Goal: Share content: Share content

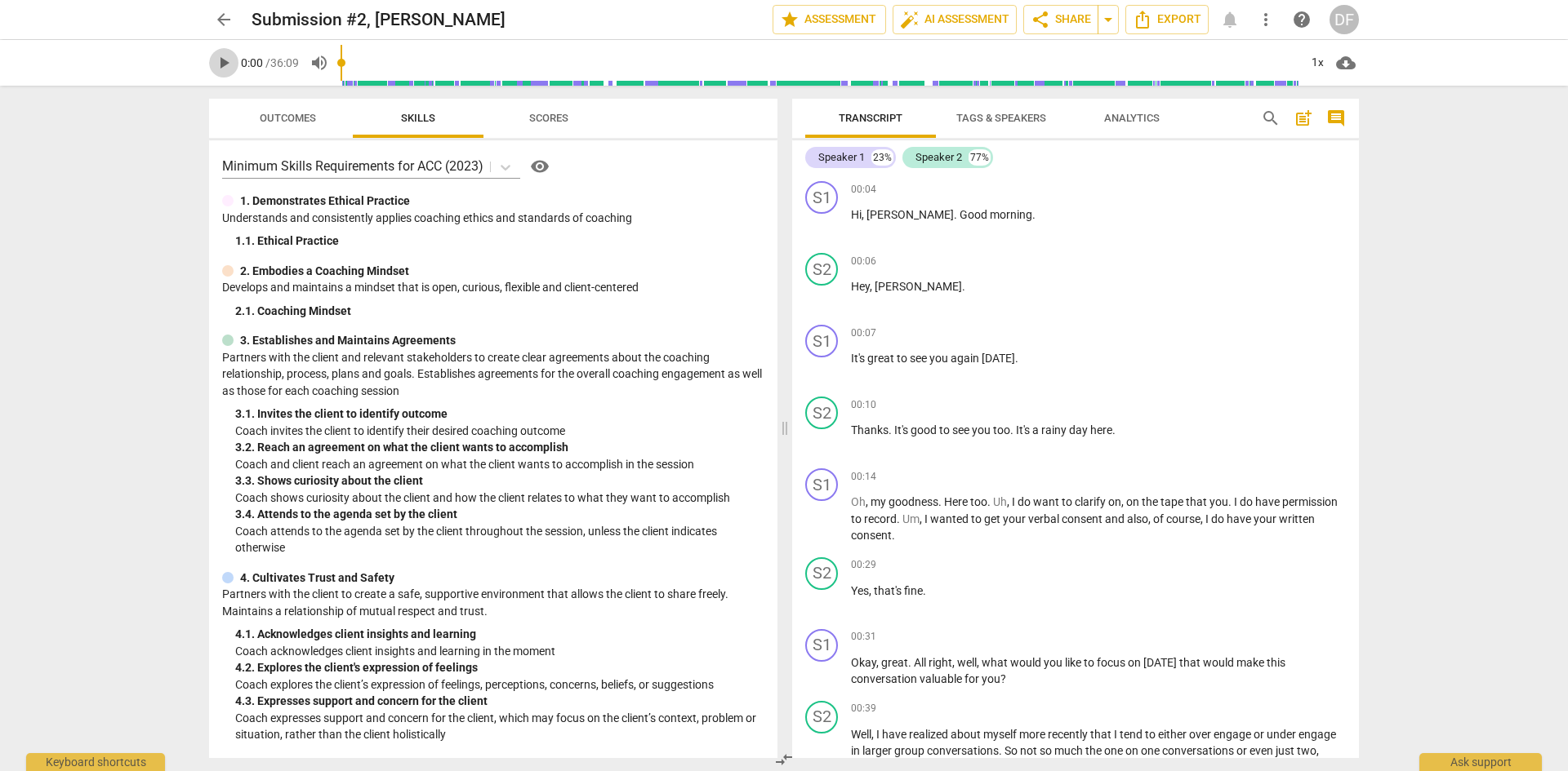
click at [223, 62] on span "play_arrow" at bounding box center [224, 63] width 20 height 20
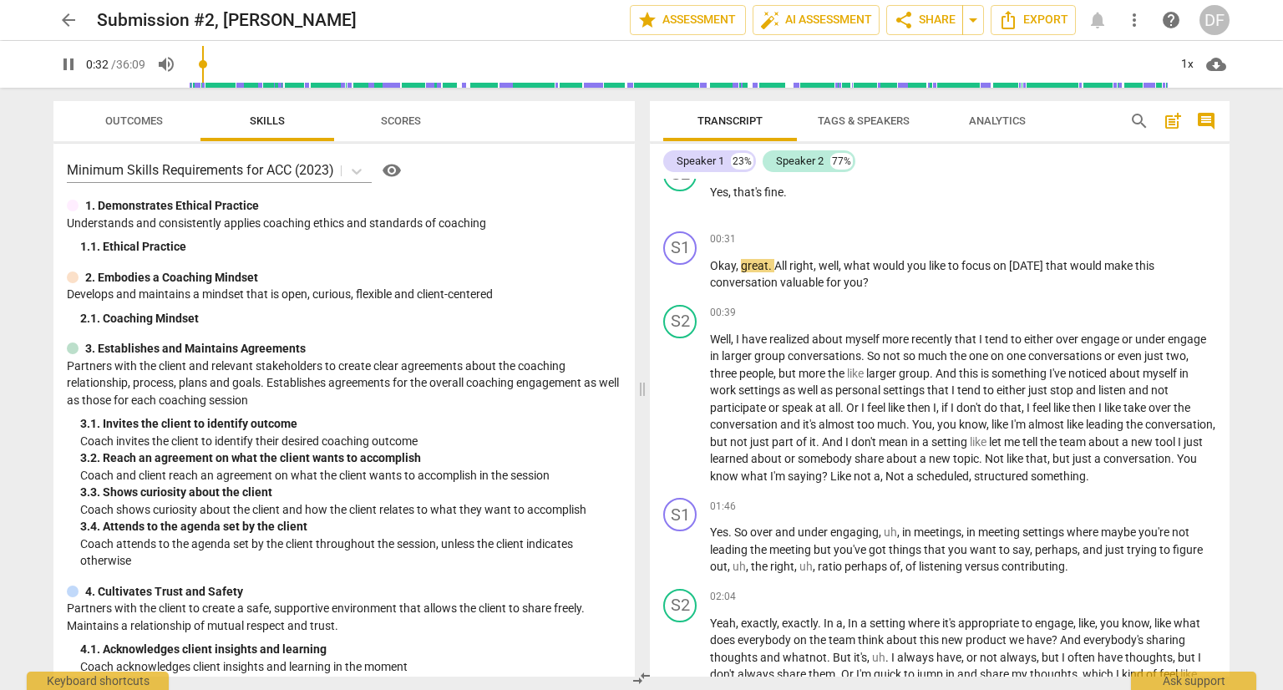
scroll to position [400, 0]
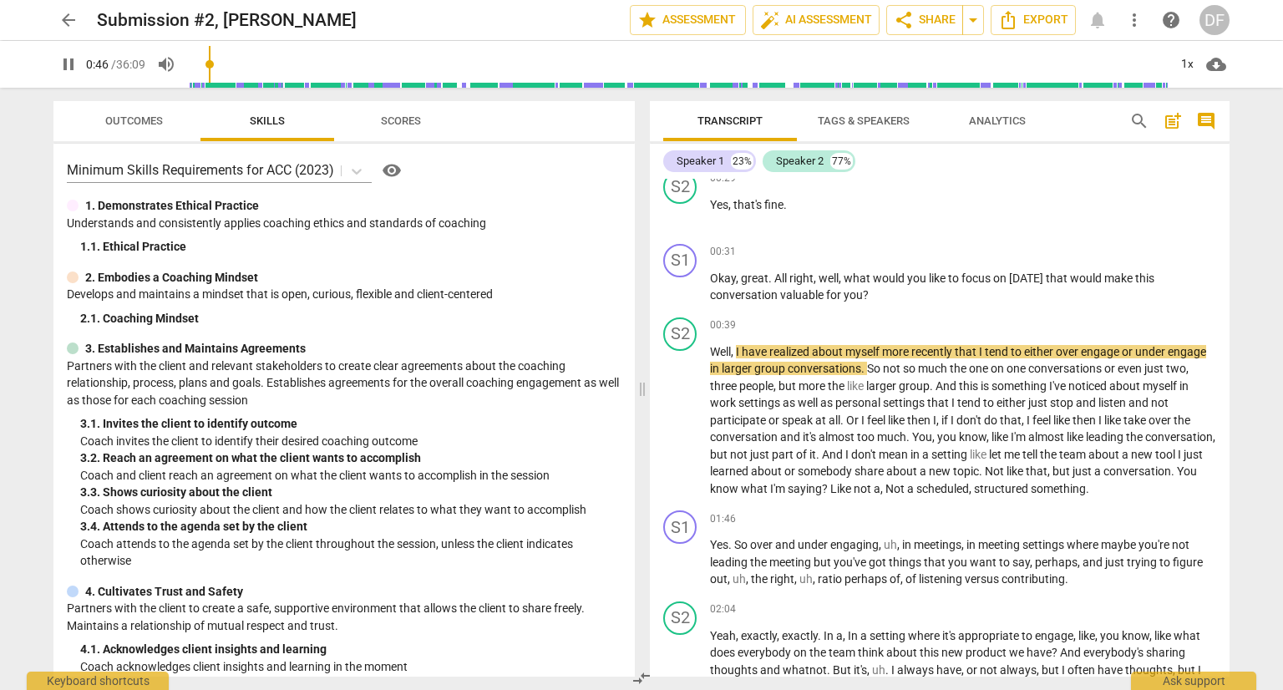
click at [211, 65] on input "range" at bounding box center [678, 64] width 980 height 53
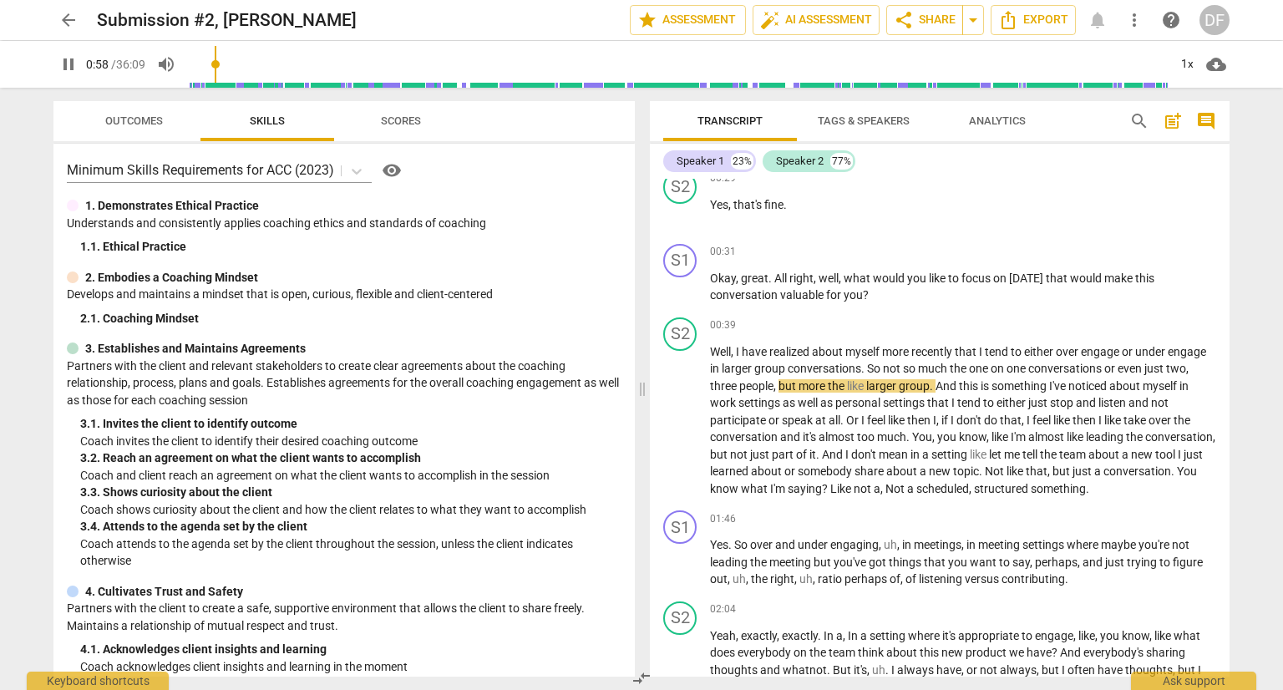
click at [66, 59] on span "pause" at bounding box center [68, 64] width 20 height 20
click at [61, 66] on span "play_arrow" at bounding box center [68, 64] width 20 height 20
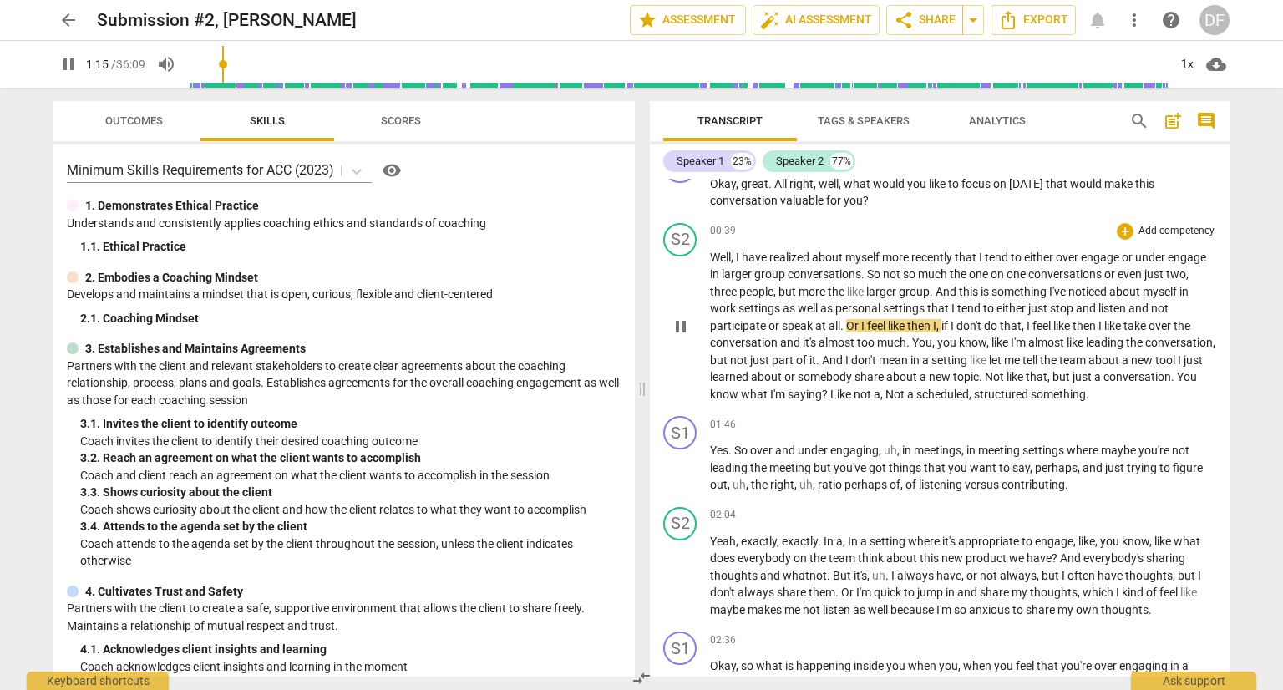
scroll to position [567, 0]
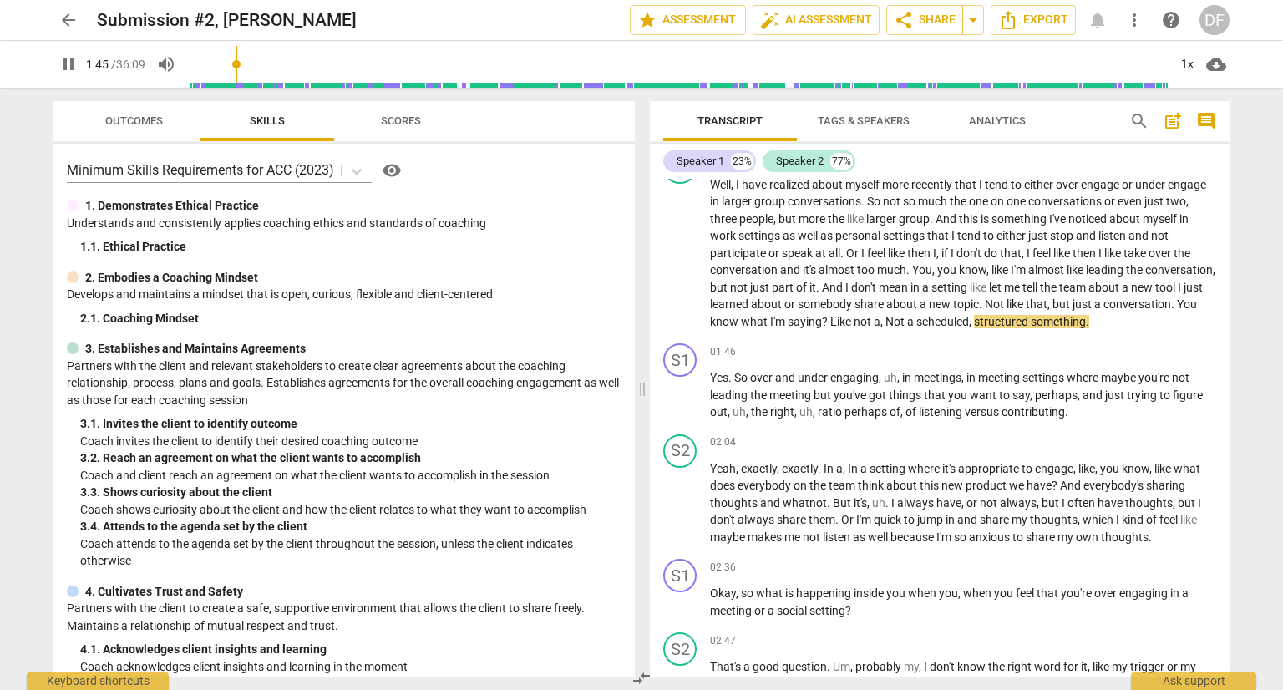
click at [62, 67] on span "pause" at bounding box center [68, 64] width 20 height 20
type input "106"
click at [907, 315] on span "Not" at bounding box center [896, 321] width 22 height 13
click at [65, 64] on span "play_arrow" at bounding box center [68, 64] width 20 height 20
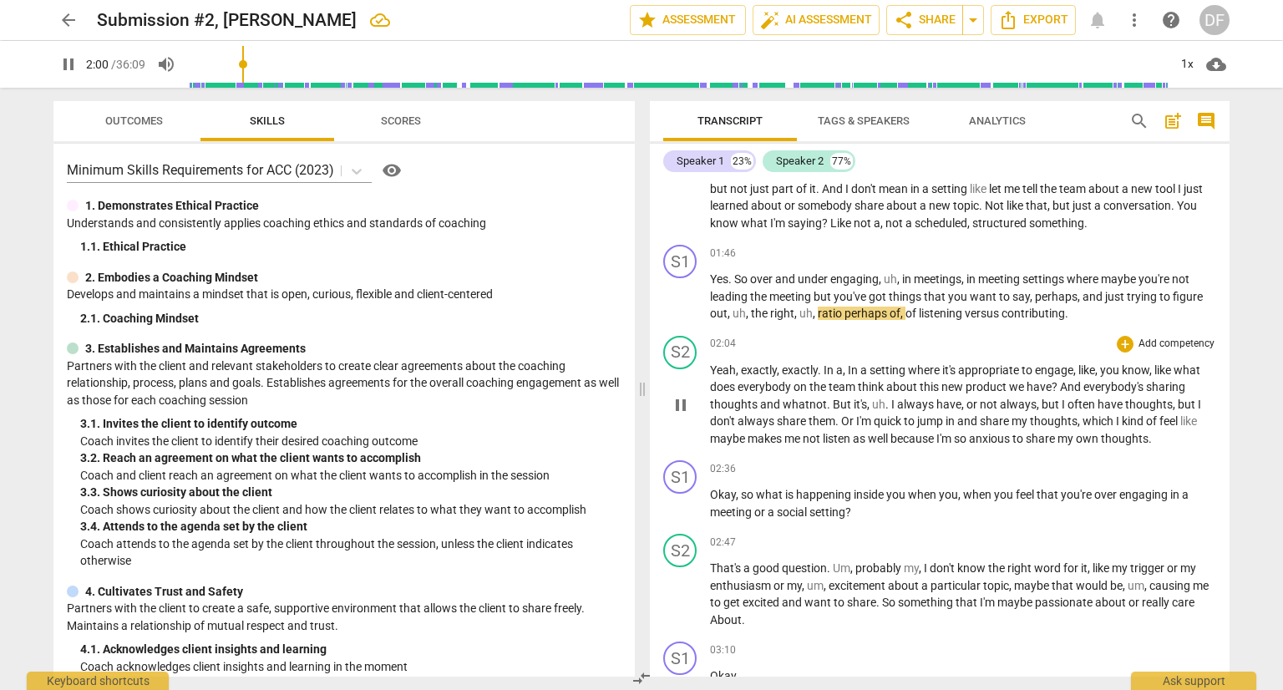
scroll to position [734, 0]
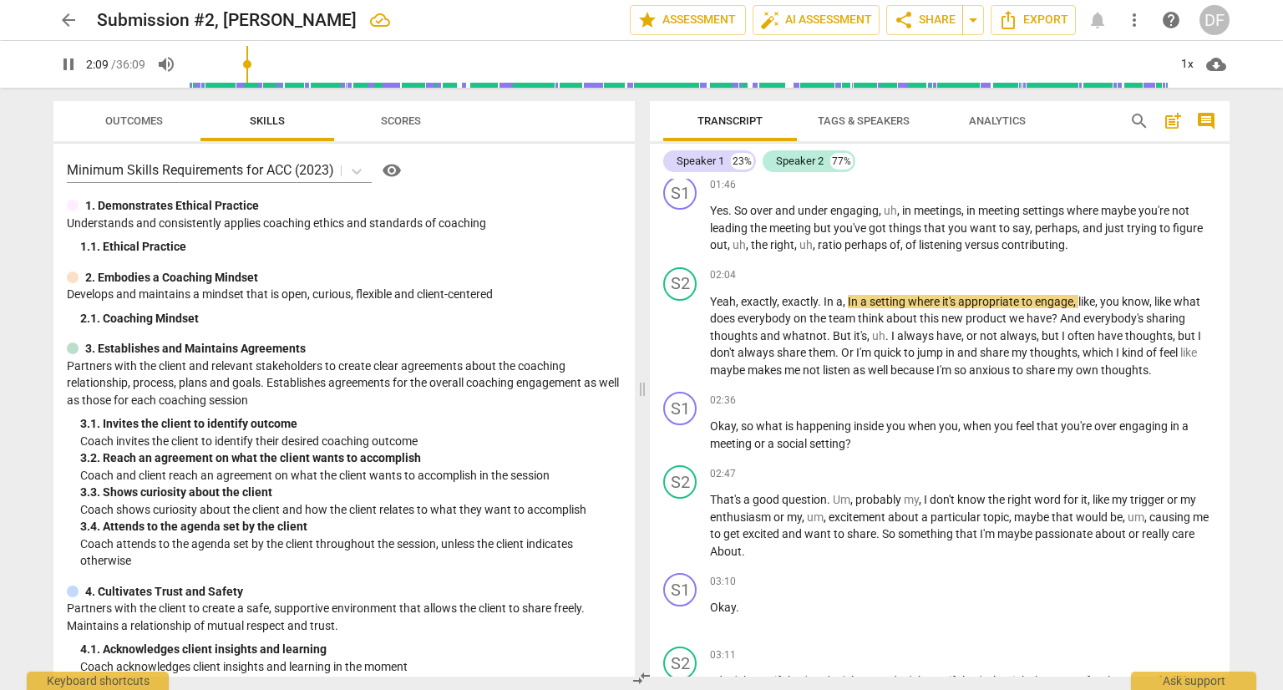
click at [69, 68] on span "pause" at bounding box center [68, 64] width 20 height 20
type input "130"
click at [849, 298] on span "In" at bounding box center [854, 301] width 13 height 13
click at [73, 61] on span "play_arrow" at bounding box center [68, 64] width 20 height 20
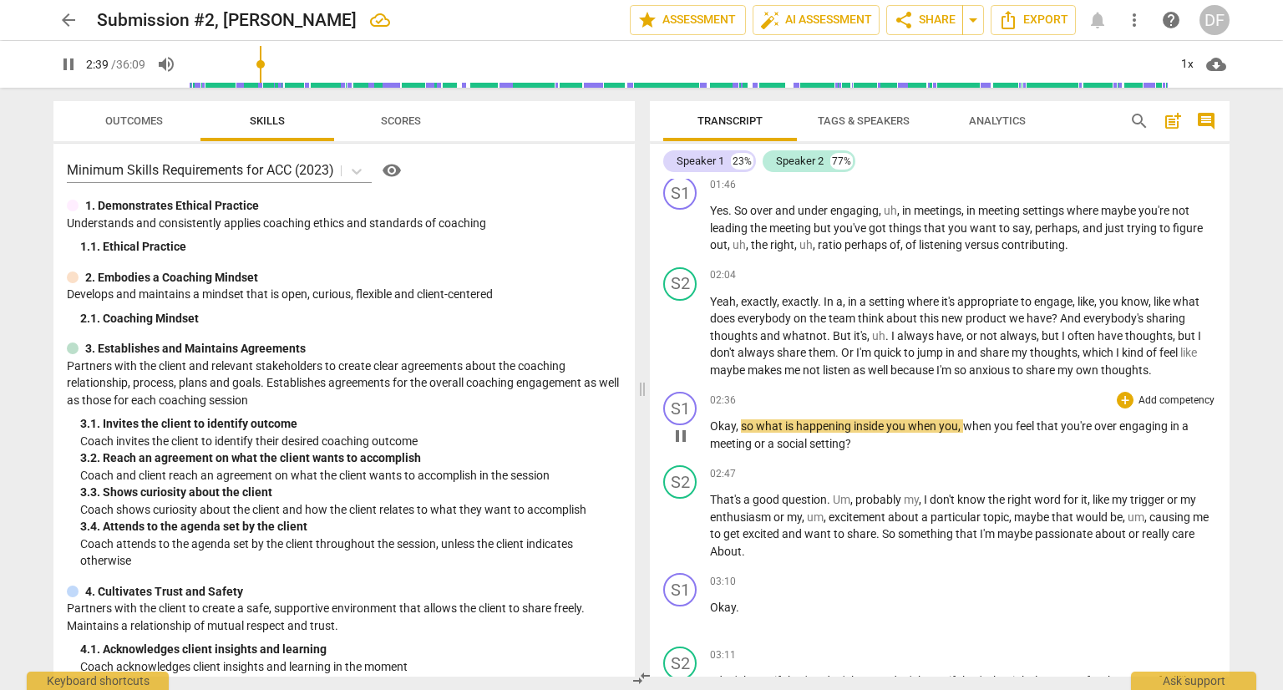
scroll to position [901, 0]
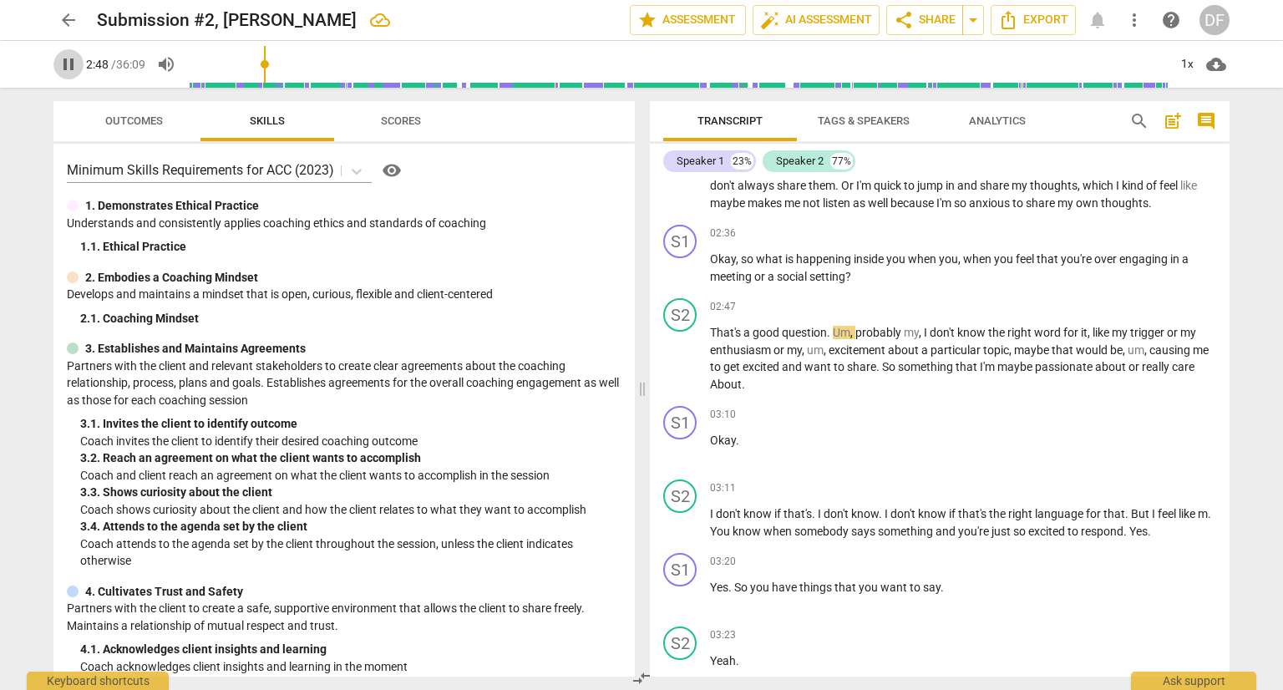
click at [56, 66] on span "pause" at bounding box center [68, 64] width 30 height 20
type input "169"
click at [710, 328] on span "That's" at bounding box center [726, 332] width 33 height 13
click at [63, 67] on span "play_arrow" at bounding box center [68, 64] width 20 height 20
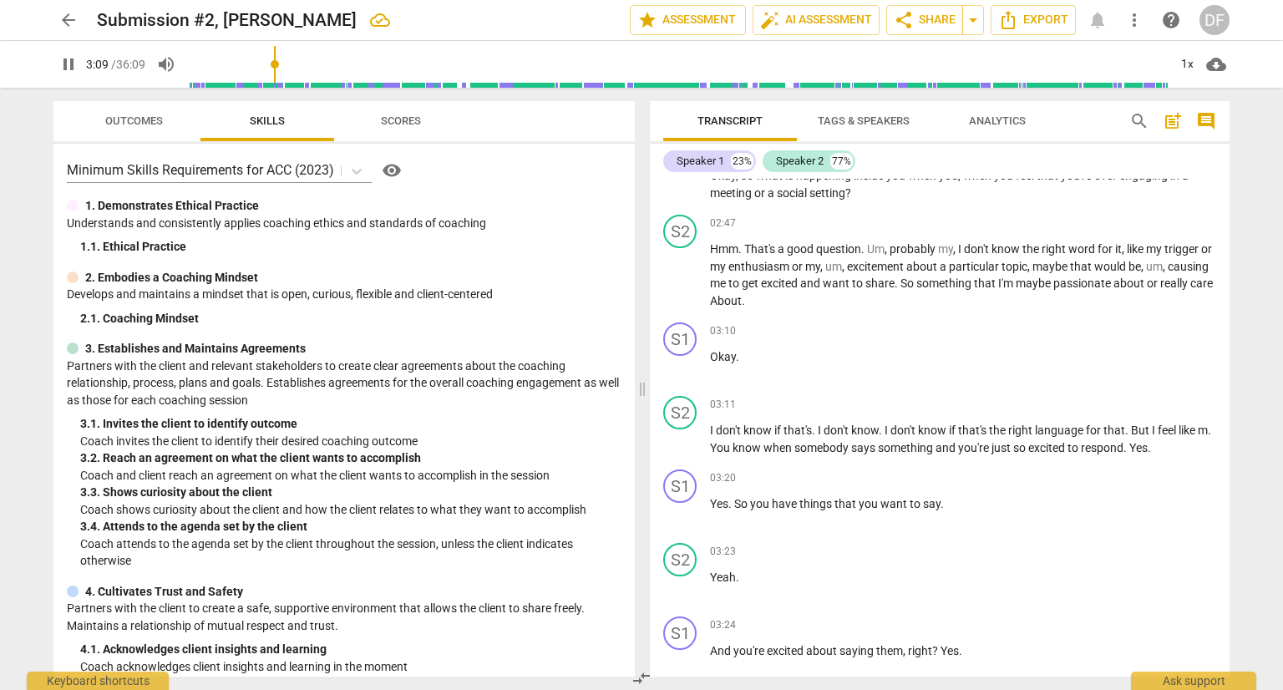
click at [64, 63] on span "pause" at bounding box center [68, 64] width 20 height 20
type input "190"
click at [742, 298] on span "About" at bounding box center [726, 300] width 32 height 13
click at [860, 425] on span "know" at bounding box center [865, 429] width 28 height 13
click at [70, 62] on span "play_arrow" at bounding box center [68, 64] width 20 height 20
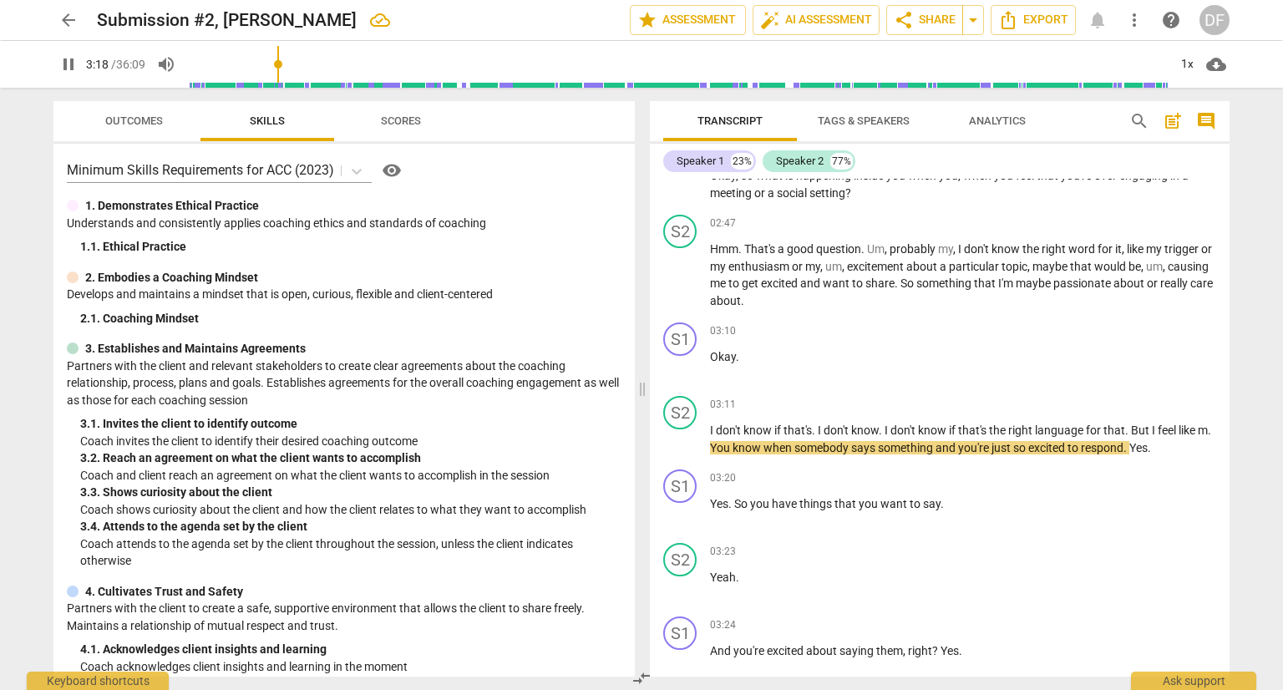
click at [68, 60] on span "pause" at bounding box center [68, 64] width 20 height 20
type input "198"
click at [1198, 437] on span "m" at bounding box center [1203, 429] width 10 height 13
click at [66, 65] on span "play_arrow" at bounding box center [68, 64] width 20 height 20
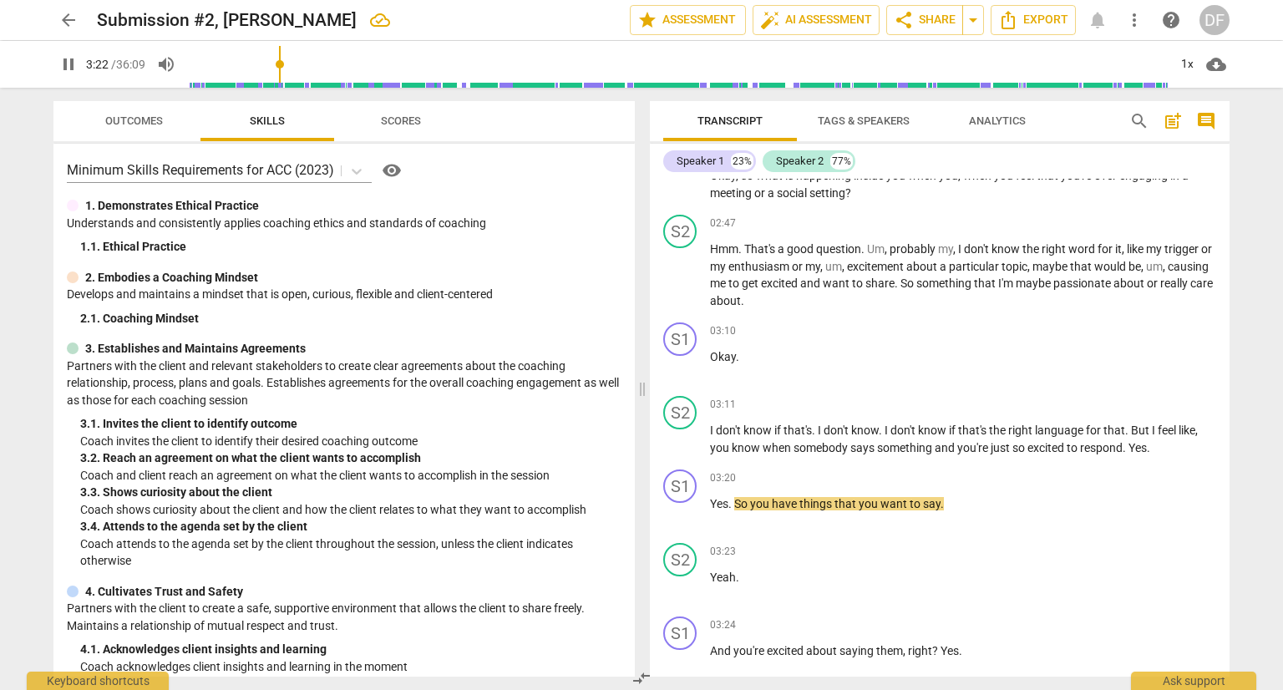
click at [67, 61] on span "pause" at bounding box center [68, 64] width 20 height 20
type input "202"
click at [712, 497] on span "Yes" at bounding box center [719, 503] width 18 height 13
click at [1158, 442] on p "I don't know if that's . I don't know . I don't know if that's the right langua…" at bounding box center [963, 439] width 506 height 34
click at [74, 64] on span "play_arrow" at bounding box center [68, 64] width 20 height 20
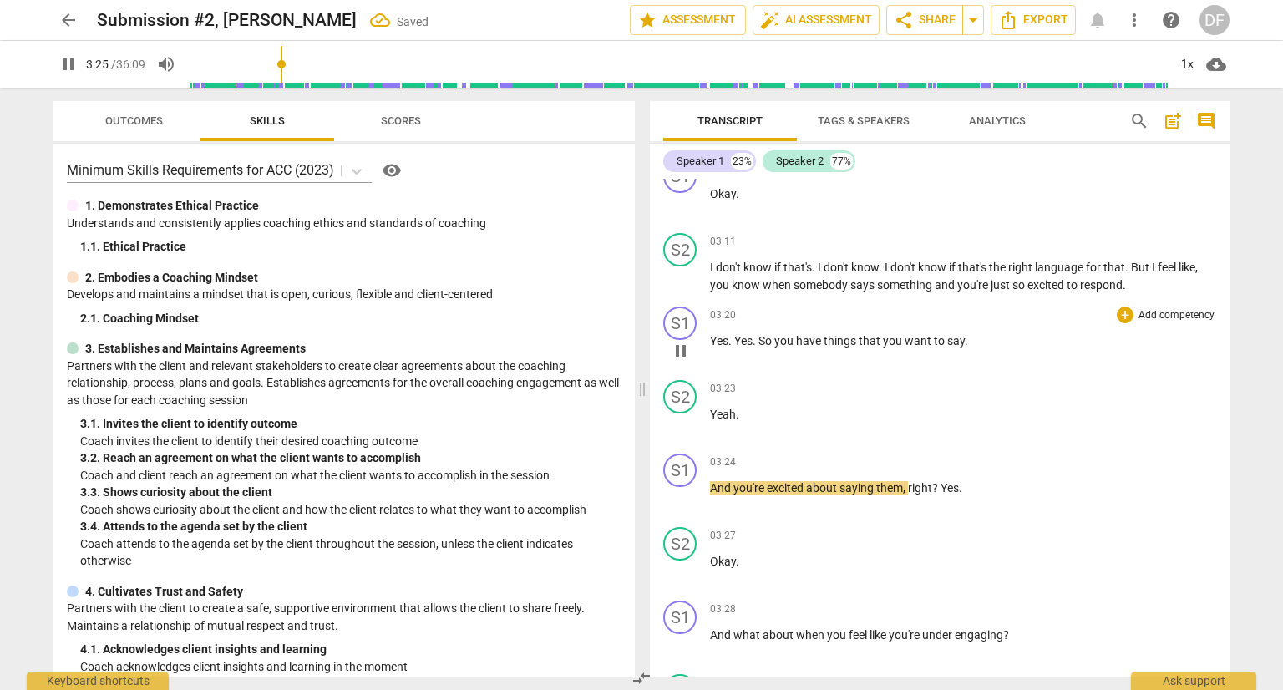
scroll to position [1235, 0]
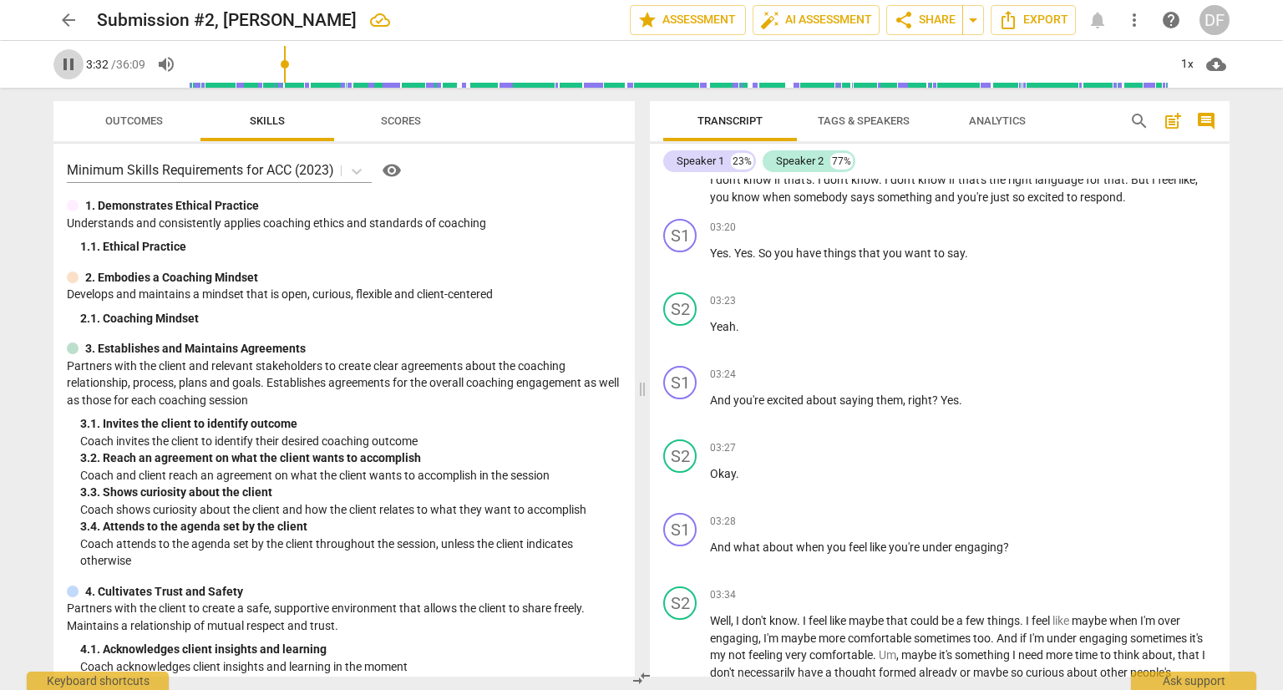
click at [73, 58] on span "pause" at bounding box center [68, 64] width 20 height 20
type input "213"
click at [979, 393] on p "And you're excited about saying them , right ? Yes ." at bounding box center [963, 401] width 506 height 18
click at [731, 470] on span "Okay" at bounding box center [723, 473] width 26 height 13
drag, startPoint x: 708, startPoint y: 470, endPoint x: 758, endPoint y: 475, distance: 50.4
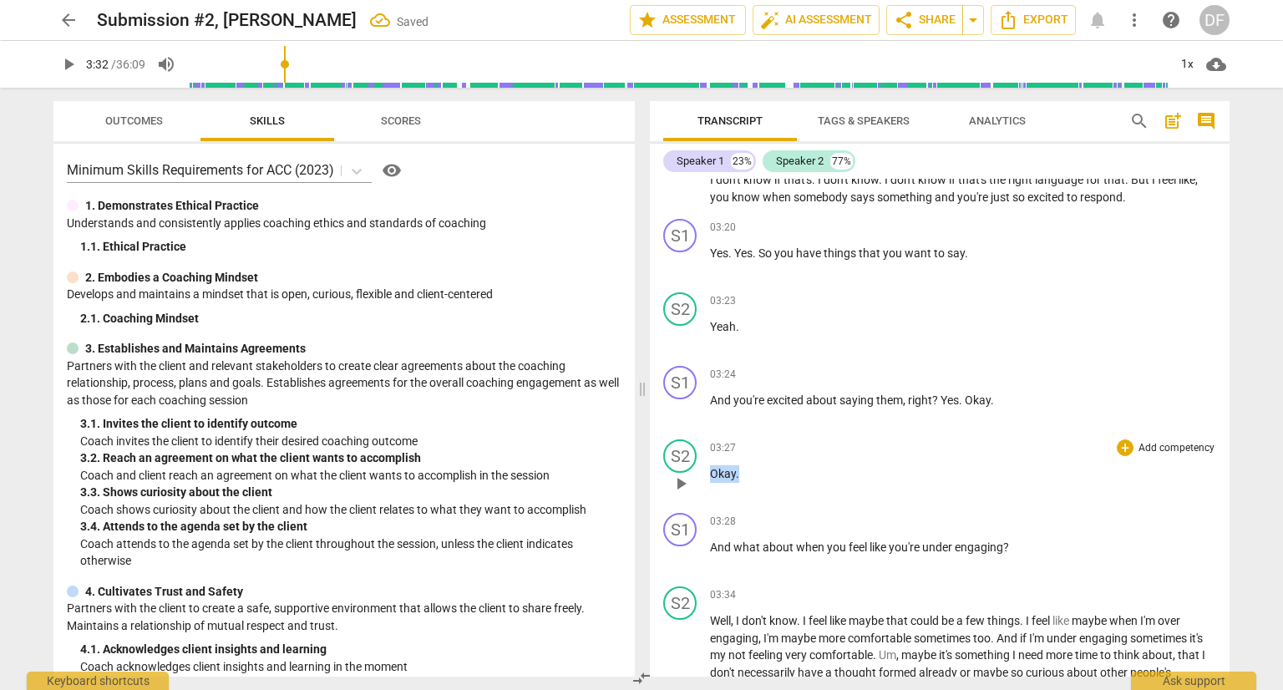
click at [758, 475] on p "Okay ." at bounding box center [963, 474] width 506 height 18
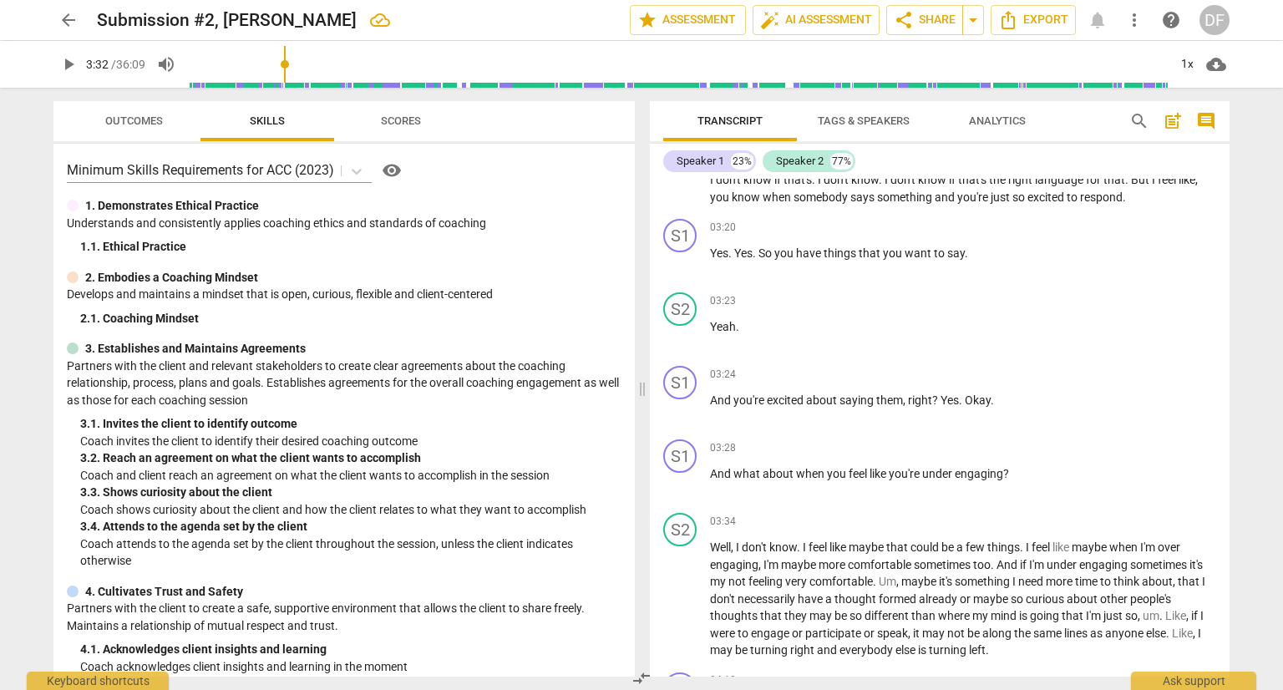
click at [68, 60] on span "play_arrow" at bounding box center [68, 64] width 20 height 20
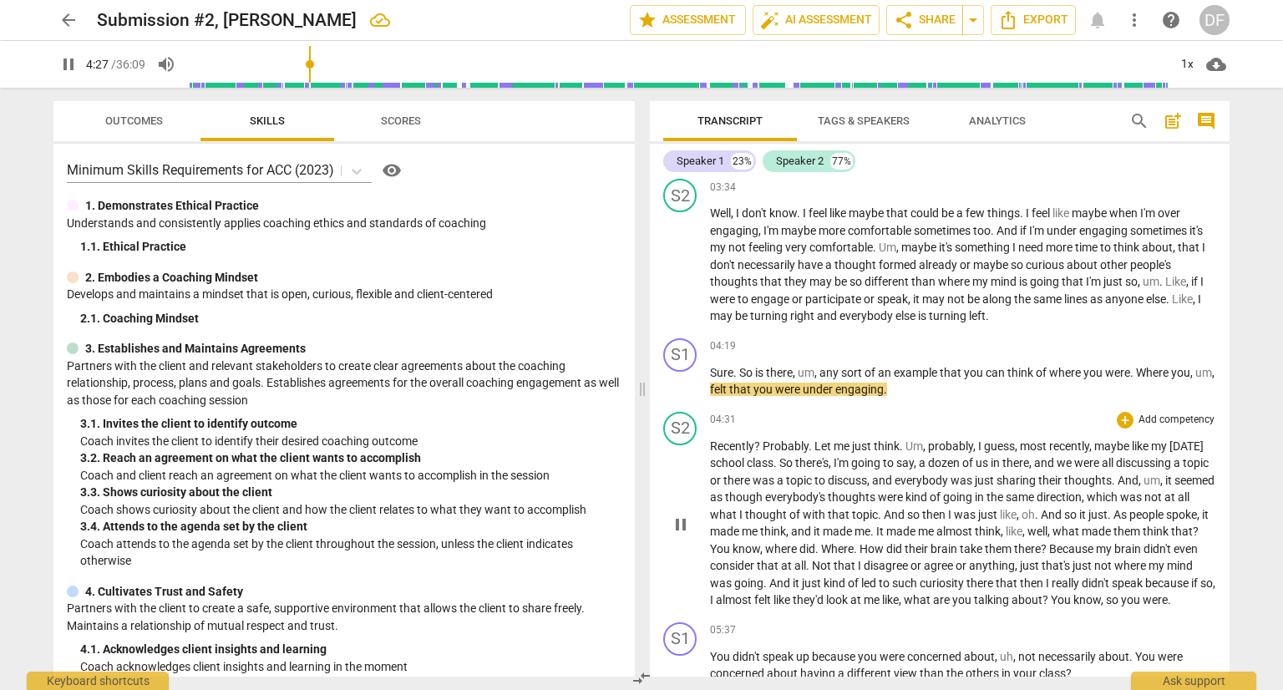
scroll to position [1736, 0]
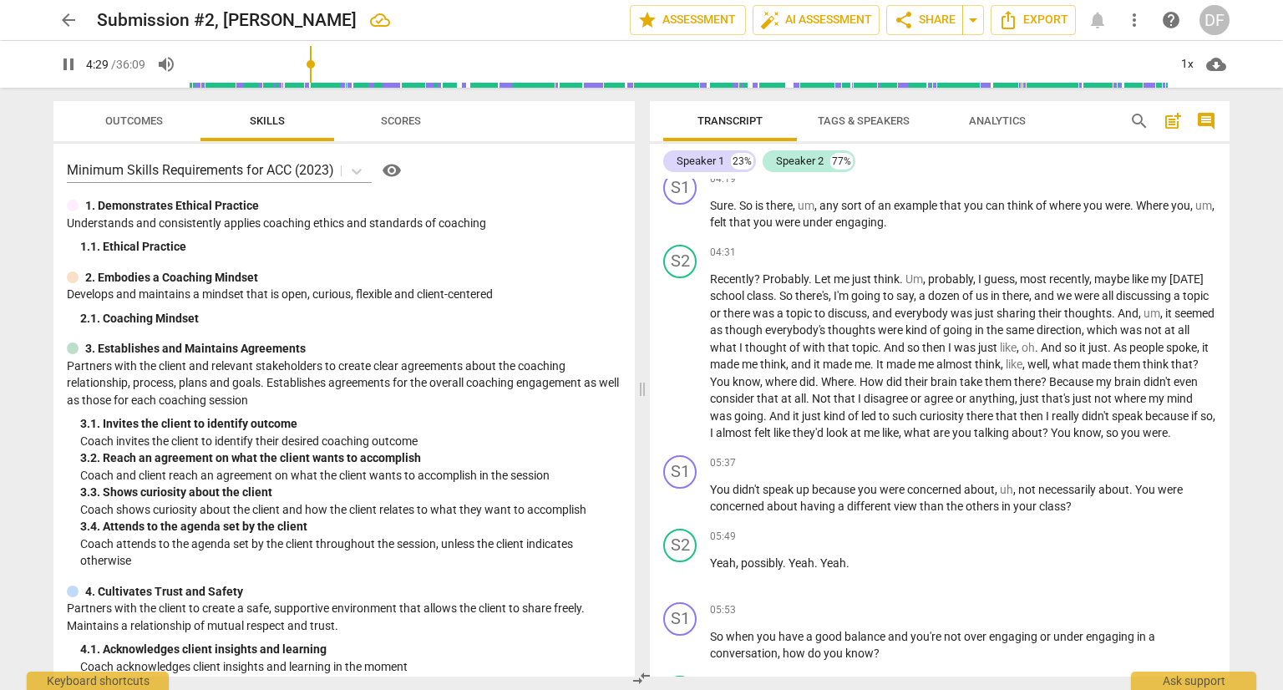
click at [69, 68] on span "pause" at bounding box center [68, 64] width 20 height 20
type input "270"
click at [908, 215] on p "Sure . So is there , um , any sort of an example that you can think of where yo…" at bounding box center [963, 214] width 506 height 34
click at [64, 60] on span "play_arrow" at bounding box center [68, 64] width 20 height 20
click at [64, 58] on span "pause" at bounding box center [68, 64] width 20 height 20
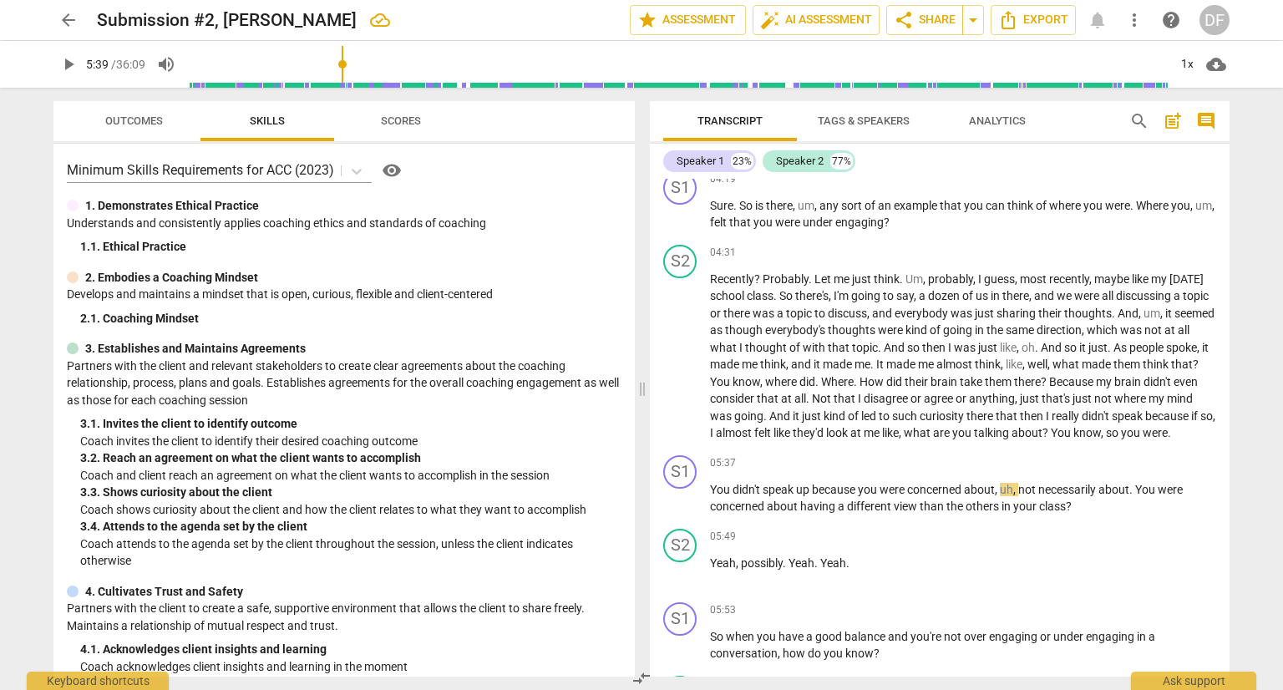
type input "340"
click at [710, 496] on span "You" at bounding box center [721, 489] width 23 height 13
drag, startPoint x: 841, startPoint y: 447, endPoint x: 908, endPoint y: 448, distance: 66.8
click at [908, 442] on p "Recently ? Probably . Let me just think . Um , probably , I guess , most recent…" at bounding box center [963, 356] width 506 height 171
click at [341, 64] on input "range" at bounding box center [678, 64] width 980 height 53
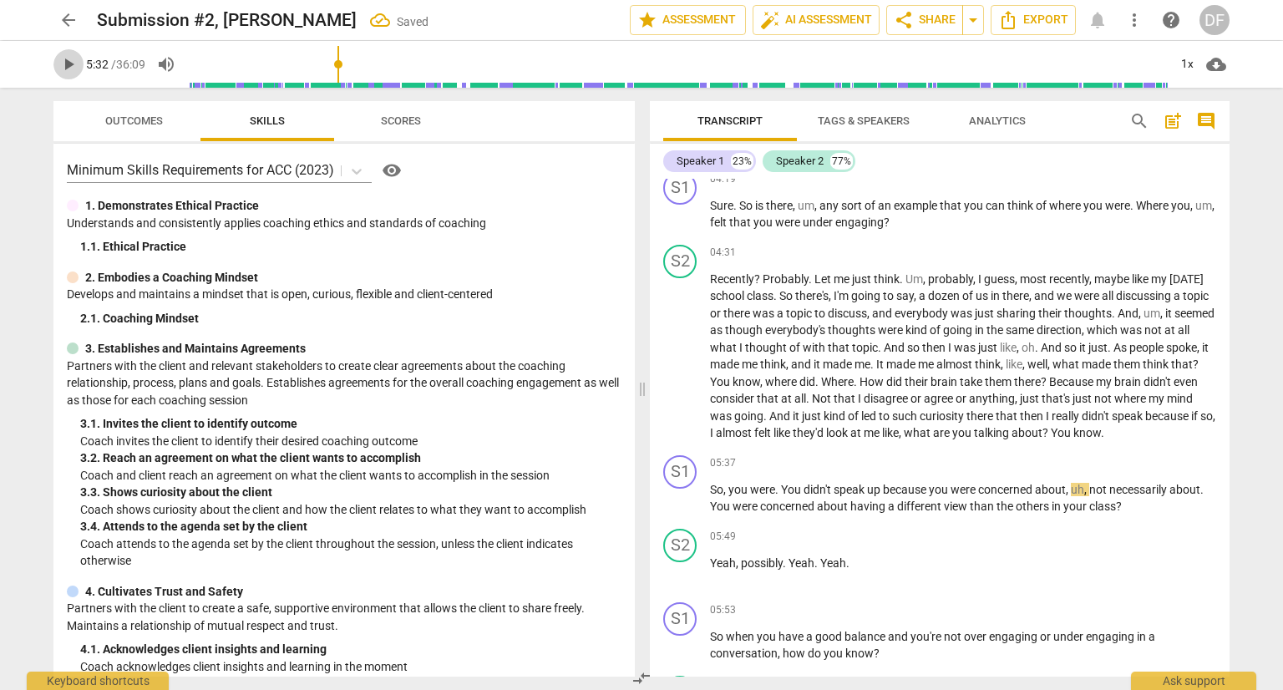
click at [70, 69] on span "play_arrow" at bounding box center [68, 64] width 20 height 20
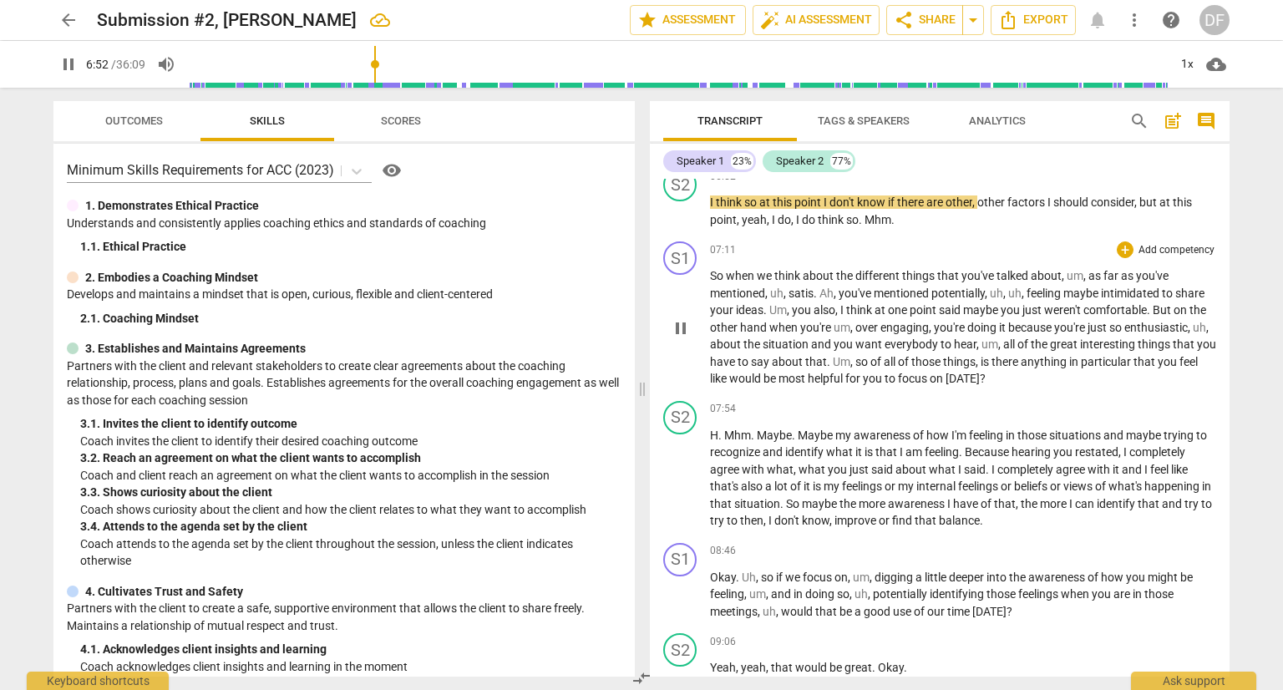
scroll to position [2404, 0]
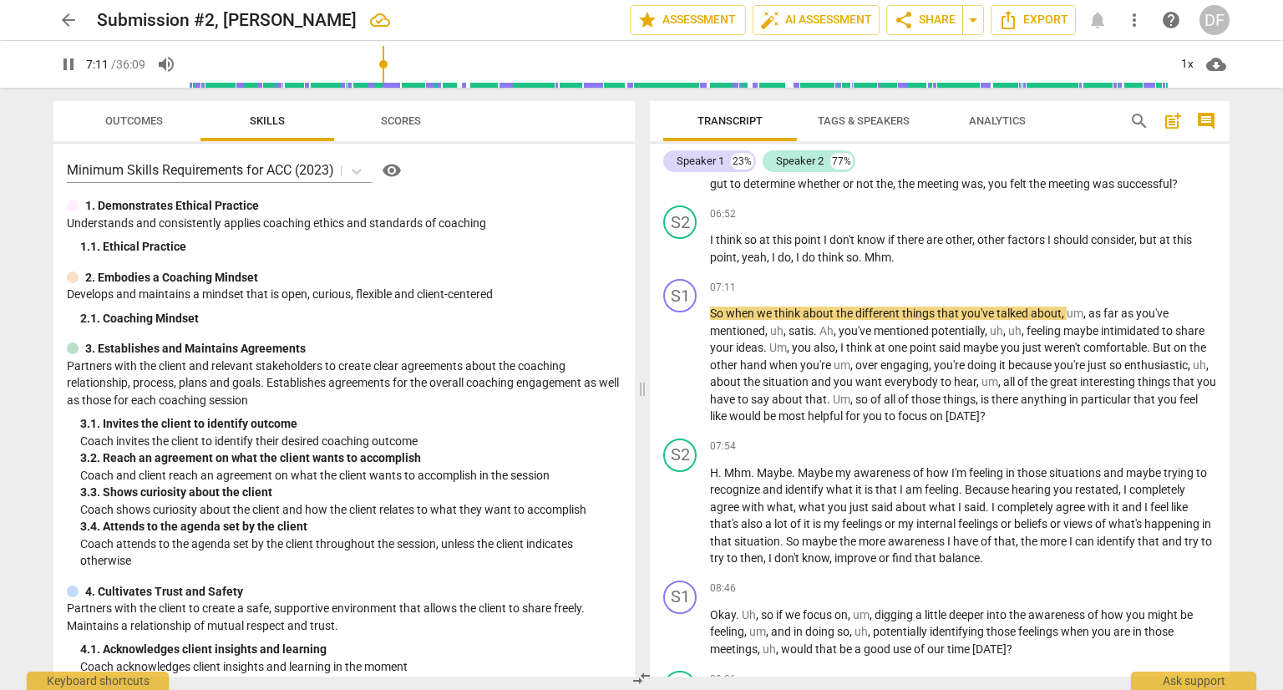
click at [70, 63] on span "pause" at bounding box center [68, 64] width 20 height 20
type input "432"
drag, startPoint x: 864, startPoint y: 263, endPoint x: 899, endPoint y: 268, distance: 34.6
click at [899, 266] on p "I think so at this point I don't know if there are other , other factors I shou…" at bounding box center [963, 248] width 506 height 34
click at [73, 61] on span "play_arrow" at bounding box center [68, 64] width 20 height 20
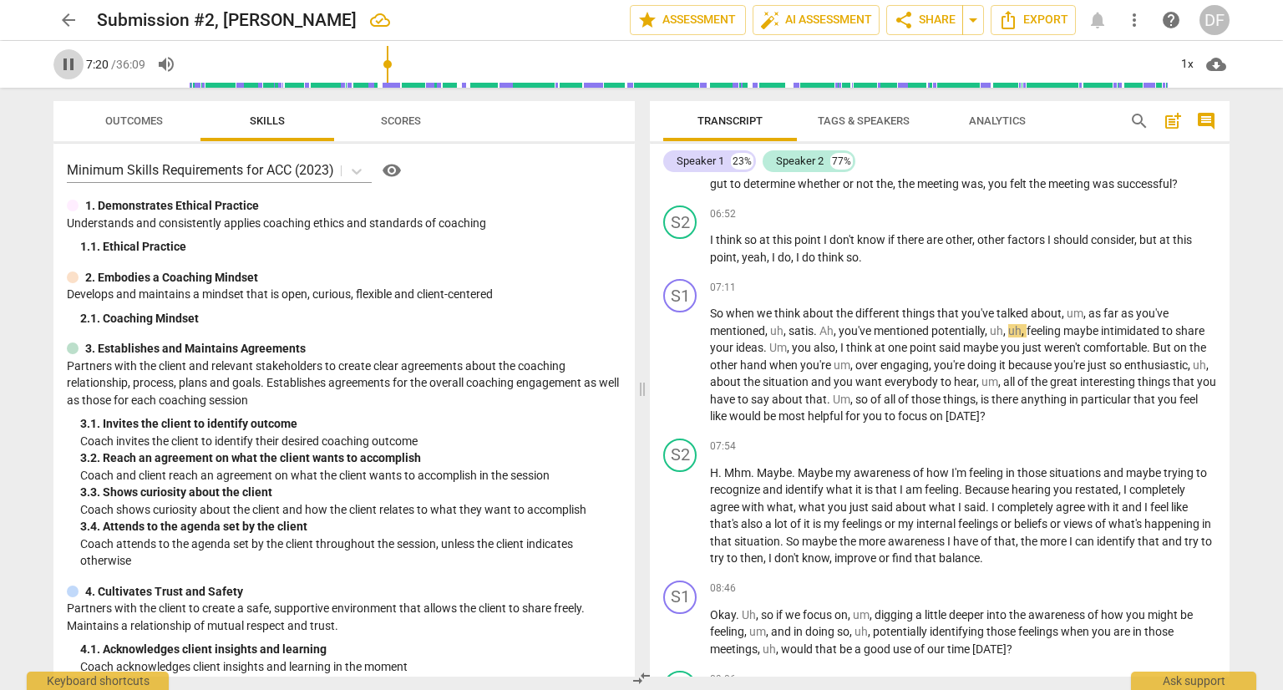
click at [73, 67] on span "pause" at bounding box center [68, 64] width 20 height 20
type input "441"
click at [809, 337] on span "satis" at bounding box center [800, 330] width 25 height 13
click at [70, 61] on span "play_arrow" at bounding box center [68, 64] width 20 height 20
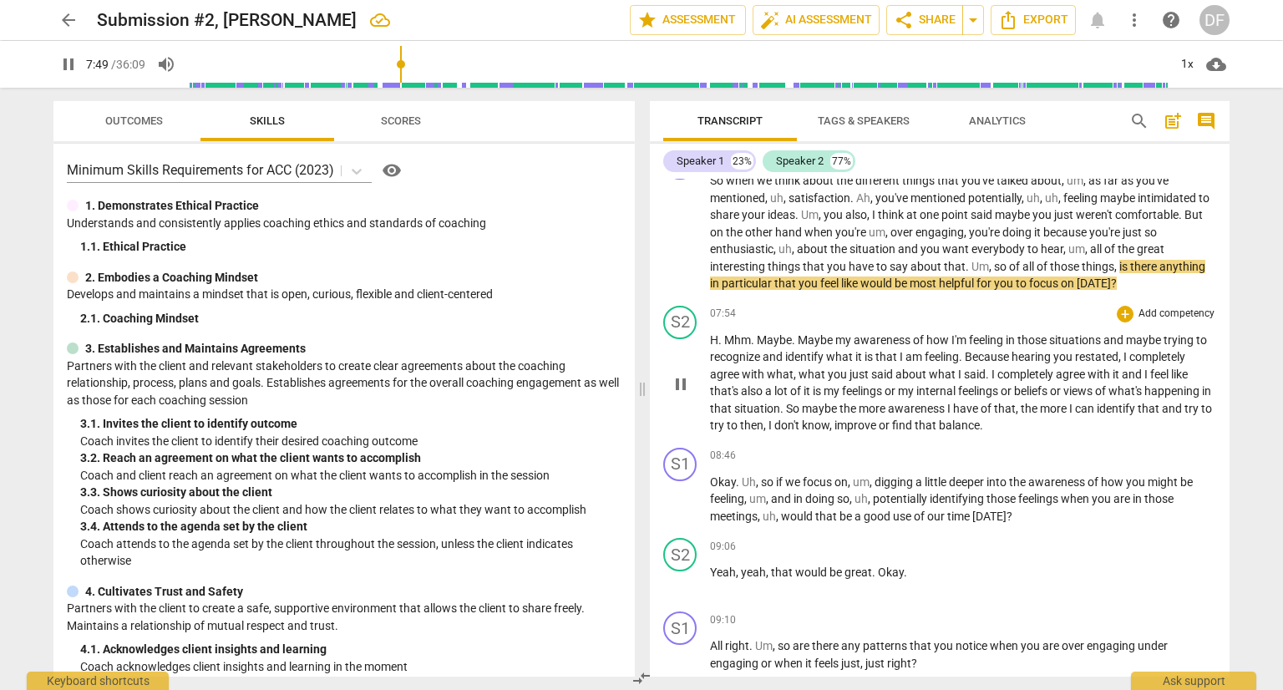
scroll to position [2572, 0]
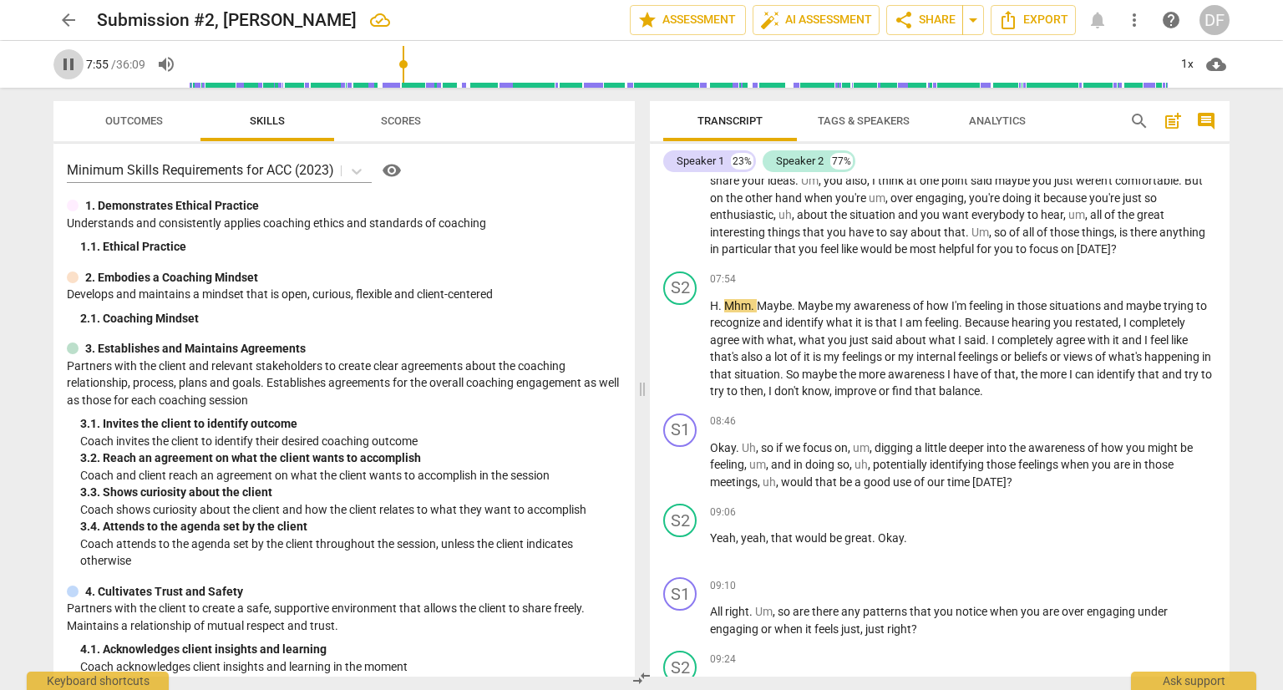
click at [60, 71] on span "pause" at bounding box center [68, 64] width 20 height 20
type input "475"
click at [725, 312] on span "Mhm" at bounding box center [737, 305] width 27 height 13
click at [65, 61] on span "play_arrow" at bounding box center [68, 64] width 20 height 20
click at [63, 61] on span "pause" at bounding box center [68, 64] width 20 height 20
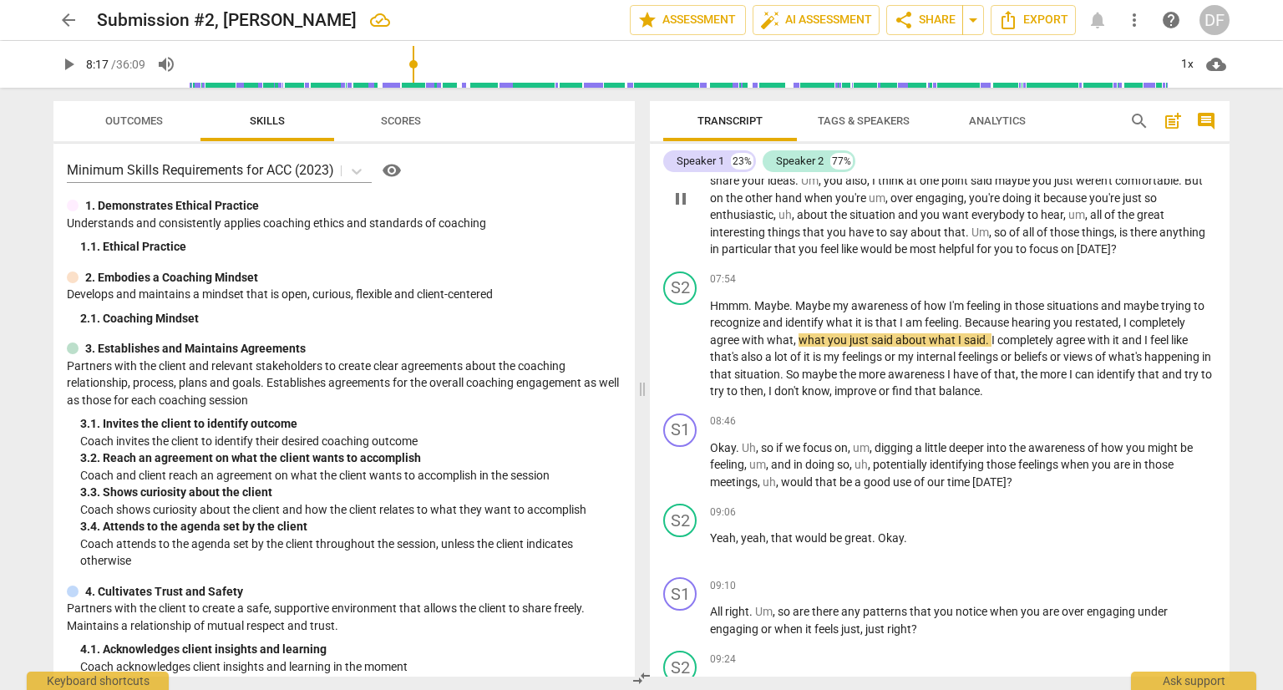
type input "497"
click at [1117, 329] on span "restated" at bounding box center [1096, 322] width 43 height 13
click at [63, 68] on span "play_arrow" at bounding box center [68, 64] width 20 height 20
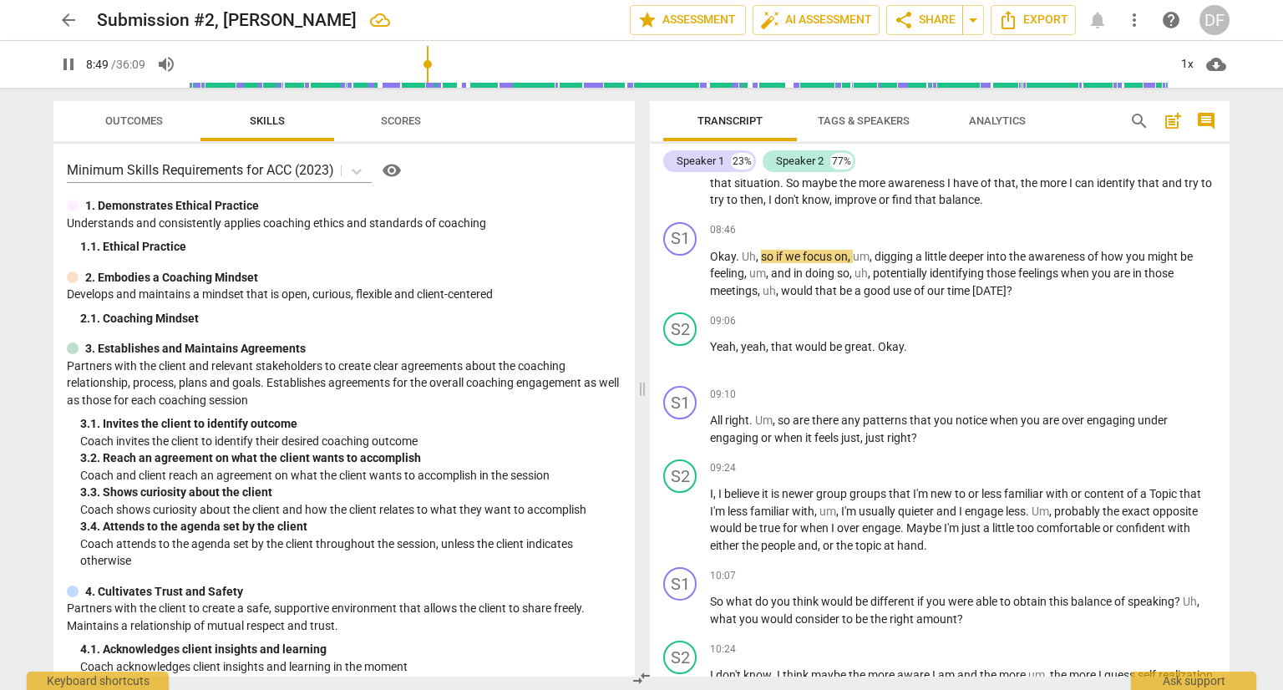
scroll to position [2822, 0]
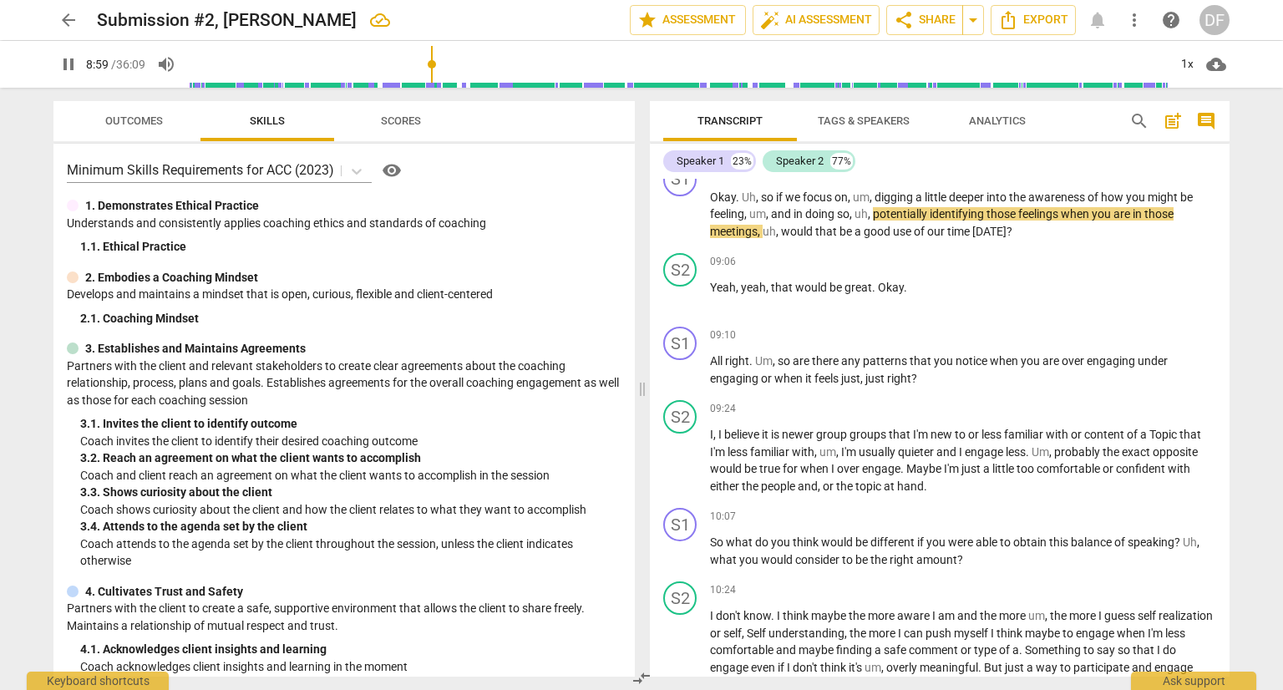
type input "539"
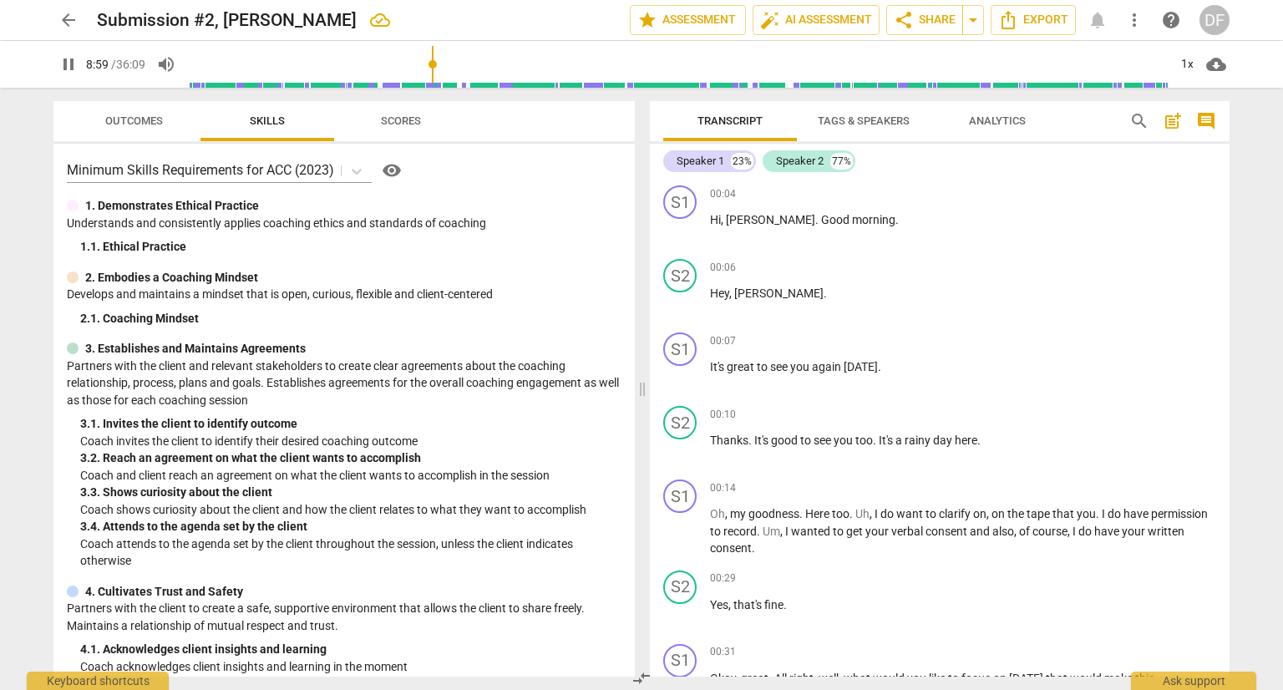
scroll to position [2822, 0]
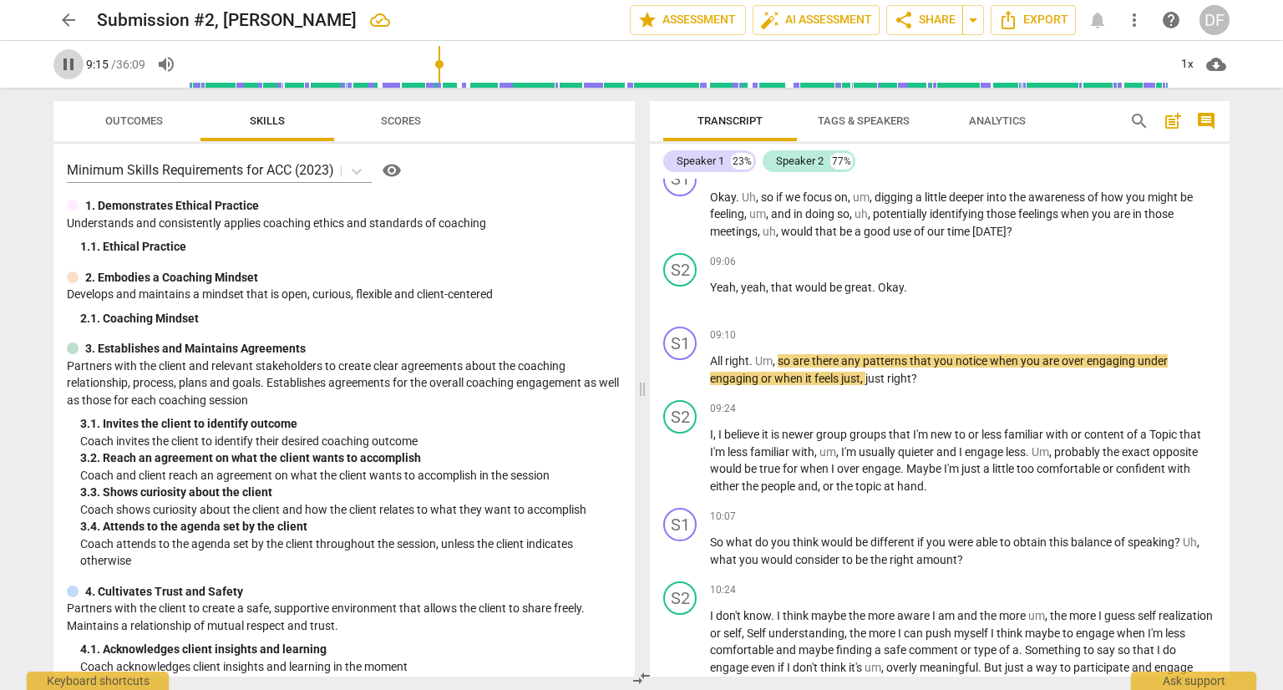
click at [56, 67] on span "pause" at bounding box center [68, 64] width 30 height 20
type input "556"
click at [712, 365] on span "All" at bounding box center [717, 360] width 15 height 13
click at [909, 296] on p "Yeah , yeah , that would be great . Okay ." at bounding box center [963, 288] width 506 height 18
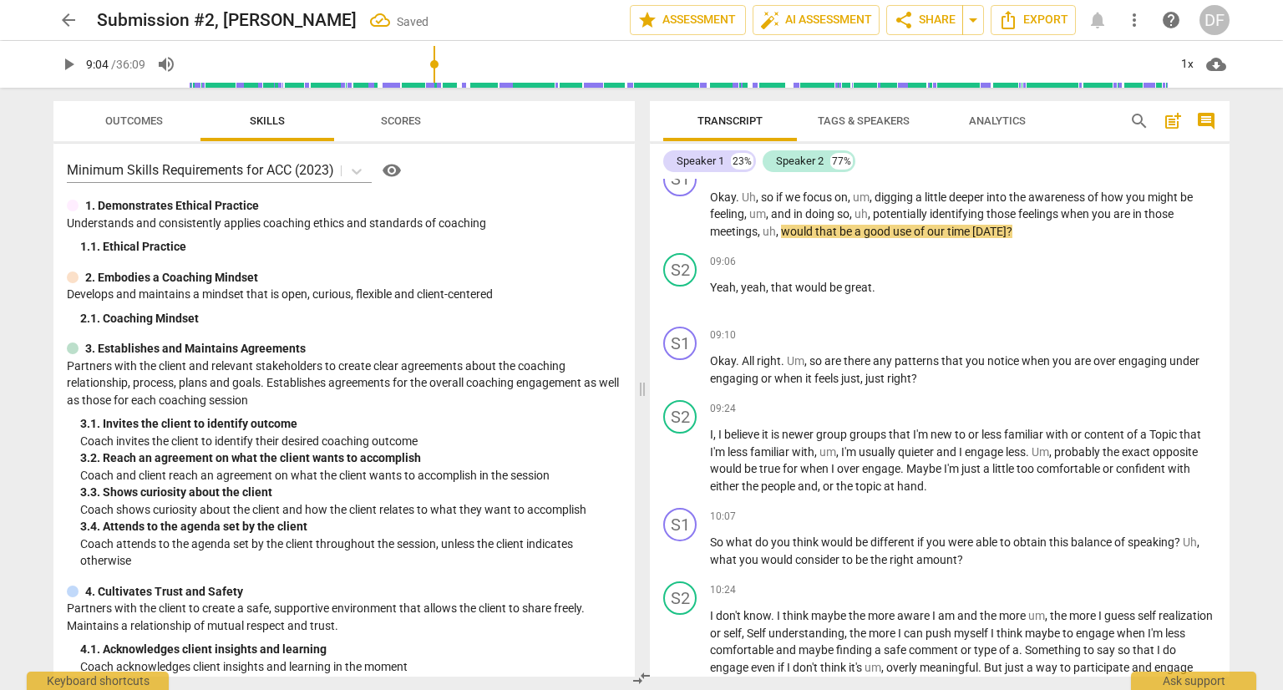
click at [436, 64] on input "range" at bounding box center [678, 64] width 980 height 53
click at [80, 61] on span "play_arrow" at bounding box center [68, 64] width 30 height 20
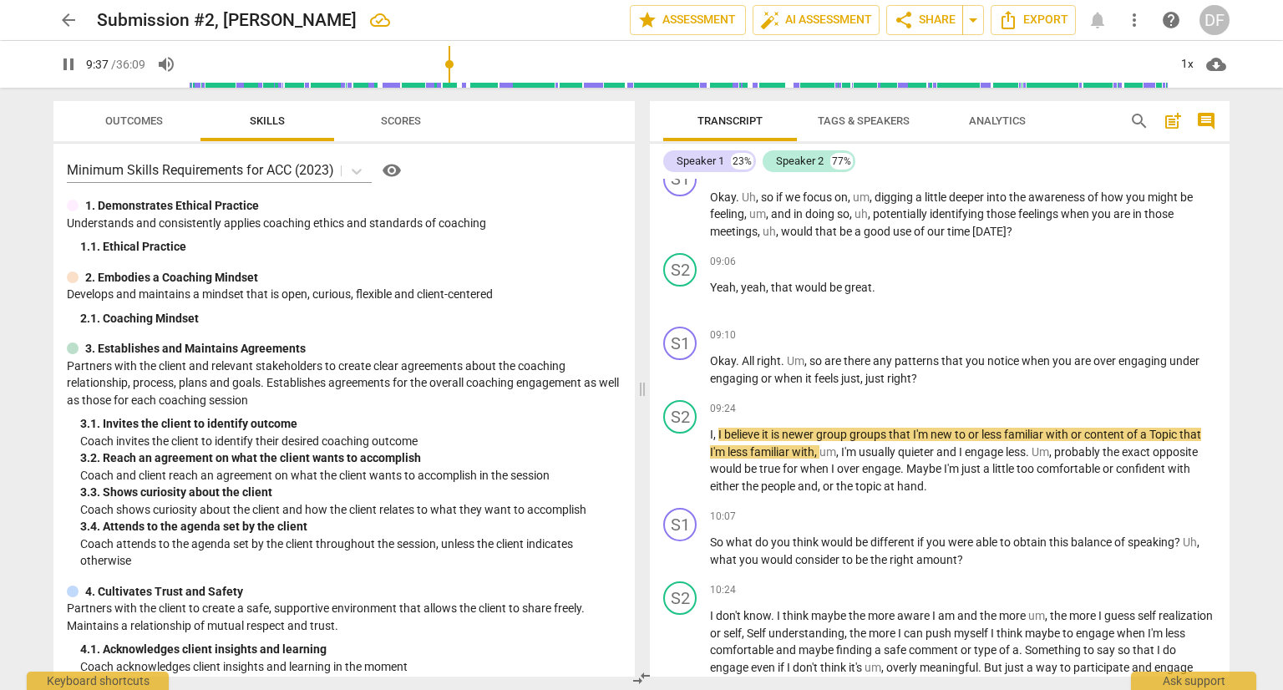
click at [76, 55] on span "pause" at bounding box center [68, 64] width 20 height 20
type input "578"
click at [1155, 440] on span "Topic" at bounding box center [1164, 434] width 30 height 13
click at [70, 73] on span "play_arrow" at bounding box center [68, 64] width 20 height 20
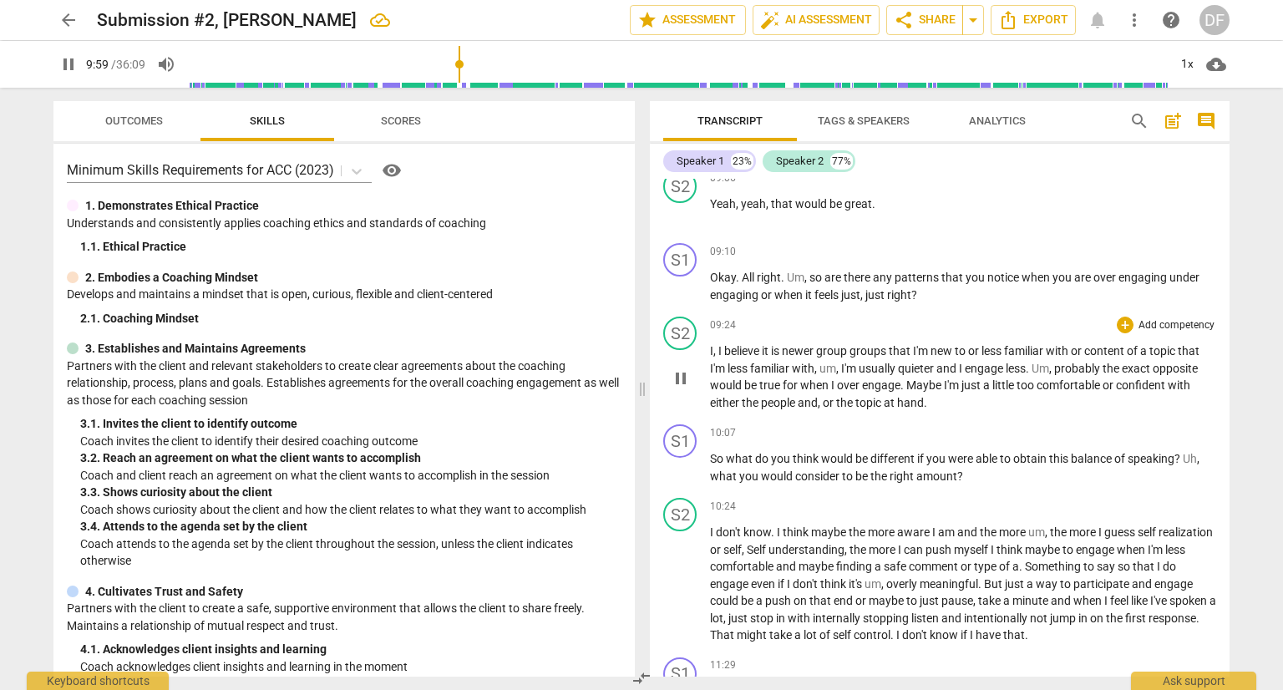
scroll to position [3073, 0]
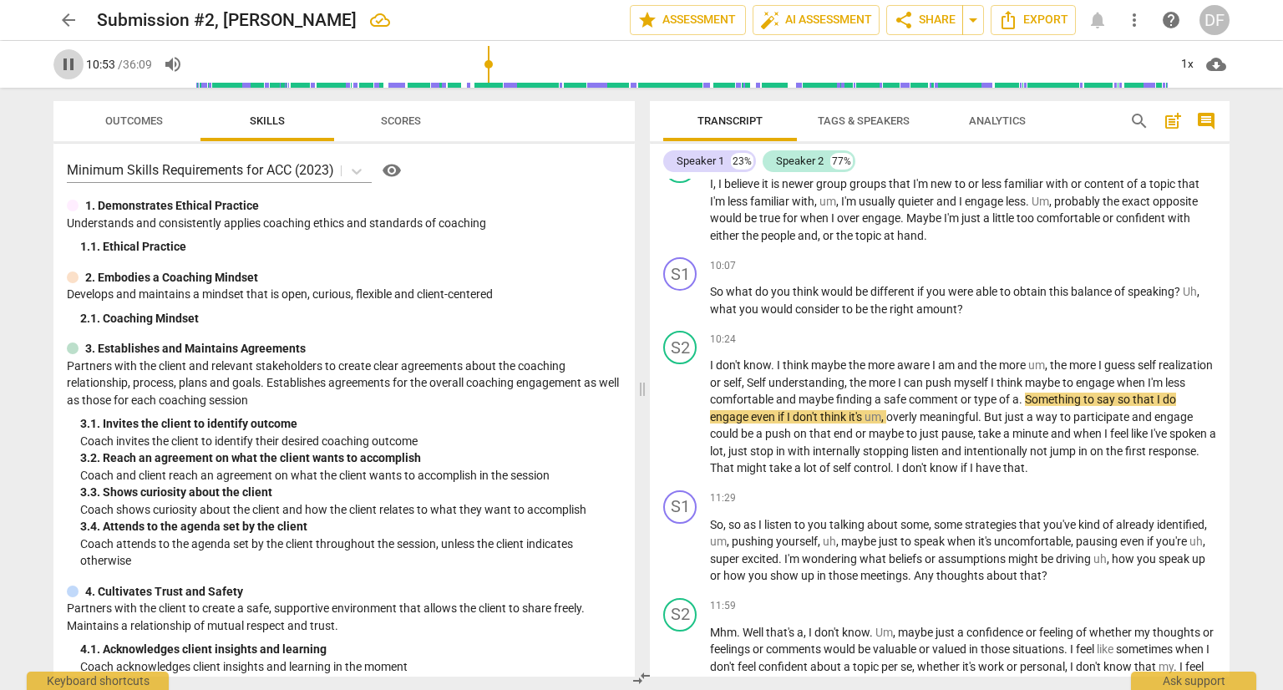
click at [73, 66] on span "pause" at bounding box center [68, 64] width 20 height 20
type input "653"
click at [768, 389] on span "Self" at bounding box center [758, 382] width 22 height 13
click at [67, 68] on span "play_arrow" at bounding box center [68, 64] width 20 height 20
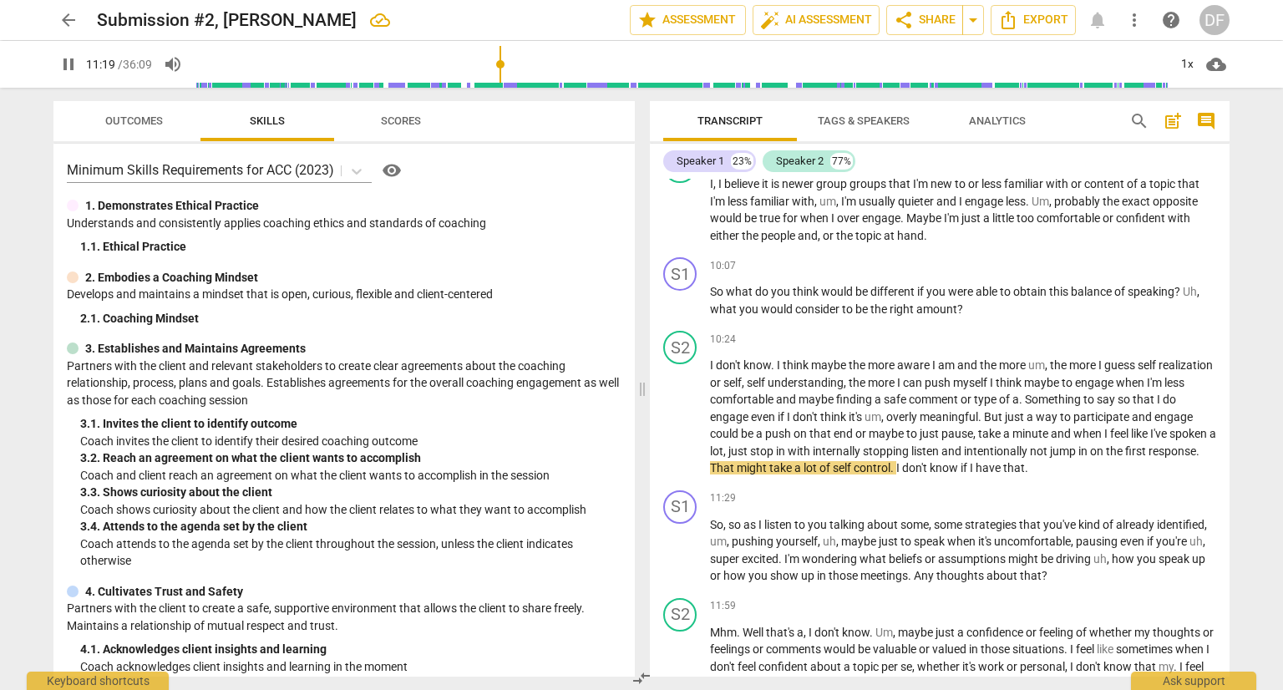
click at [64, 71] on span "pause" at bounding box center [68, 64] width 20 height 20
type input "680"
click at [911, 458] on span "stopping" at bounding box center [887, 450] width 48 height 13
click at [497, 65] on input "range" at bounding box center [681, 64] width 973 height 53
click at [67, 64] on span "play_arrow" at bounding box center [68, 64] width 20 height 20
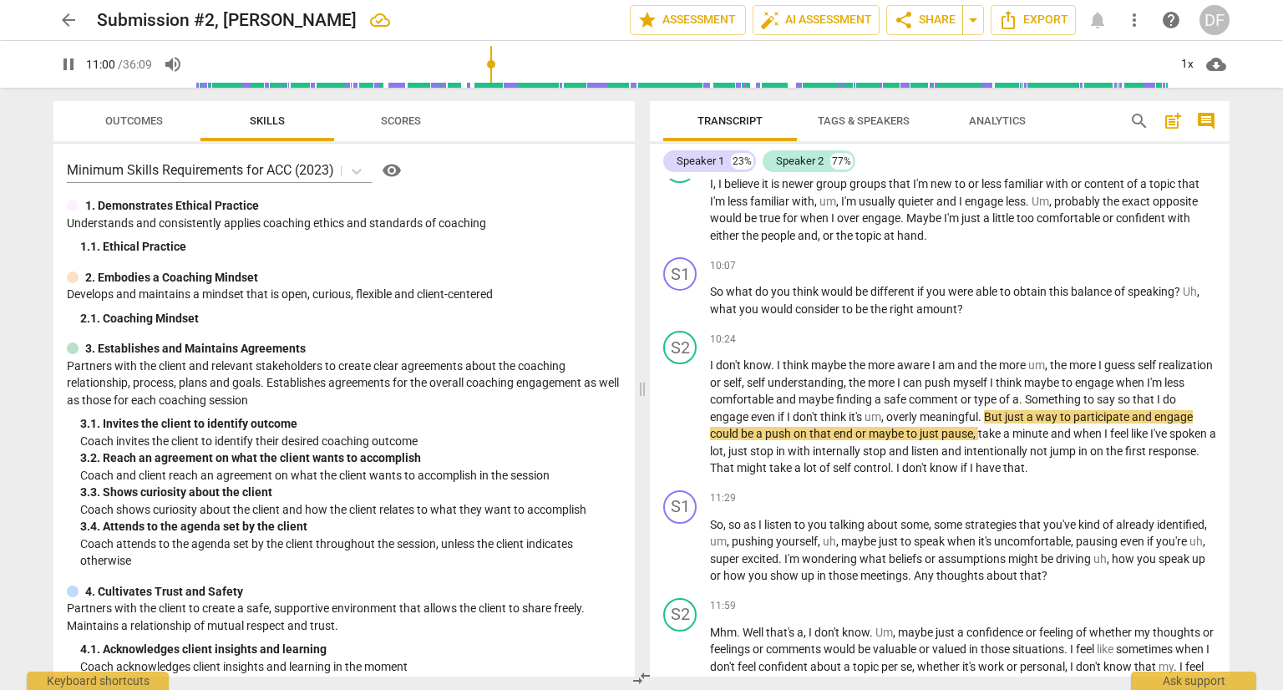
click at [493, 65] on input "range" at bounding box center [681, 64] width 973 height 53
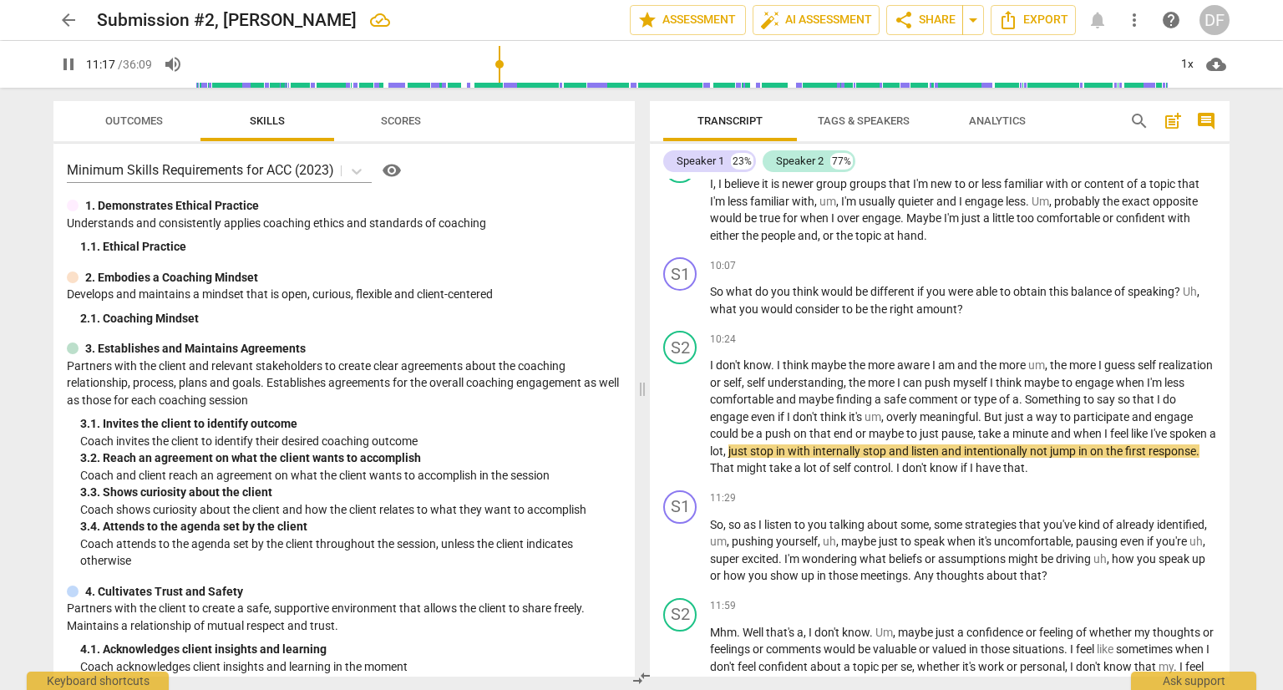
click at [75, 67] on span "pause" at bounding box center [68, 64] width 20 height 20
type input "677"
click at [788, 458] on span "in" at bounding box center [782, 450] width 12 height 13
click at [865, 458] on span "internally" at bounding box center [840, 450] width 50 height 13
click at [58, 58] on span "play_arrow" at bounding box center [68, 64] width 20 height 20
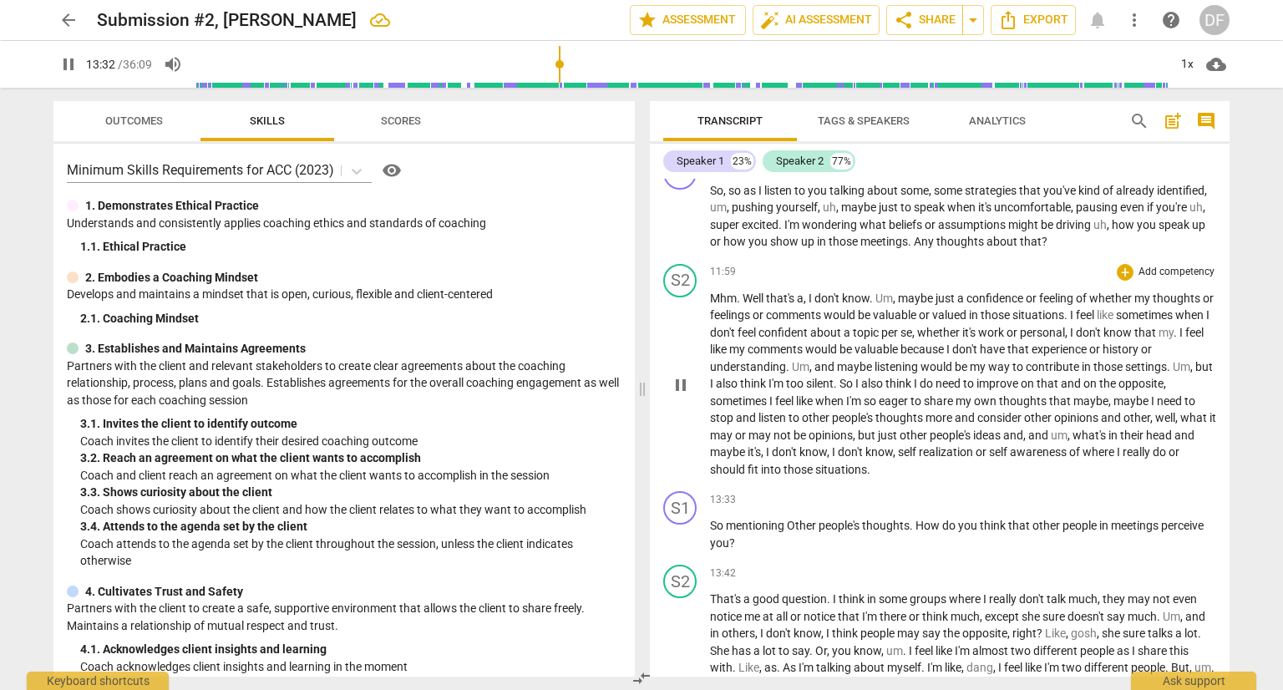
scroll to position [3574, 0]
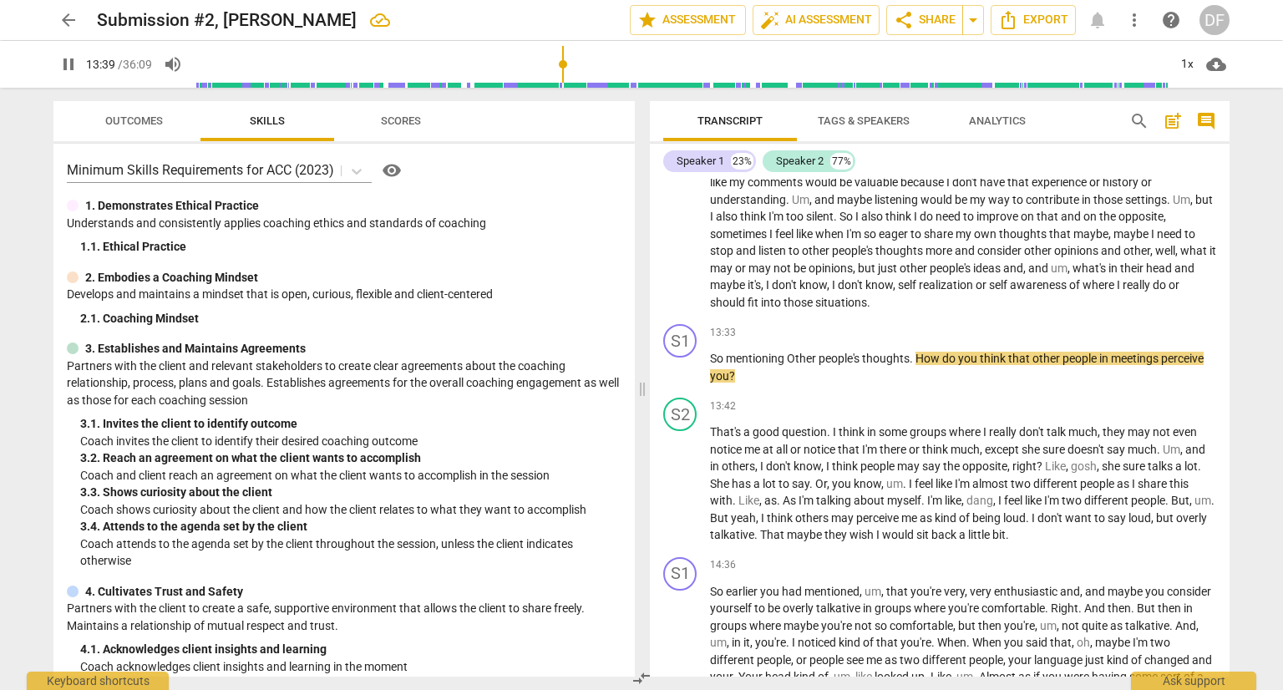
click at [72, 58] on span "pause" at bounding box center [68, 64] width 20 height 20
type input "820"
click at [794, 365] on span "Other" at bounding box center [803, 358] width 32 height 13
click at [73, 61] on span "play_arrow" at bounding box center [68, 64] width 20 height 20
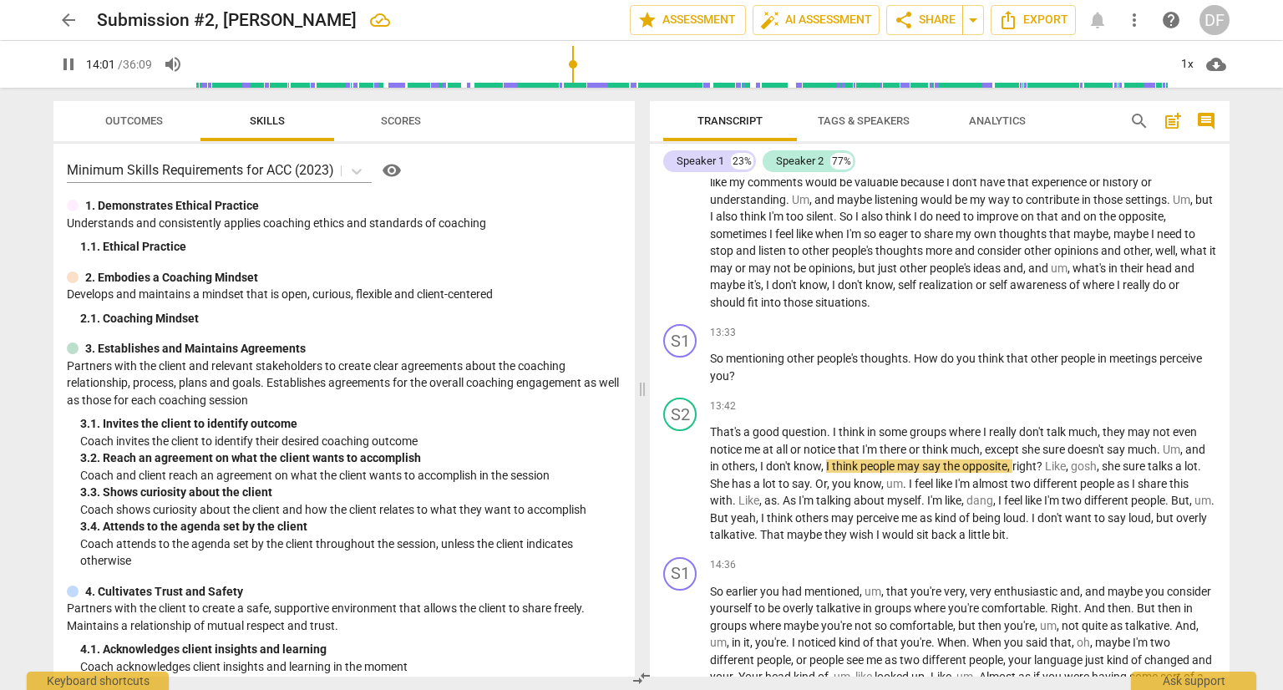
click at [59, 61] on span "pause" at bounding box center [68, 64] width 20 height 20
type input "842"
click at [1171, 454] on span "Um" at bounding box center [1172, 449] width 18 height 13
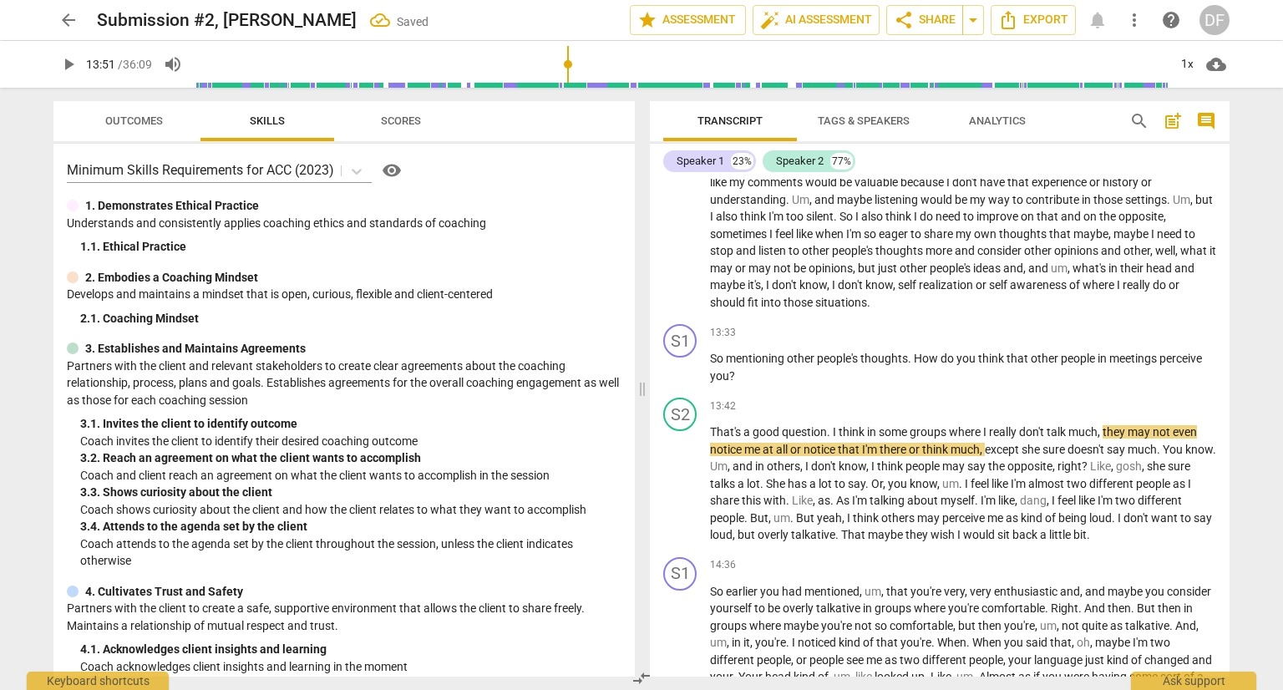
drag, startPoint x: 577, startPoint y: 58, endPoint x: 569, endPoint y: 61, distance: 9.0
click at [569, 61] on input "range" at bounding box center [681, 64] width 973 height 53
click at [75, 58] on span "play_arrow" at bounding box center [68, 64] width 20 height 20
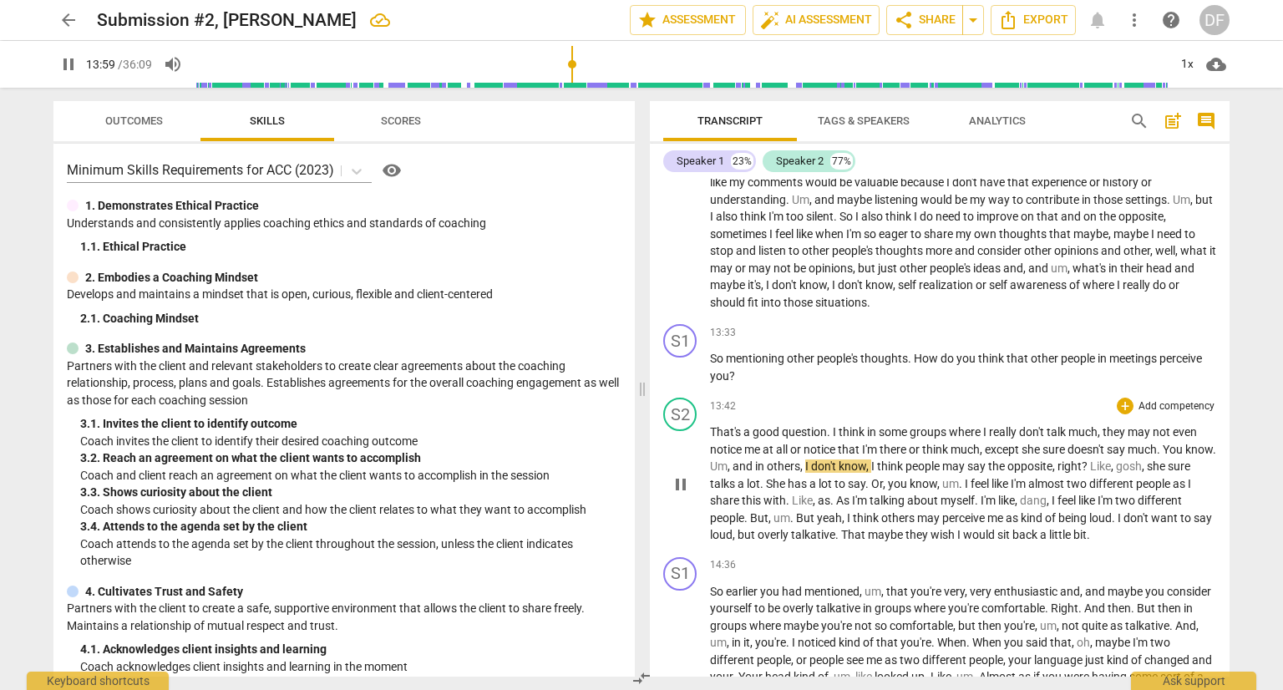
click at [1170, 456] on span "You" at bounding box center [1174, 449] width 23 height 13
type input "841"
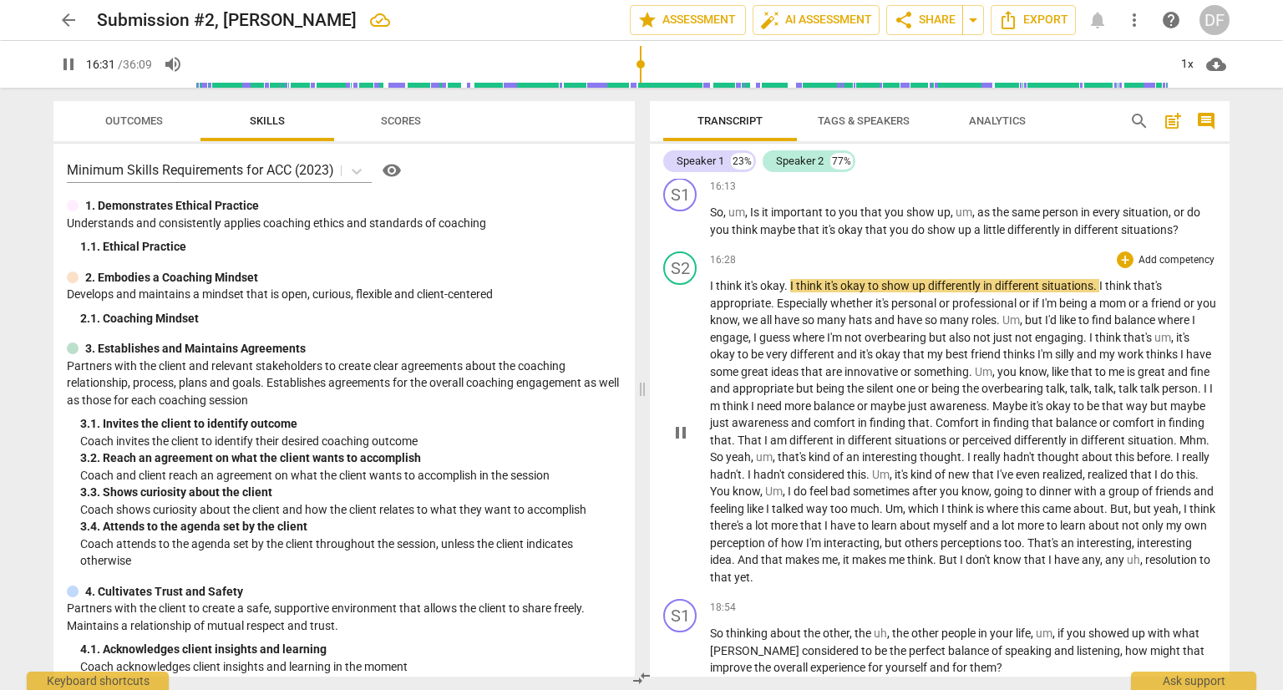
scroll to position [4325, 0]
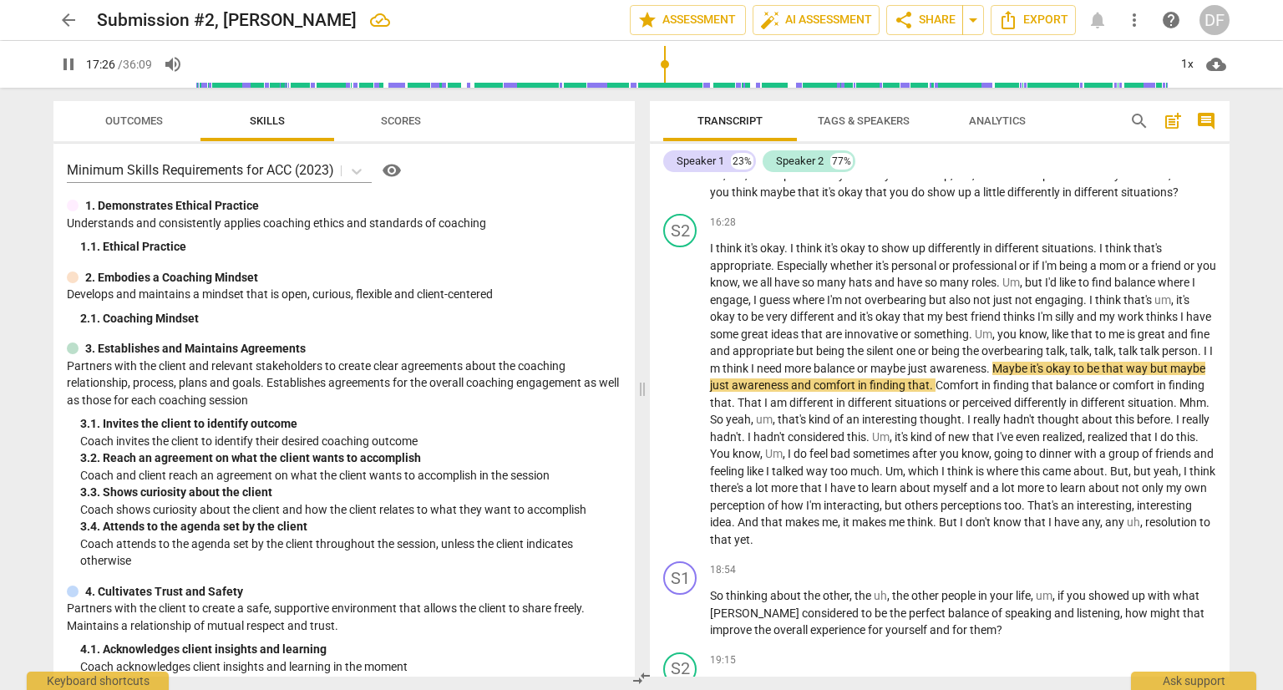
click at [75, 68] on span "pause" at bounding box center [68, 64] width 20 height 20
type input "1047"
click at [722, 375] on span "m" at bounding box center [716, 368] width 13 height 13
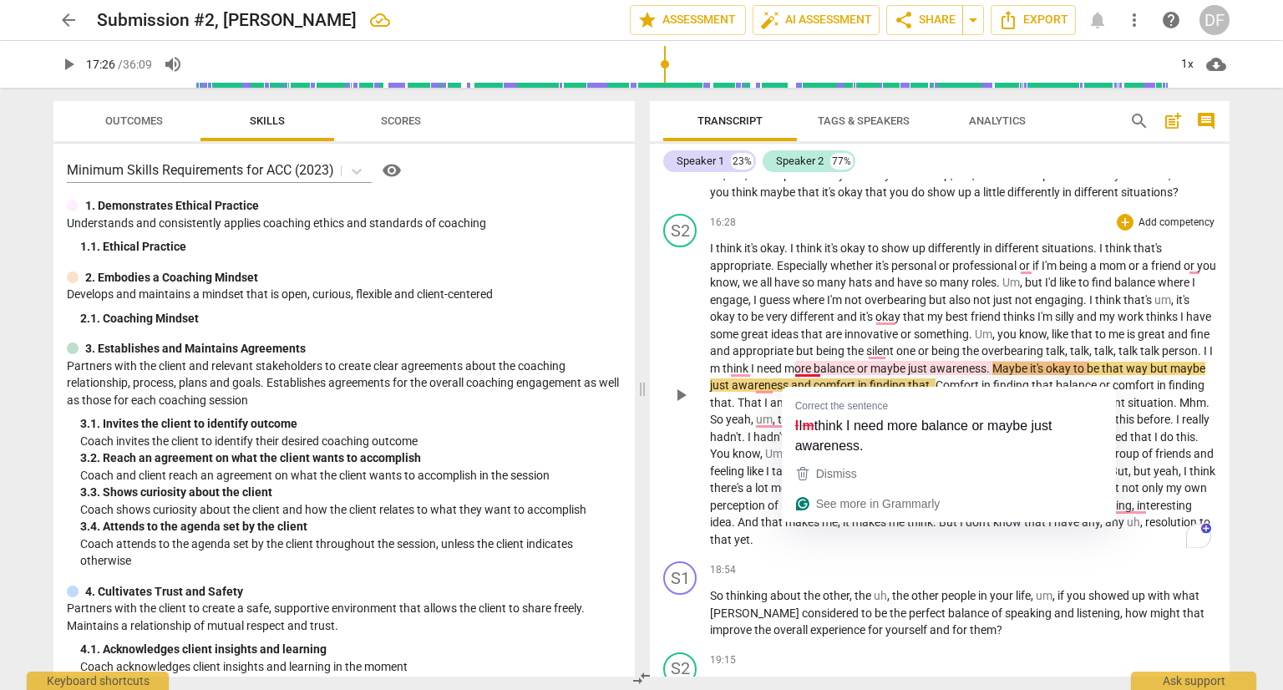
click at [722, 375] on span "m" at bounding box center [716, 368] width 13 height 13
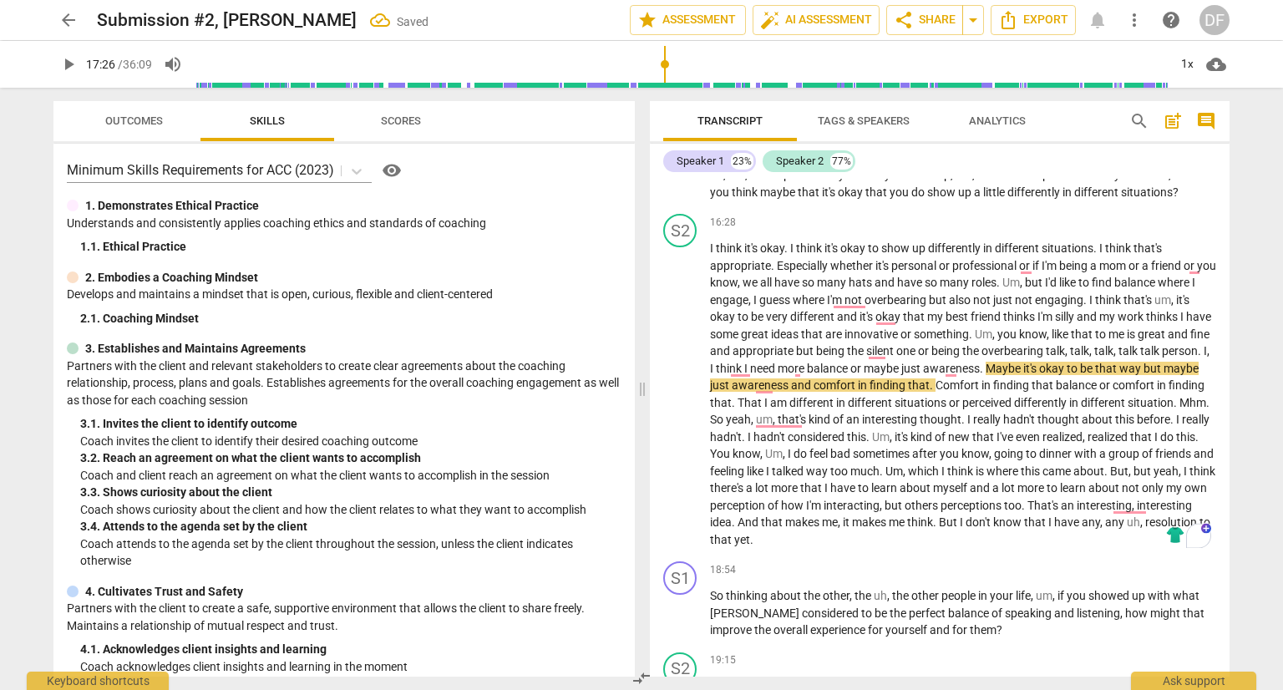
click at [70, 59] on span "play_arrow" at bounding box center [68, 64] width 20 height 20
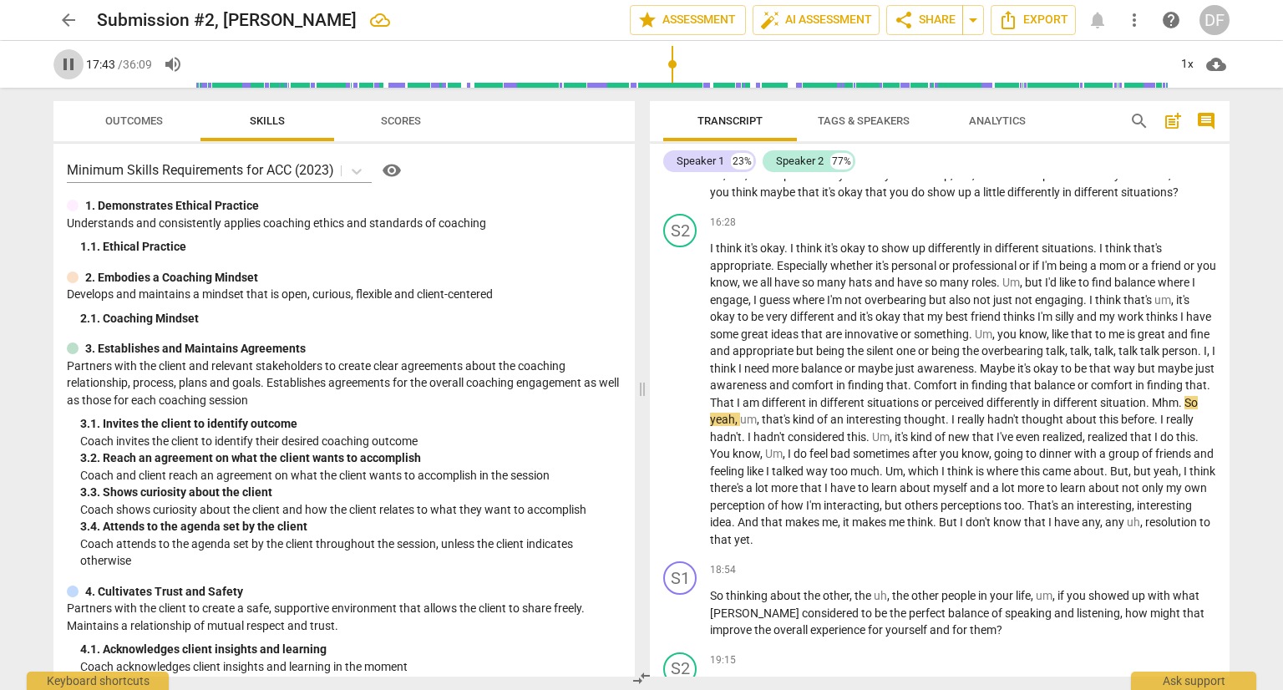
click at [68, 69] on span "pause" at bounding box center [68, 64] width 20 height 20
type input "1064"
click at [1100, 409] on span "situation" at bounding box center [1123, 402] width 46 height 13
click at [1184, 409] on span "." at bounding box center [1187, 402] width 6 height 13
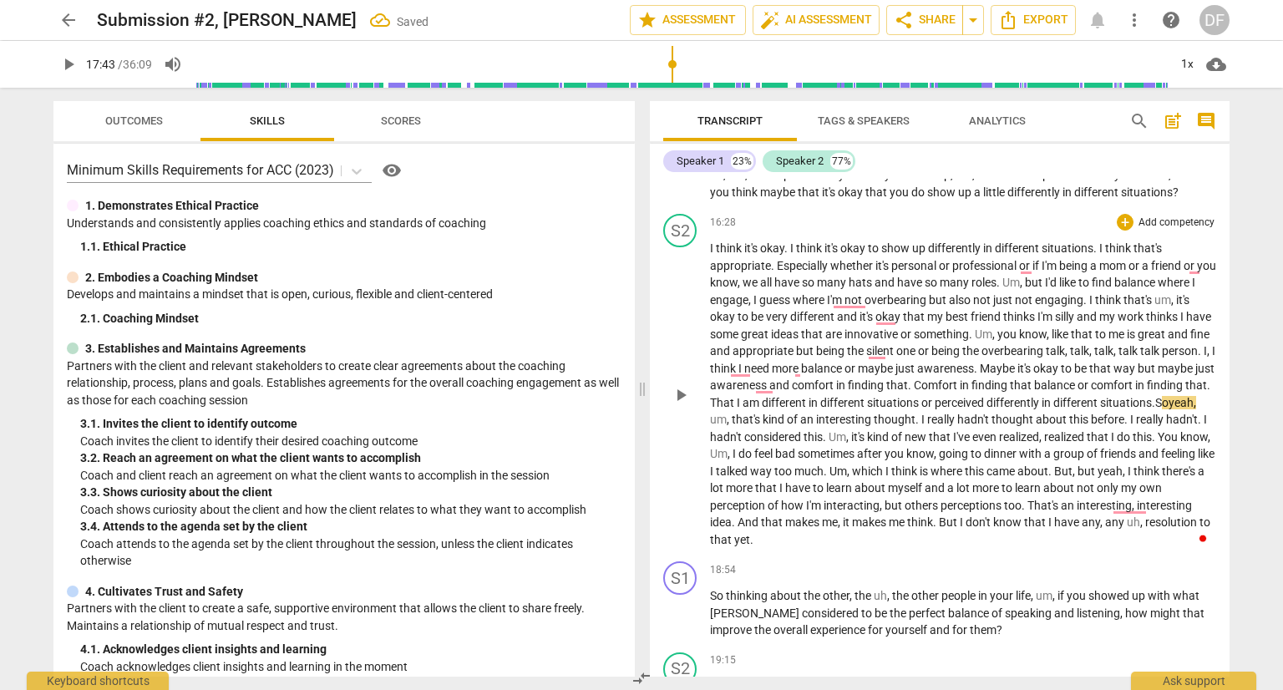
click at [73, 63] on span "play_arrow" at bounding box center [68, 64] width 20 height 20
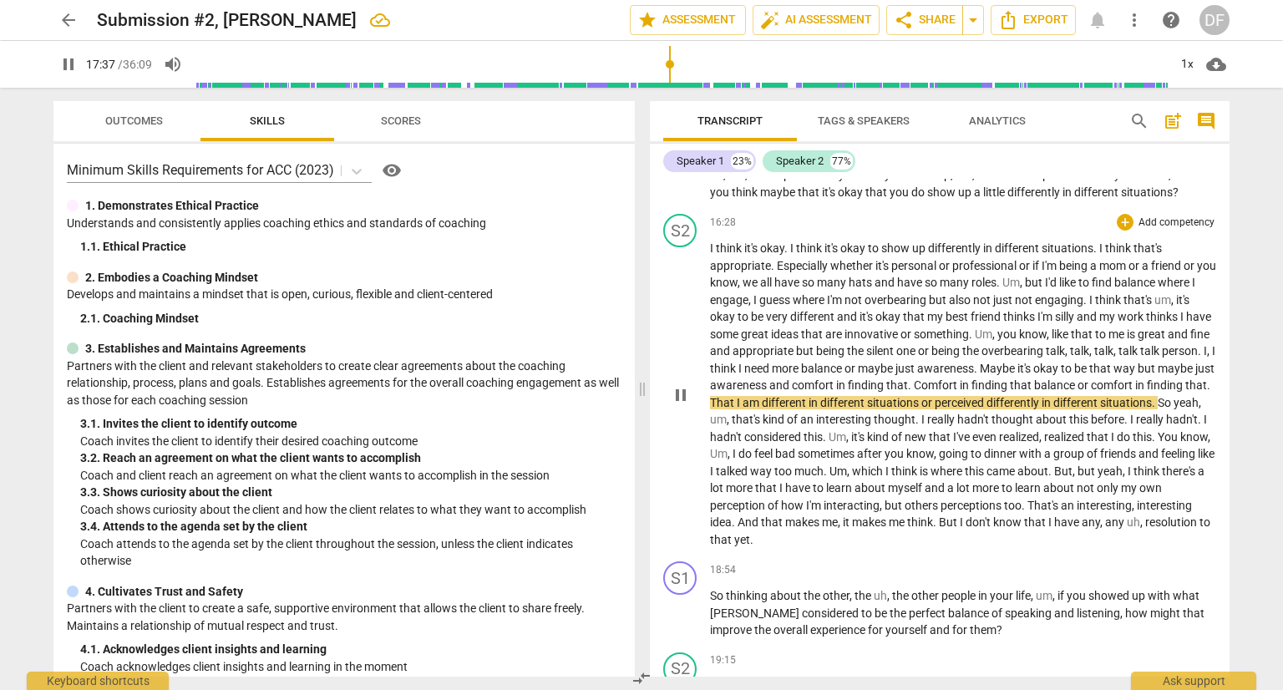
click at [670, 62] on input "range" at bounding box center [681, 64] width 973 height 53
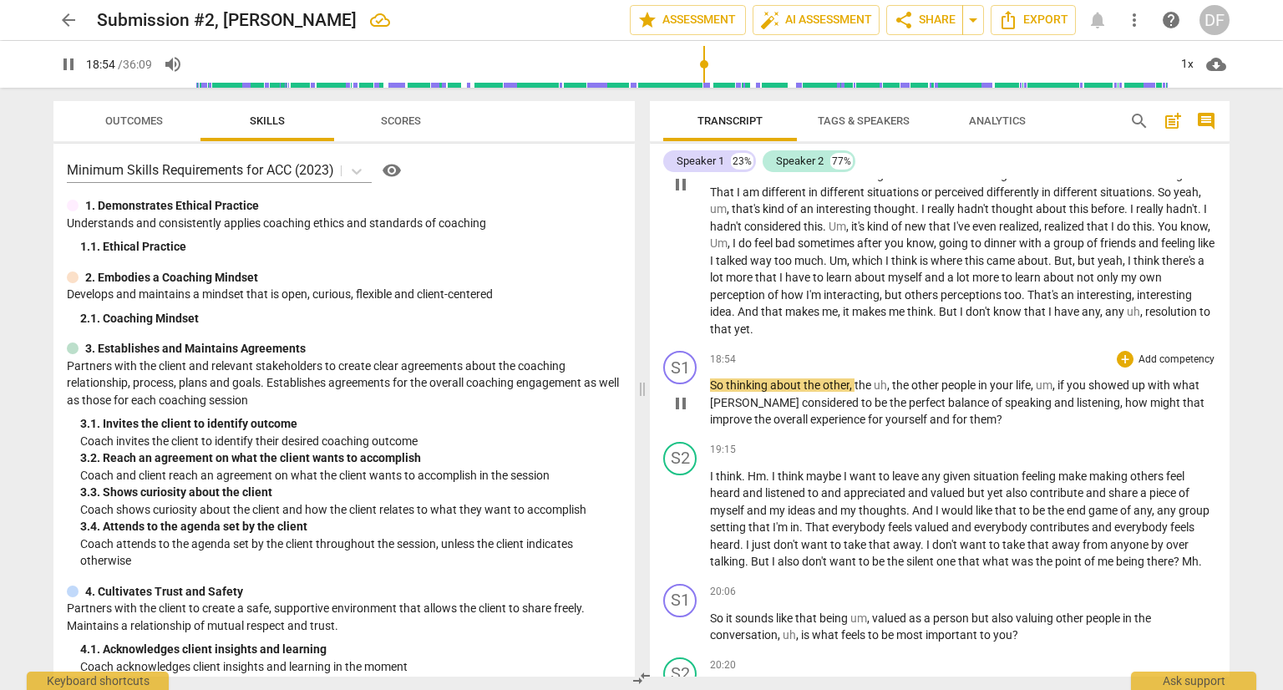
scroll to position [4576, 0]
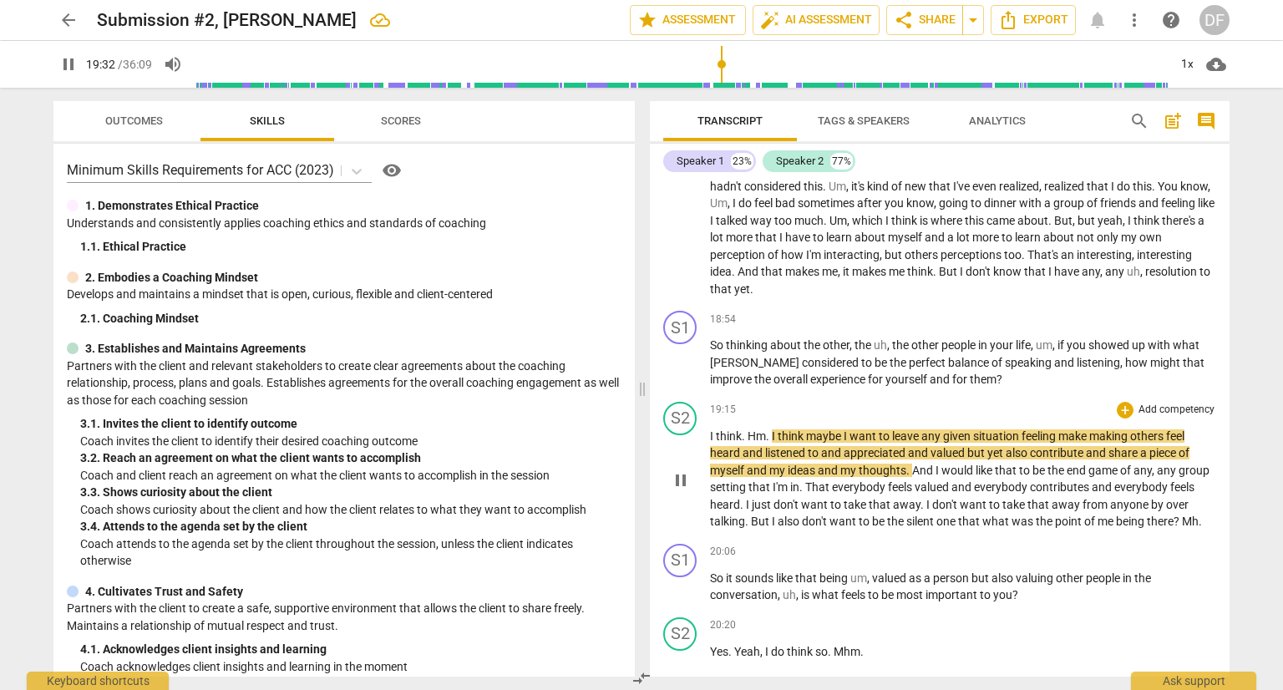
click at [1055, 452] on p "I think . Hm . I think maybe I want to leave any given situation feeling make m…" at bounding box center [963, 479] width 506 height 103
type input "1174"
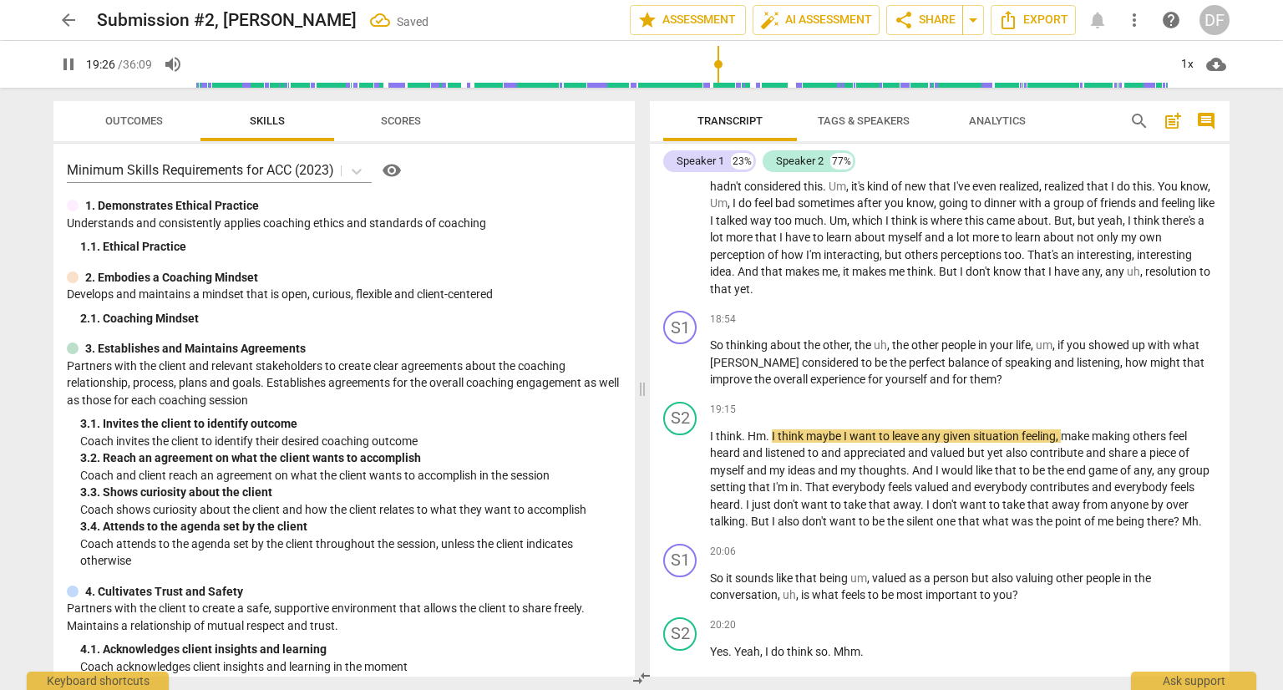
click at [718, 61] on input "range" at bounding box center [681, 64] width 973 height 53
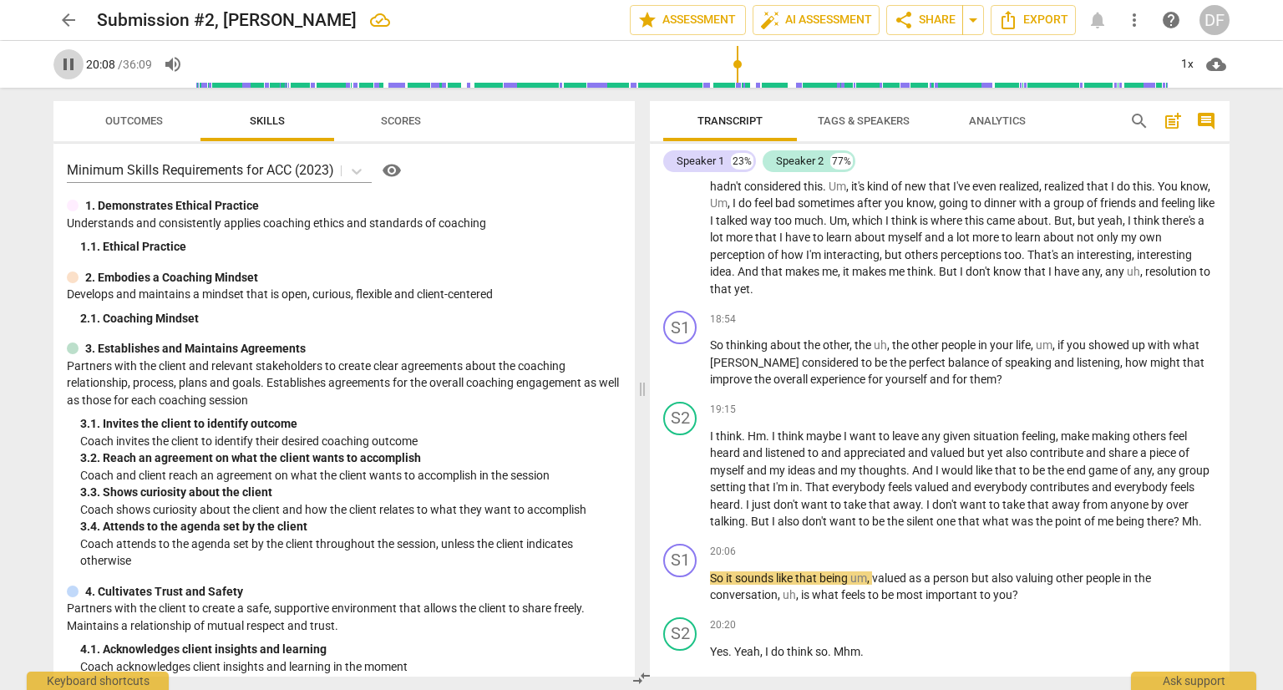
click at [68, 68] on span "pause" at bounding box center [68, 64] width 20 height 20
type input "1208"
click at [712, 585] on span "So" at bounding box center [718, 577] width 16 height 13
drag, startPoint x: 1185, startPoint y: 532, endPoint x: 1201, endPoint y: 533, distance: 15.9
click at [1201, 533] on div "S2 play_arrow pause 19:15 + Add competency keyboard_arrow_right I think . Hm . …" at bounding box center [940, 466] width 580 height 142
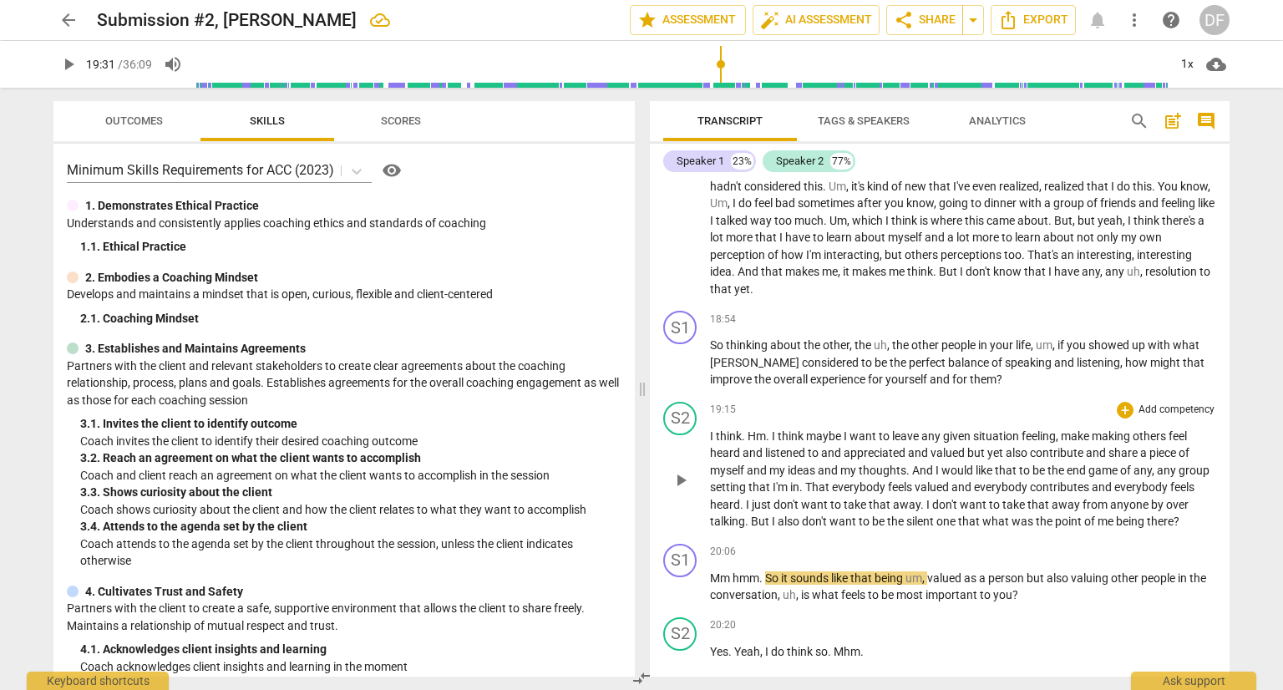
drag, startPoint x: 735, startPoint y: 66, endPoint x: 721, endPoint y: 67, distance: 14.2
click at [721, 67] on input "range" at bounding box center [681, 64] width 973 height 53
click at [71, 71] on span "play_arrow" at bounding box center [68, 64] width 20 height 20
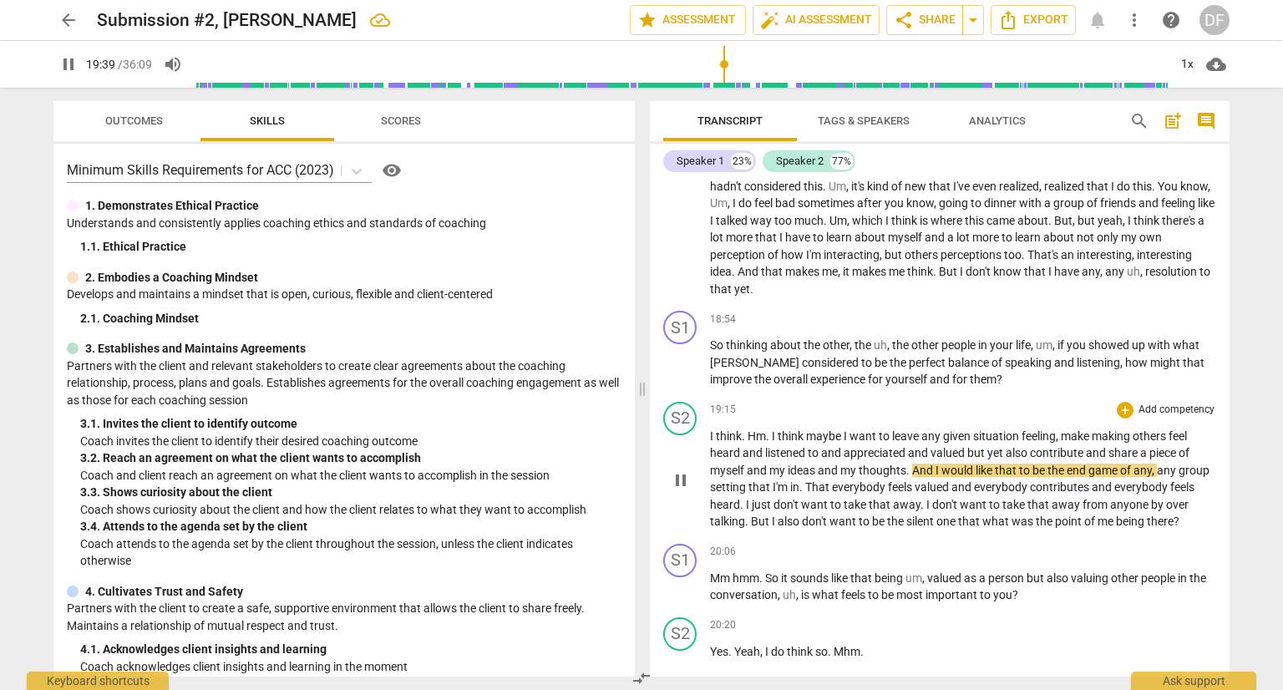
click at [60, 59] on span "pause" at bounding box center [68, 64] width 20 height 20
click at [75, 68] on span "play_arrow" at bounding box center [68, 64] width 20 height 20
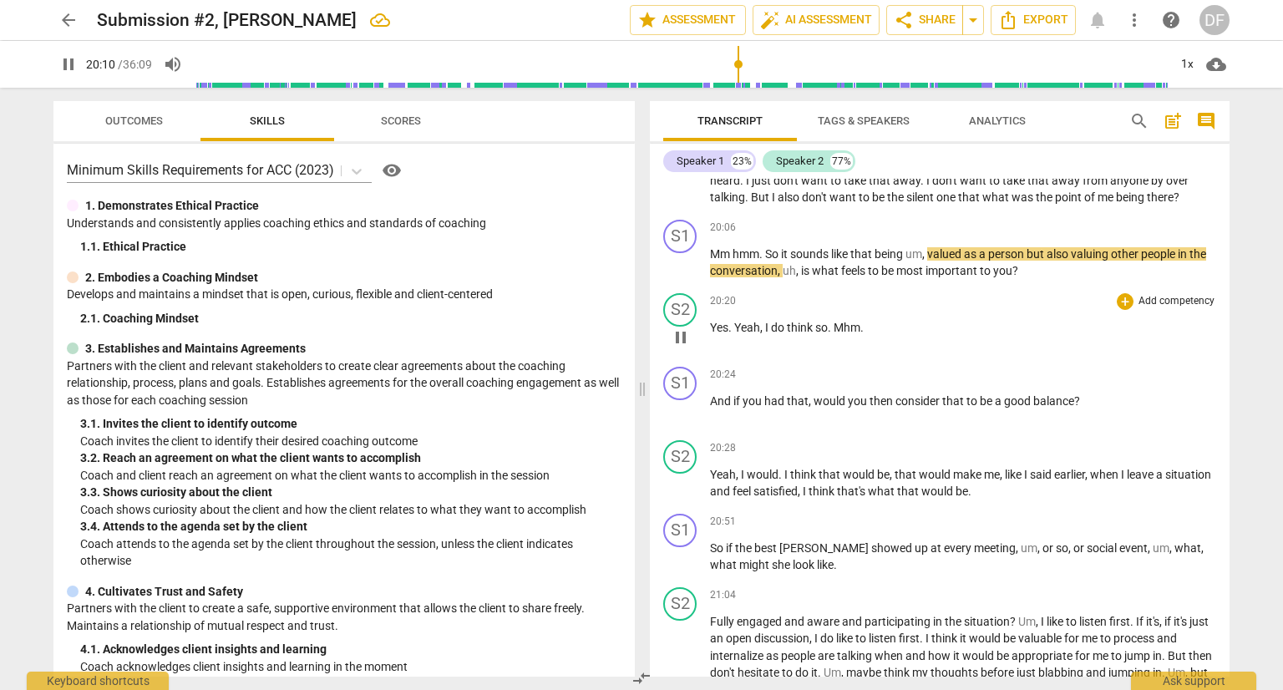
scroll to position [4910, 0]
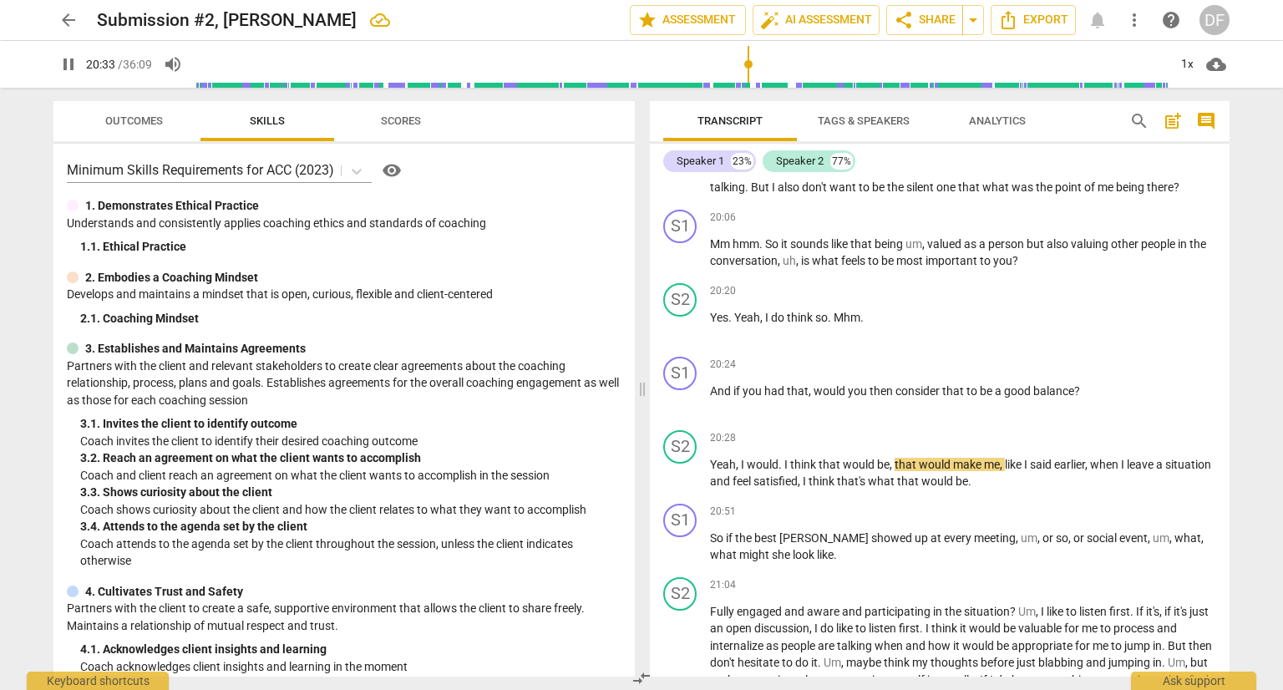
click at [747, 62] on input "range" at bounding box center [681, 64] width 973 height 53
click at [81, 64] on span "pause" at bounding box center [68, 64] width 30 height 20
type input "1234"
click at [712, 398] on span "And" at bounding box center [721, 390] width 23 height 13
drag, startPoint x: 868, startPoint y: 322, endPoint x: 838, endPoint y: 317, distance: 30.4
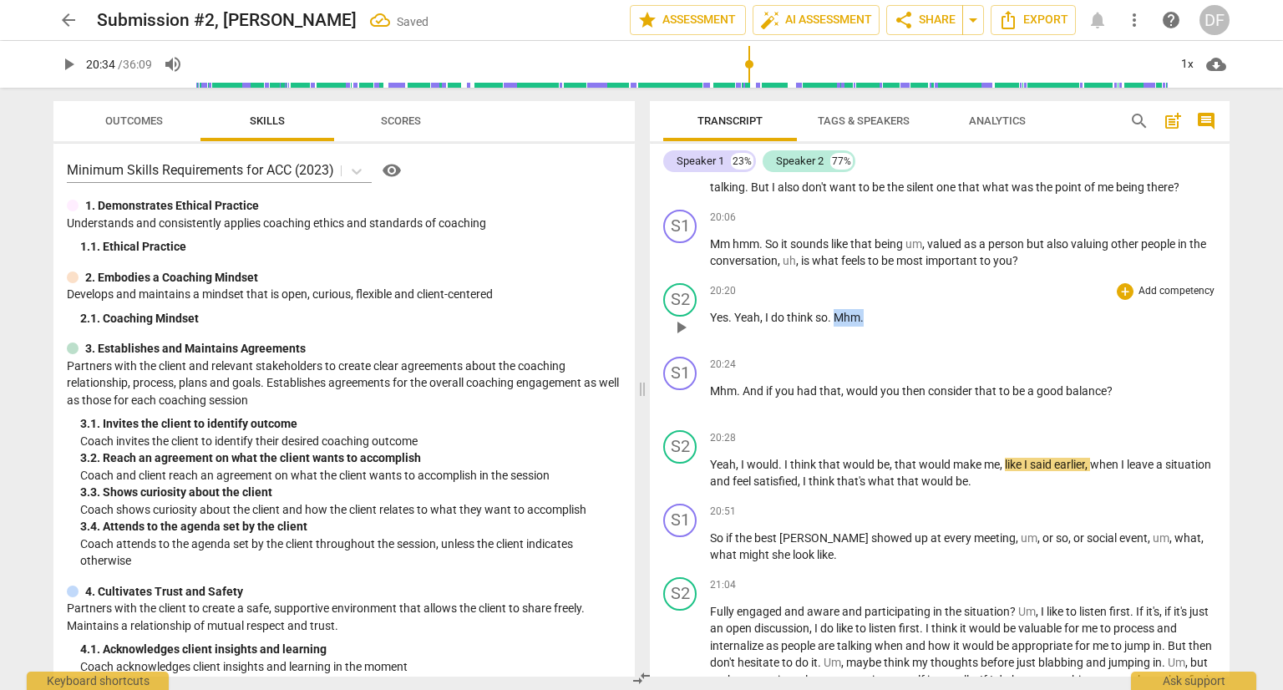
click at [838, 317] on p "Yes . Yeah , I do think so . Mhm ." at bounding box center [963, 318] width 506 height 18
click at [737, 62] on input "range" at bounding box center [681, 64] width 973 height 53
click at [69, 57] on span "play_arrow" at bounding box center [68, 64] width 20 height 20
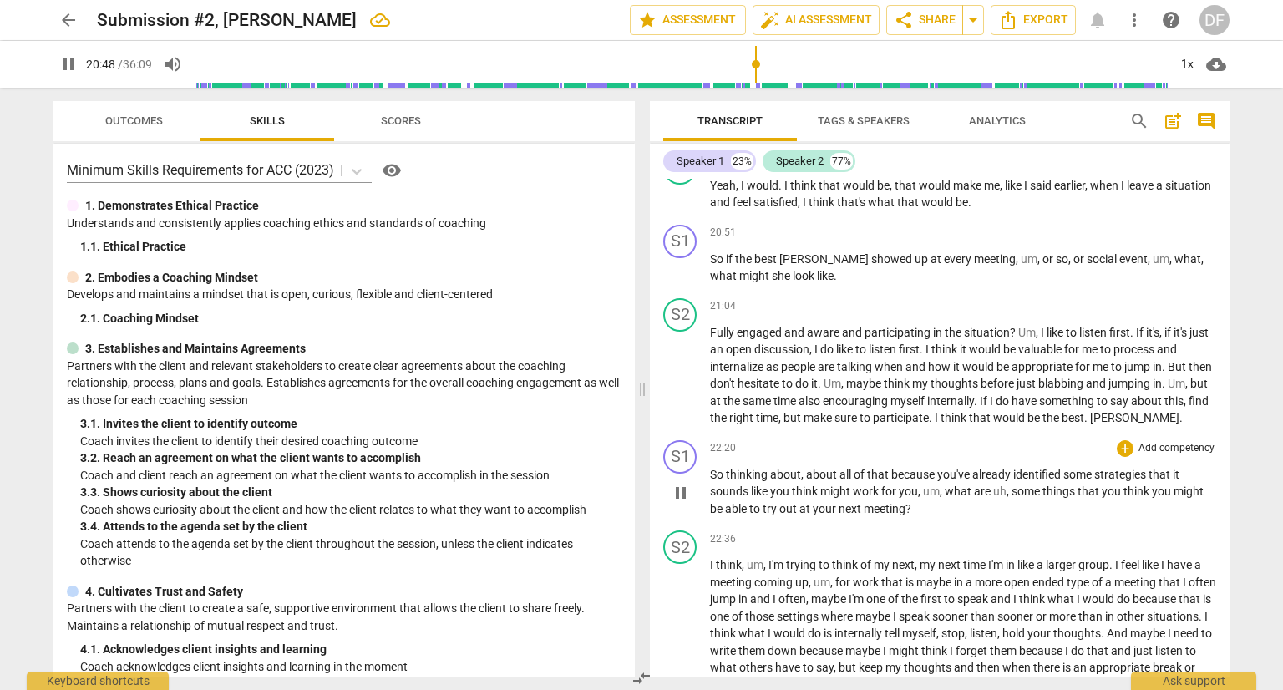
scroll to position [5161, 0]
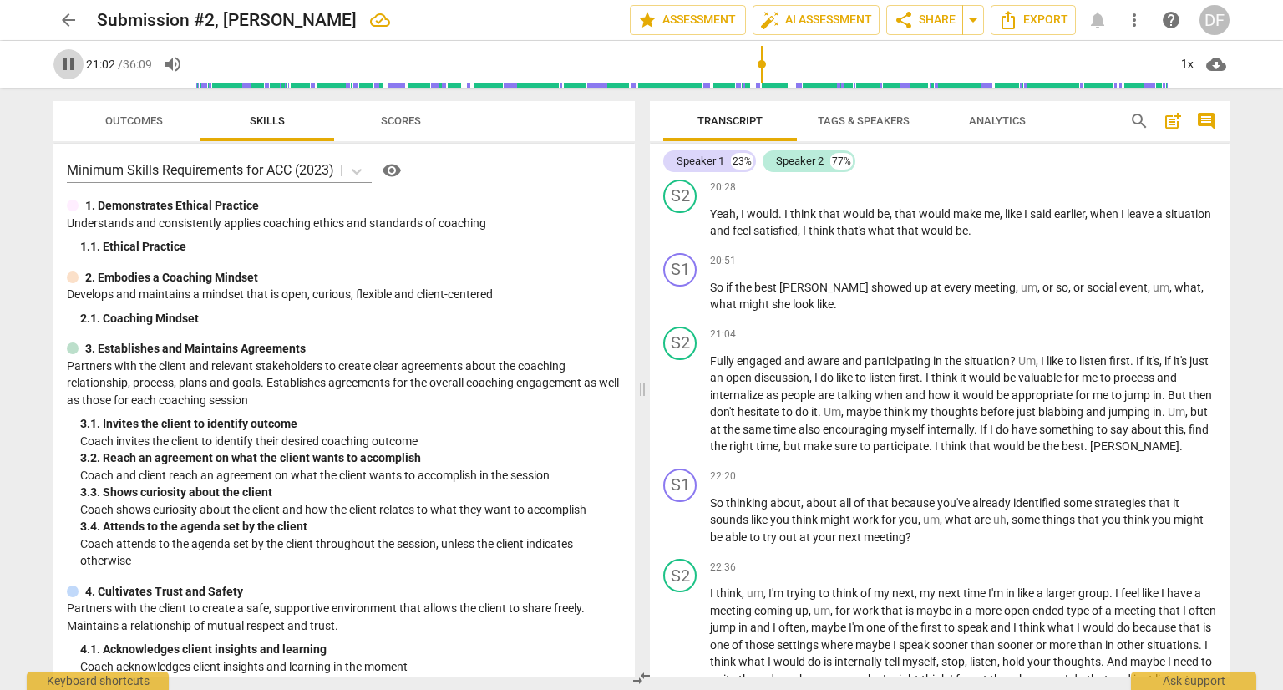
click at [70, 63] on span "pause" at bounding box center [68, 64] width 20 height 20
type input "1263"
click at [812, 311] on p "So if the best [PERSON_NAME] showed up at every meeting , um , or so , or socia…" at bounding box center [963, 296] width 506 height 34
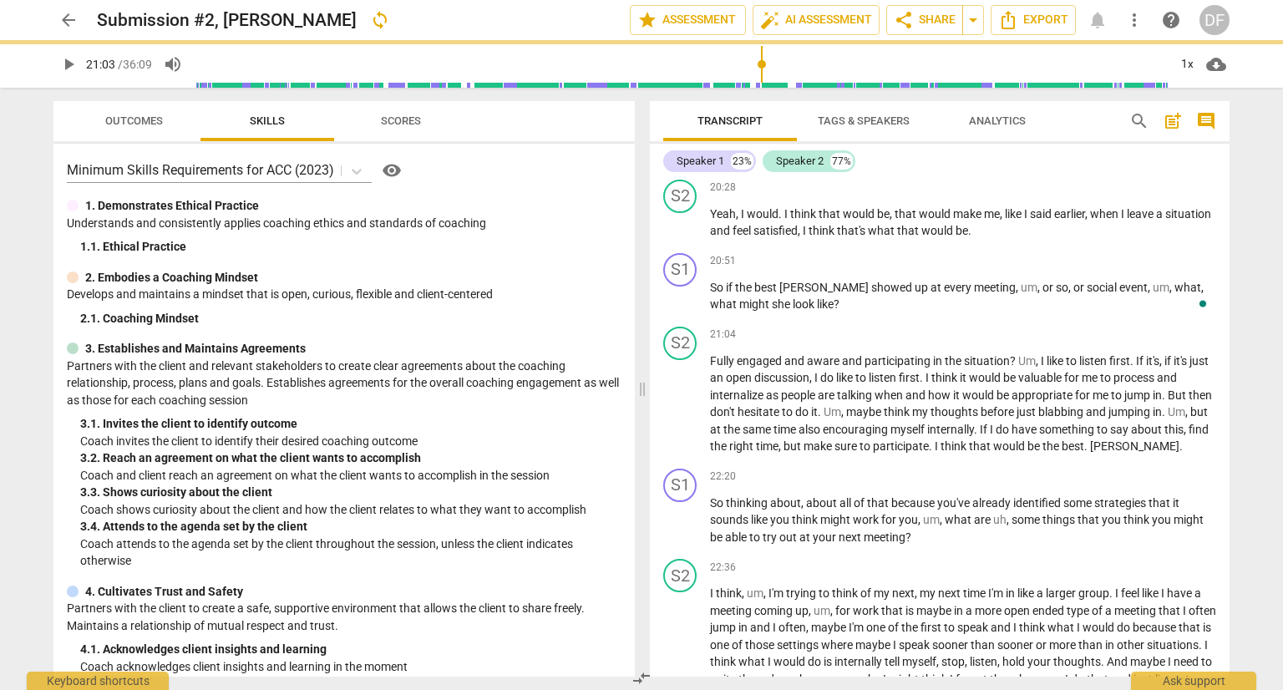
click at [67, 60] on span "play_arrow" at bounding box center [68, 64] width 20 height 20
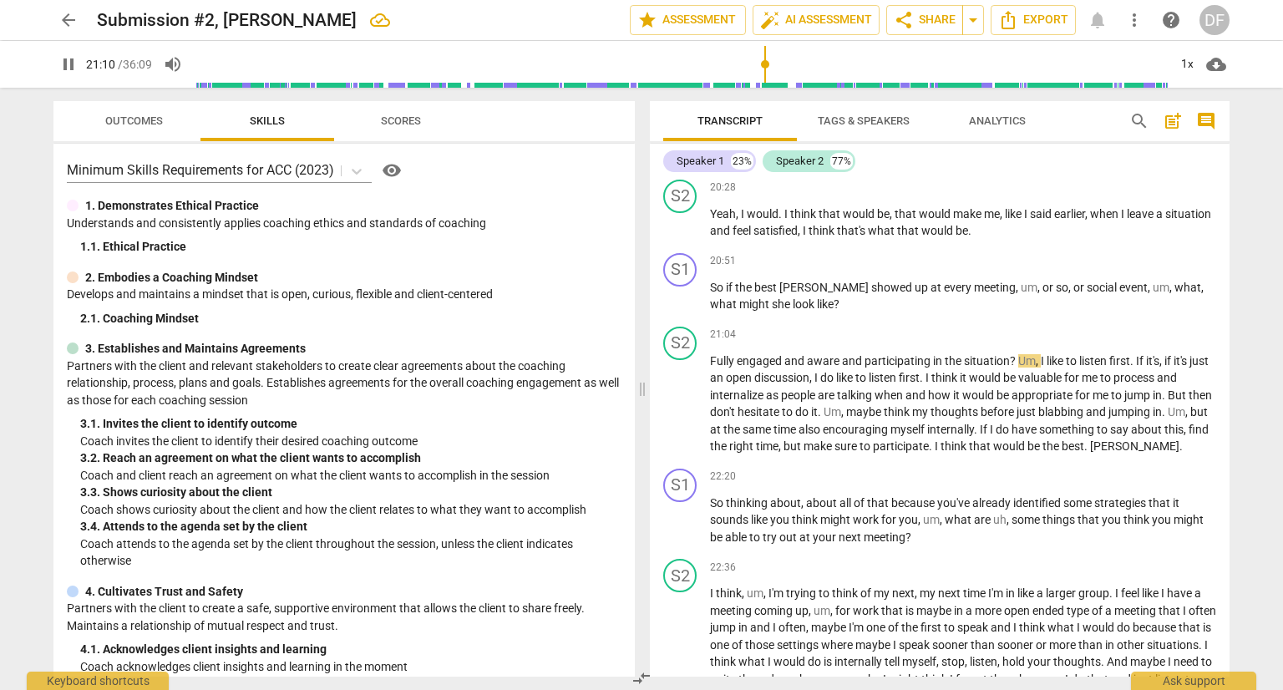
type input "1271"
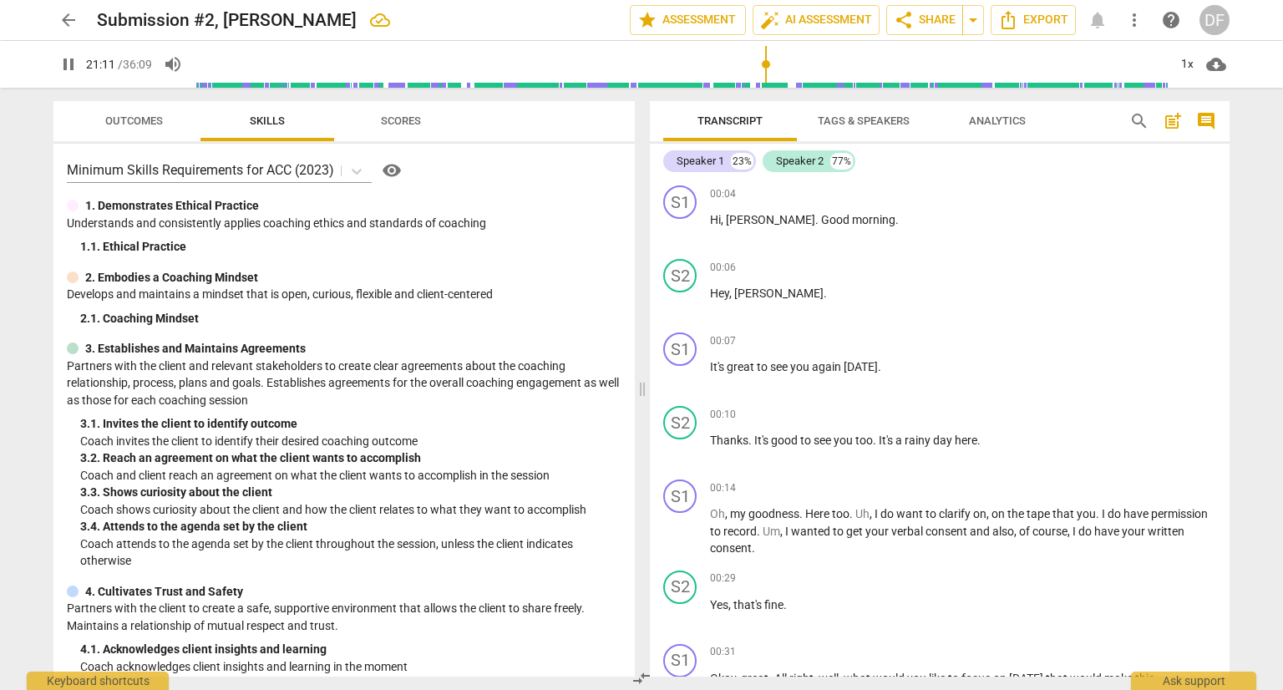
scroll to position [5161, 0]
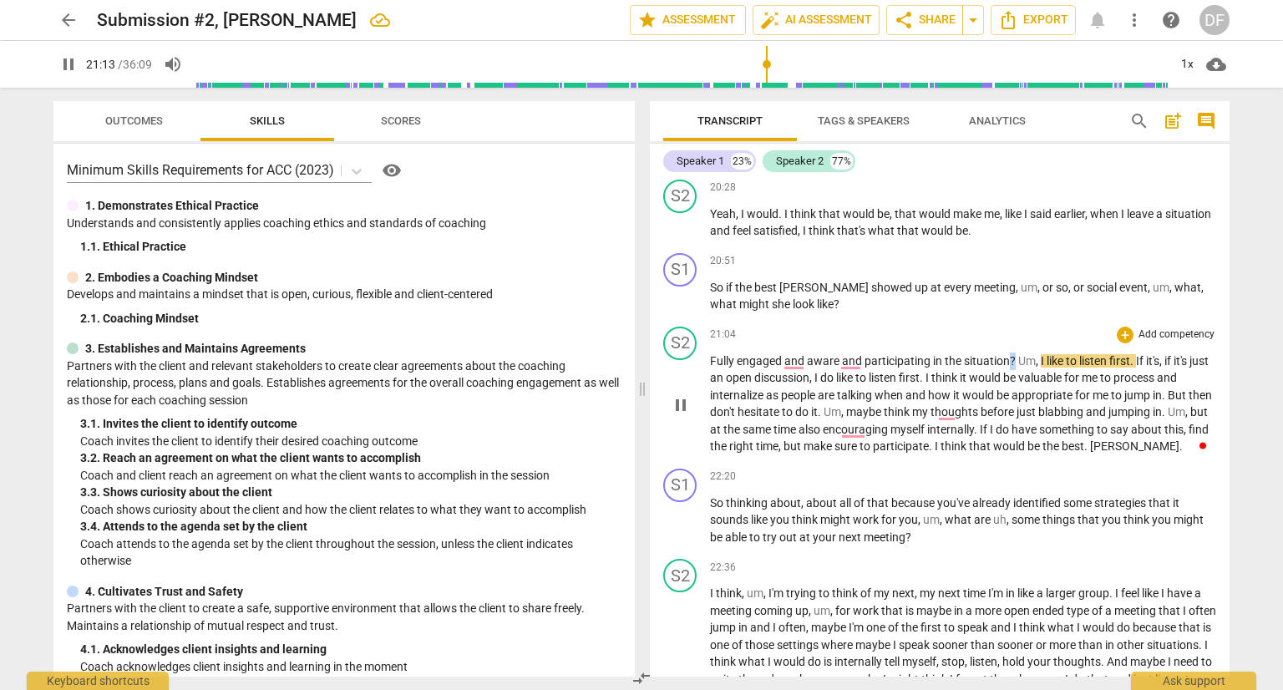
click at [1012, 364] on span "?" at bounding box center [1014, 360] width 8 height 13
type input "1274"
click at [65, 58] on span "pause" at bounding box center [68, 64] width 20 height 20
type input "1324"
click at [1090, 453] on span "." at bounding box center [1087, 445] width 6 height 13
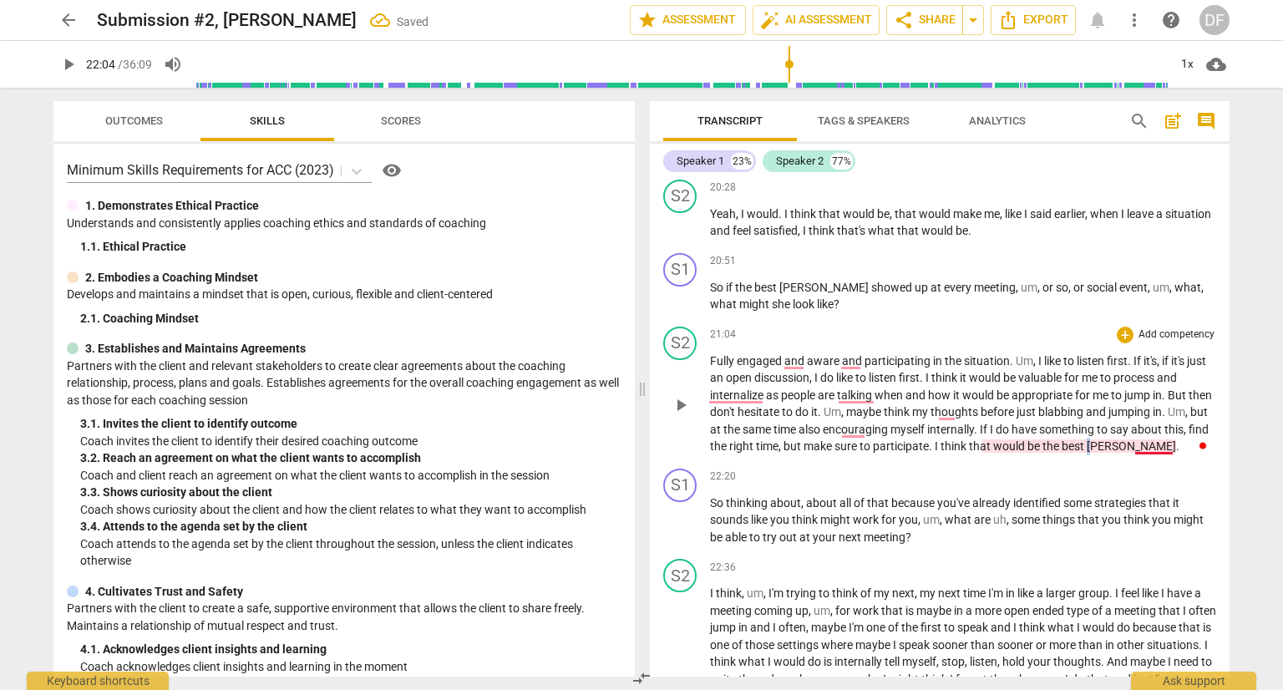
click at [1137, 452] on p "Fully engaged and aware and participating in the situation . Um , I like to lis…" at bounding box center [963, 403] width 506 height 103
click at [71, 61] on span "play_arrow" at bounding box center [68, 64] width 20 height 20
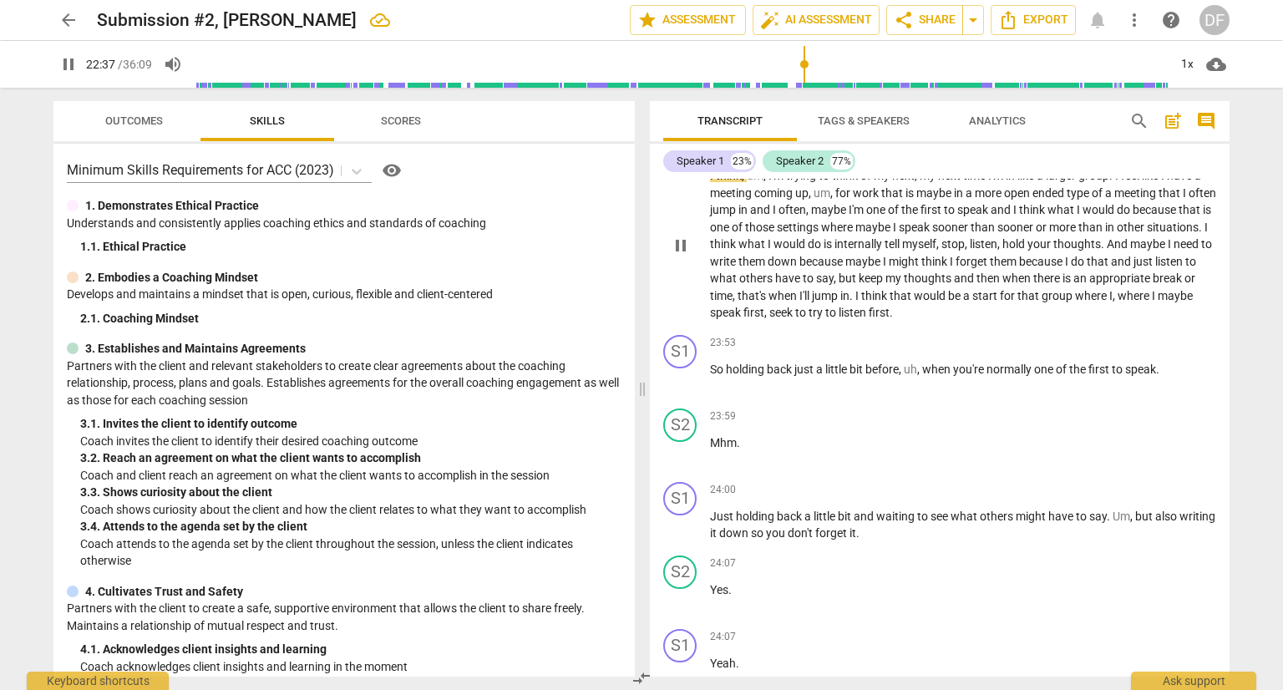
scroll to position [5495, 0]
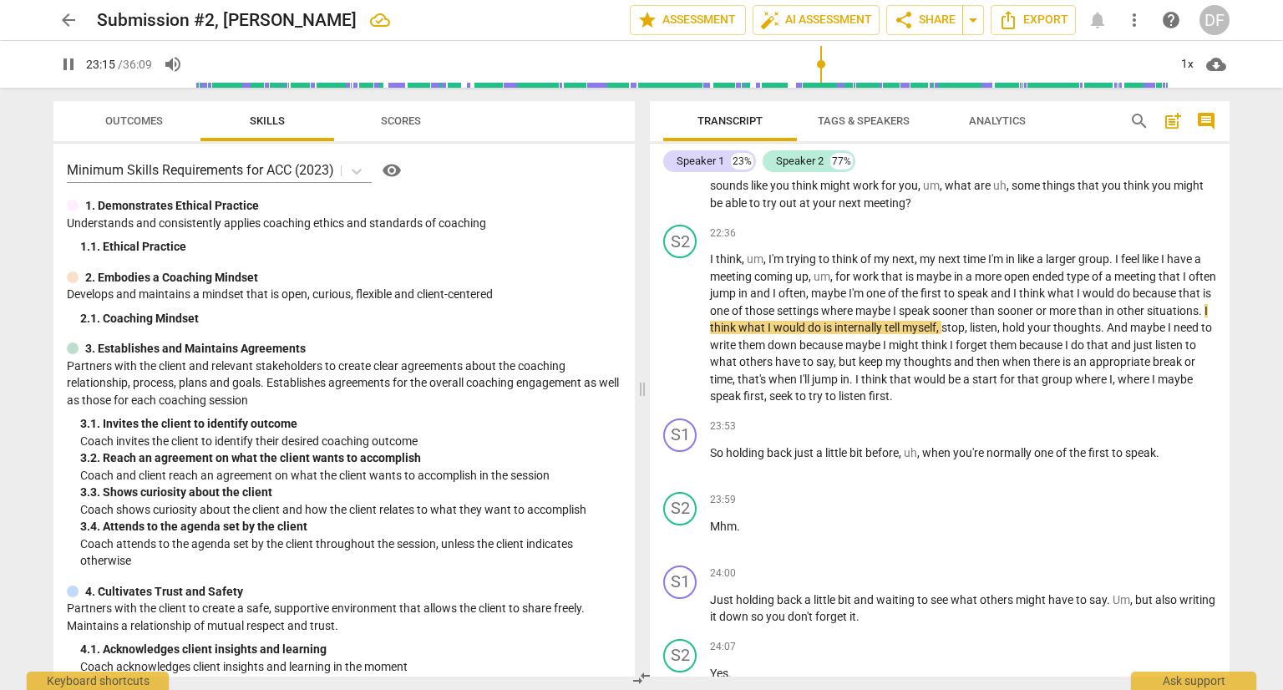
click at [77, 58] on span "pause" at bounding box center [68, 64] width 20 height 20
type input "1396"
click at [997, 315] on span "than" at bounding box center [983, 310] width 27 height 13
click at [1107, 317] on span "than" at bounding box center [1094, 310] width 27 height 13
click at [69, 70] on span "play_arrow" at bounding box center [68, 64] width 20 height 20
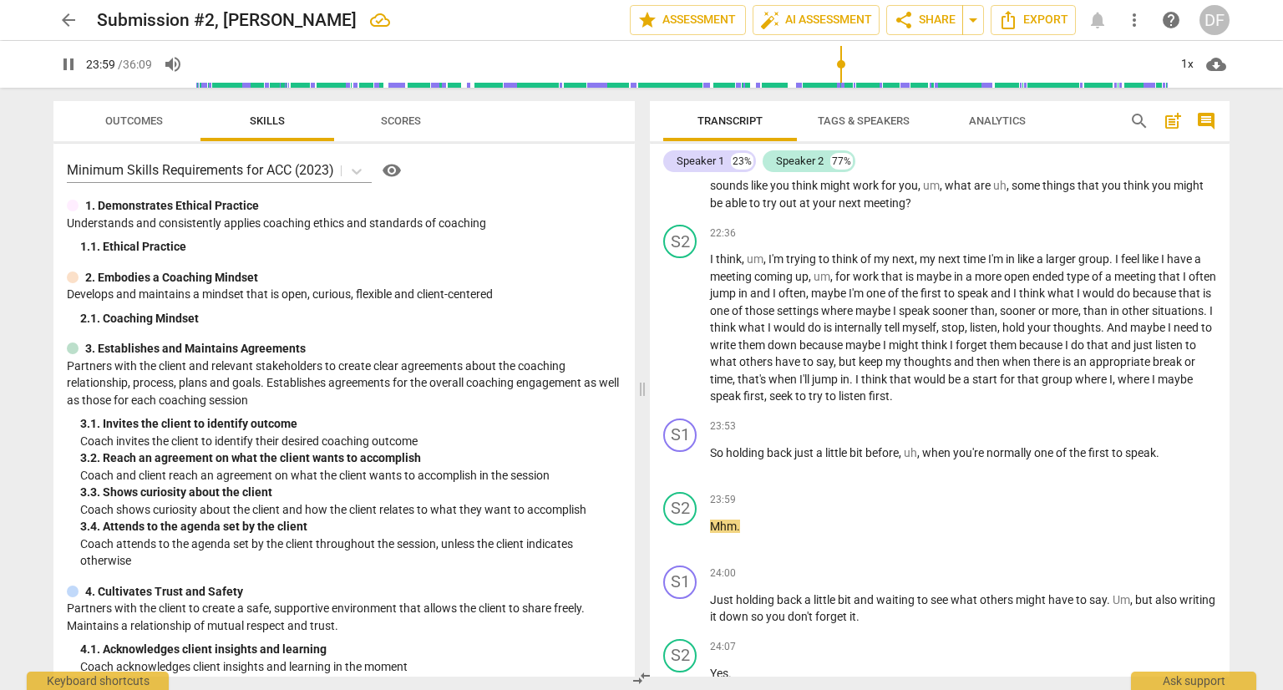
click at [62, 63] on span "pause" at bounding box center [68, 64] width 20 height 20
type input "1440"
click at [1163, 459] on p "So holding back just a little bit before , uh , when you're normally one of the…" at bounding box center [963, 453] width 506 height 18
click at [70, 64] on span "play_arrow" at bounding box center [68, 64] width 20 height 20
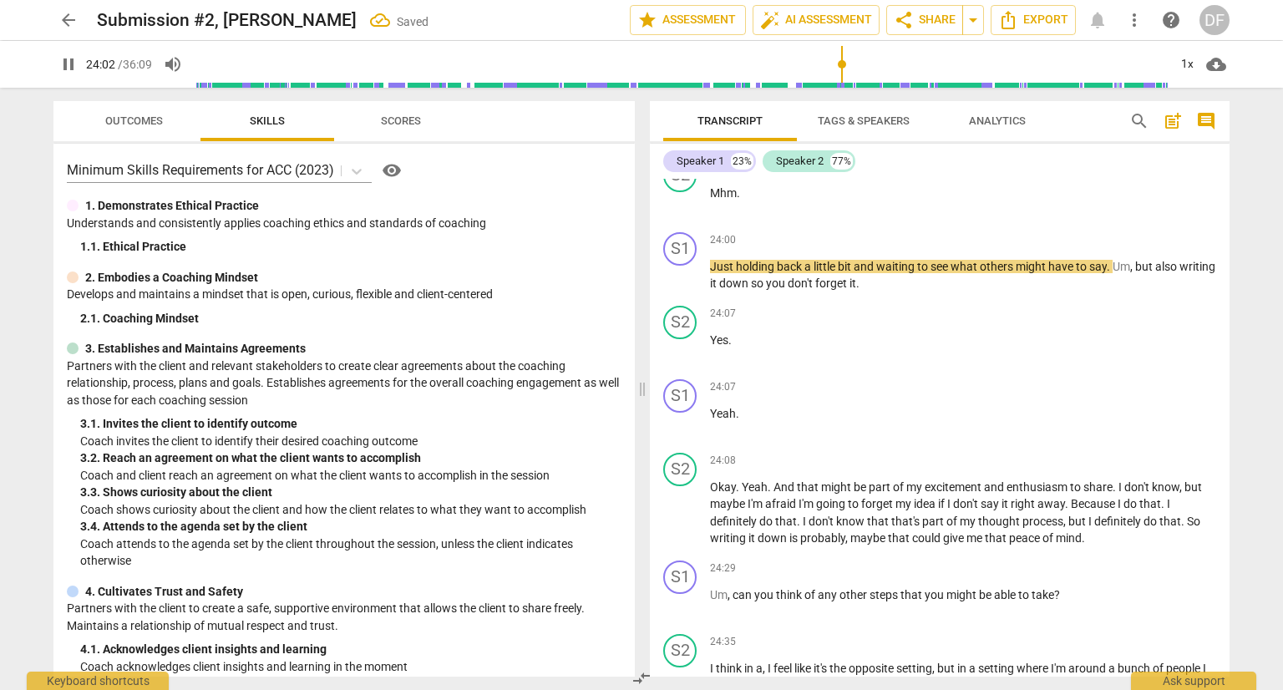
scroll to position [5829, 0]
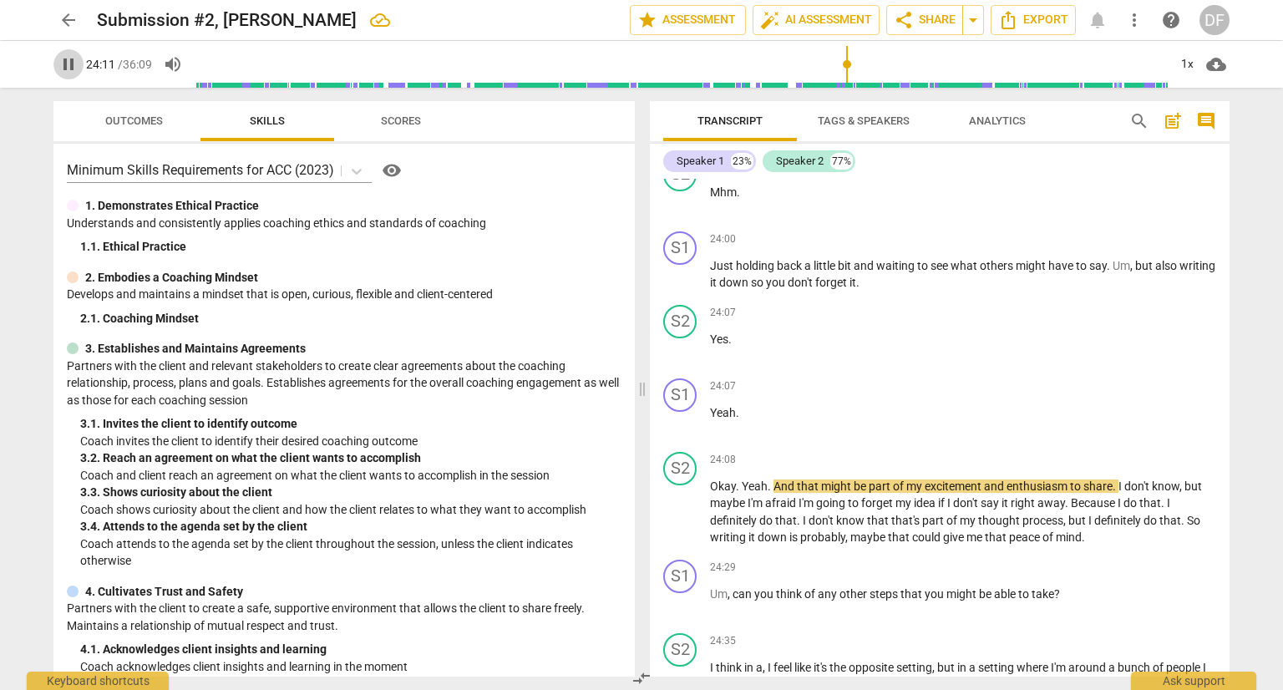
click at [67, 68] on span "pause" at bounding box center [68, 64] width 20 height 20
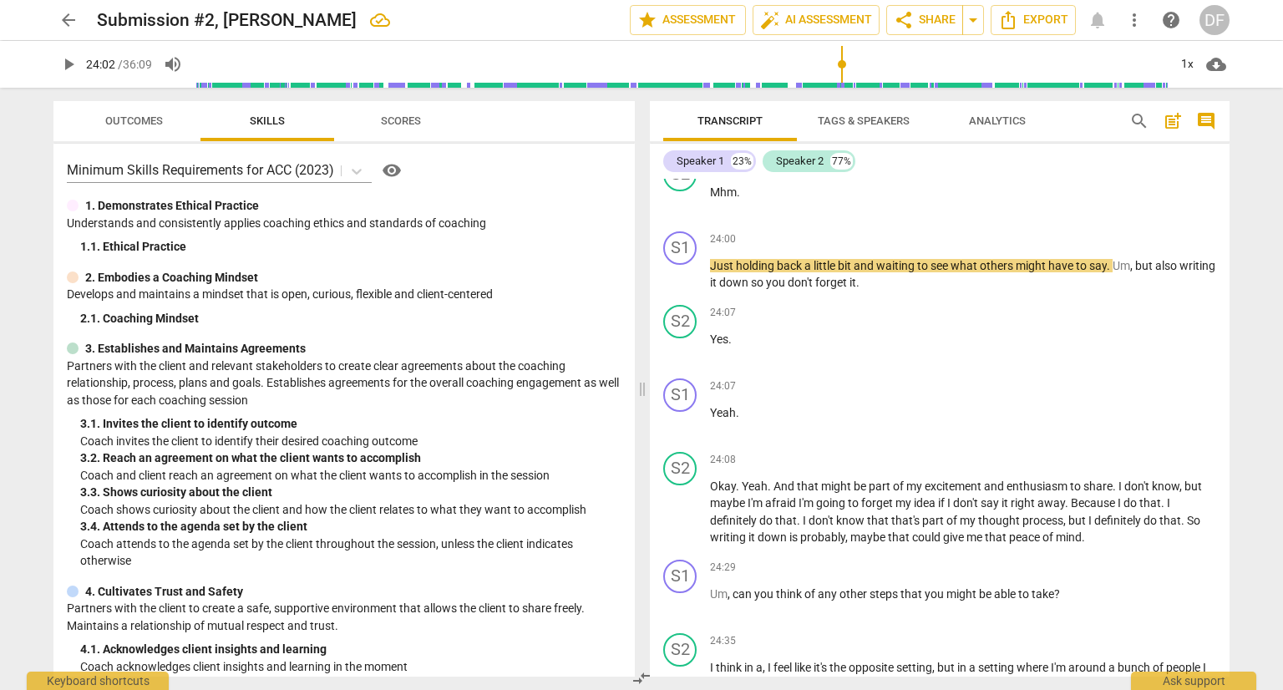
click at [842, 67] on input "range" at bounding box center [681, 64] width 973 height 53
click at [63, 64] on span "play_arrow" at bounding box center [68, 64] width 20 height 20
click at [67, 68] on span "pause" at bounding box center [68, 64] width 20 height 20
type input "1449"
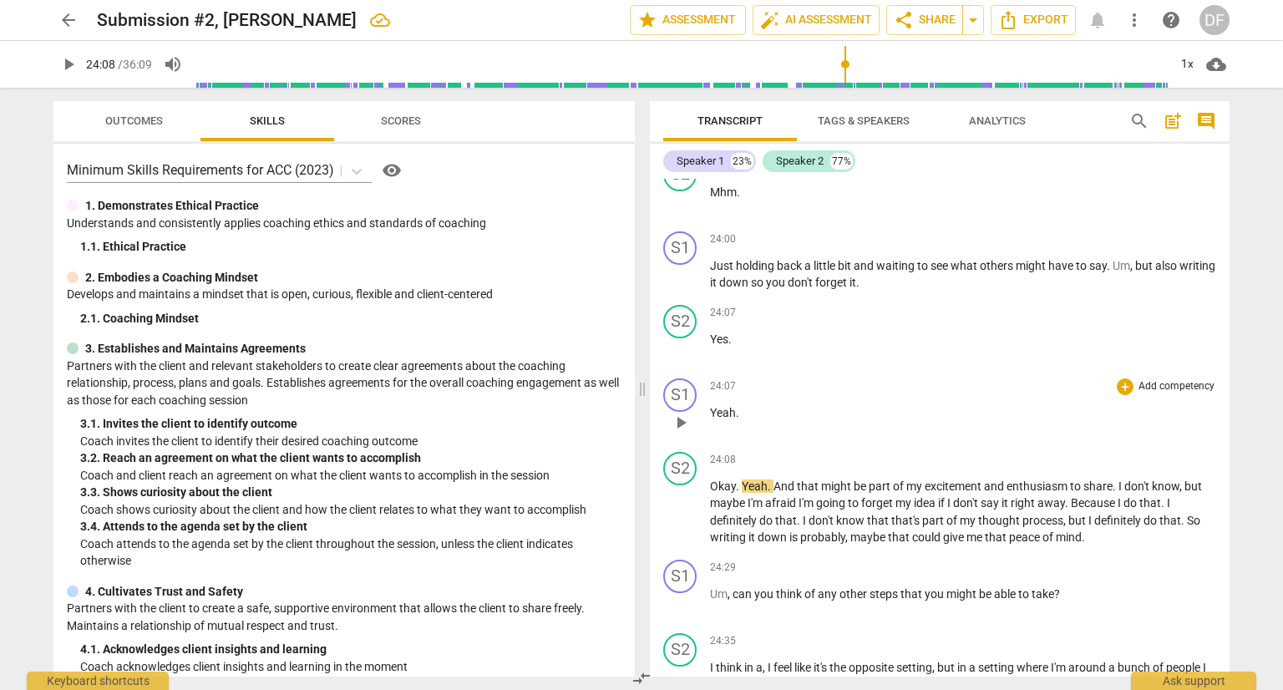
click at [755, 421] on p "Yeah ." at bounding box center [963, 413] width 506 height 18
click at [841, 63] on input "range" at bounding box center [681, 64] width 973 height 53
click at [68, 65] on span "play_arrow" at bounding box center [68, 64] width 20 height 20
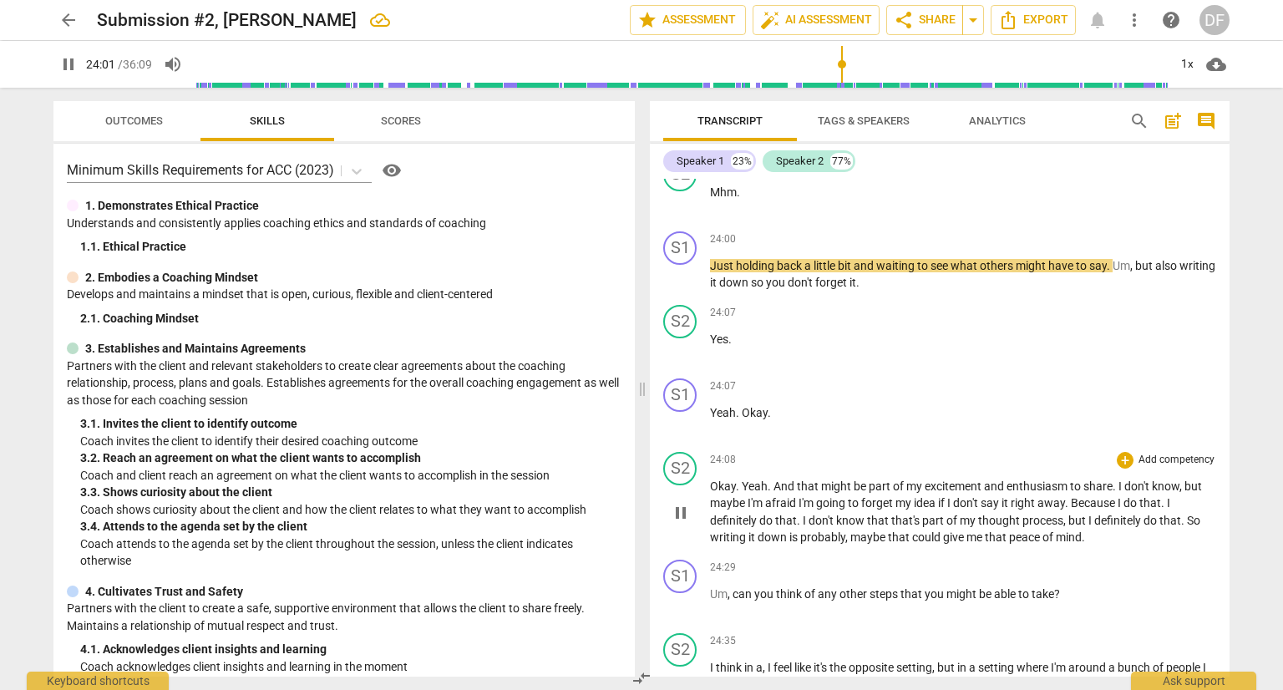
click at [742, 490] on span "Yeah" at bounding box center [755, 485] width 26 height 13
type input "1443"
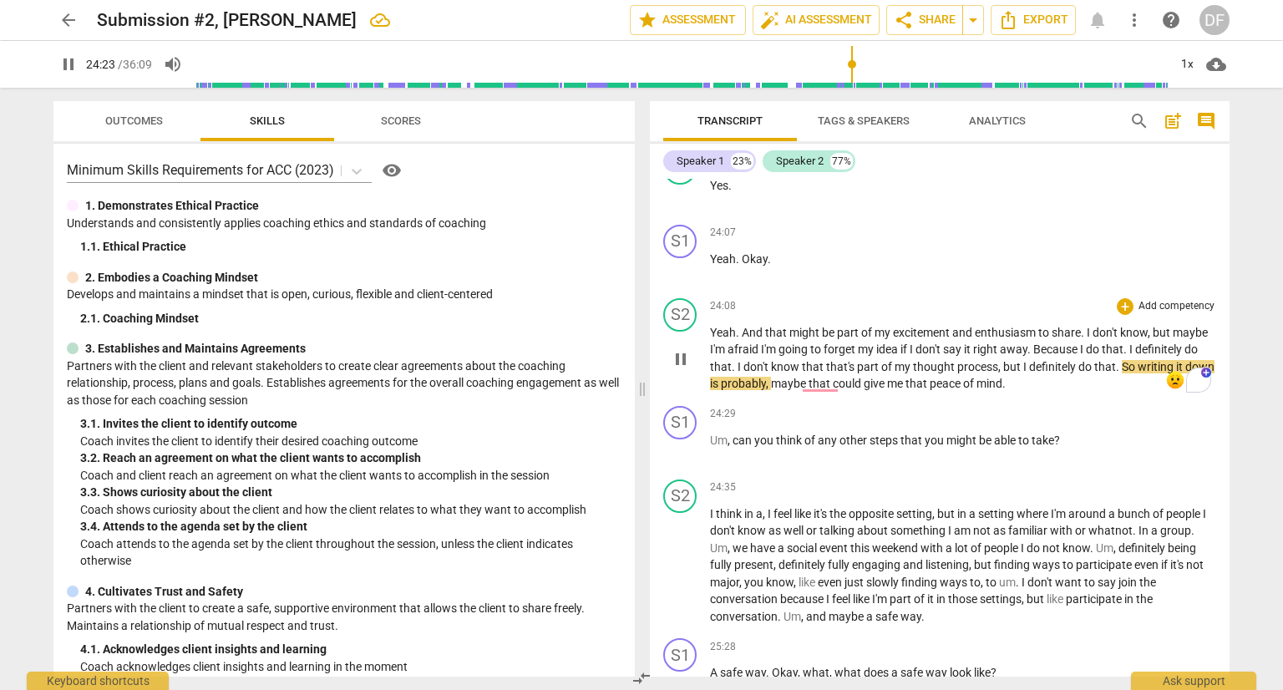
scroll to position [6079, 0]
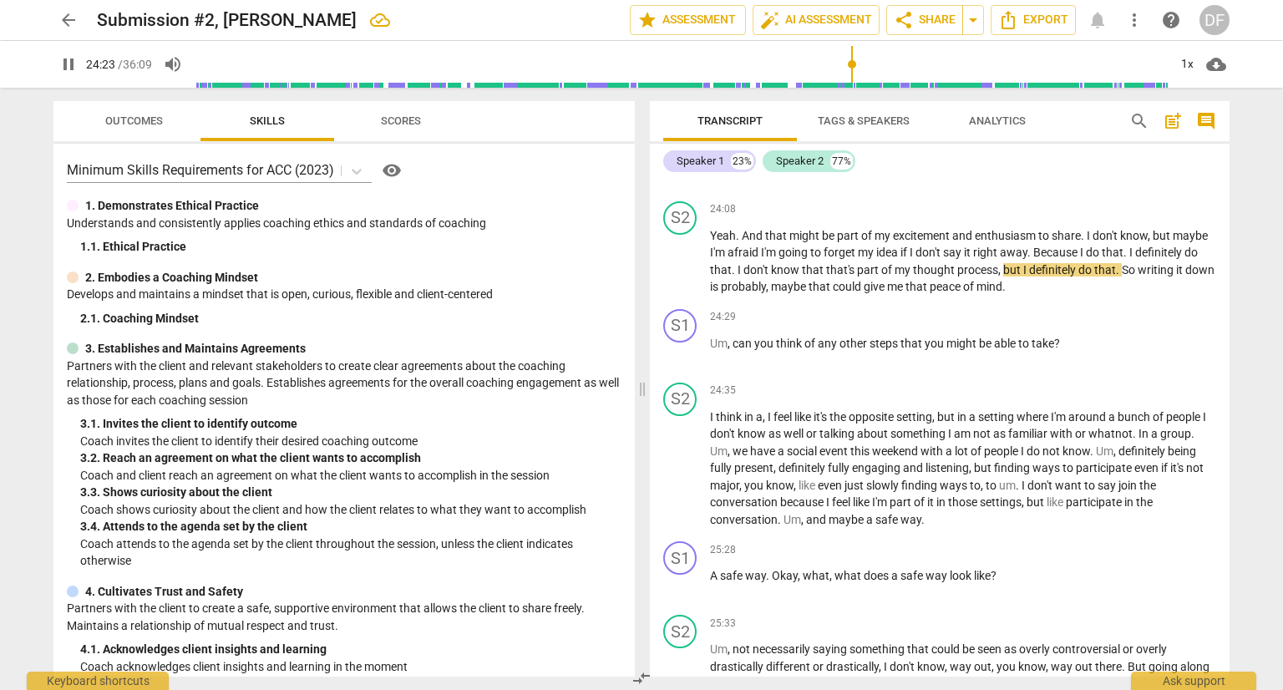
click at [851, 59] on input "range" at bounding box center [681, 64] width 973 height 53
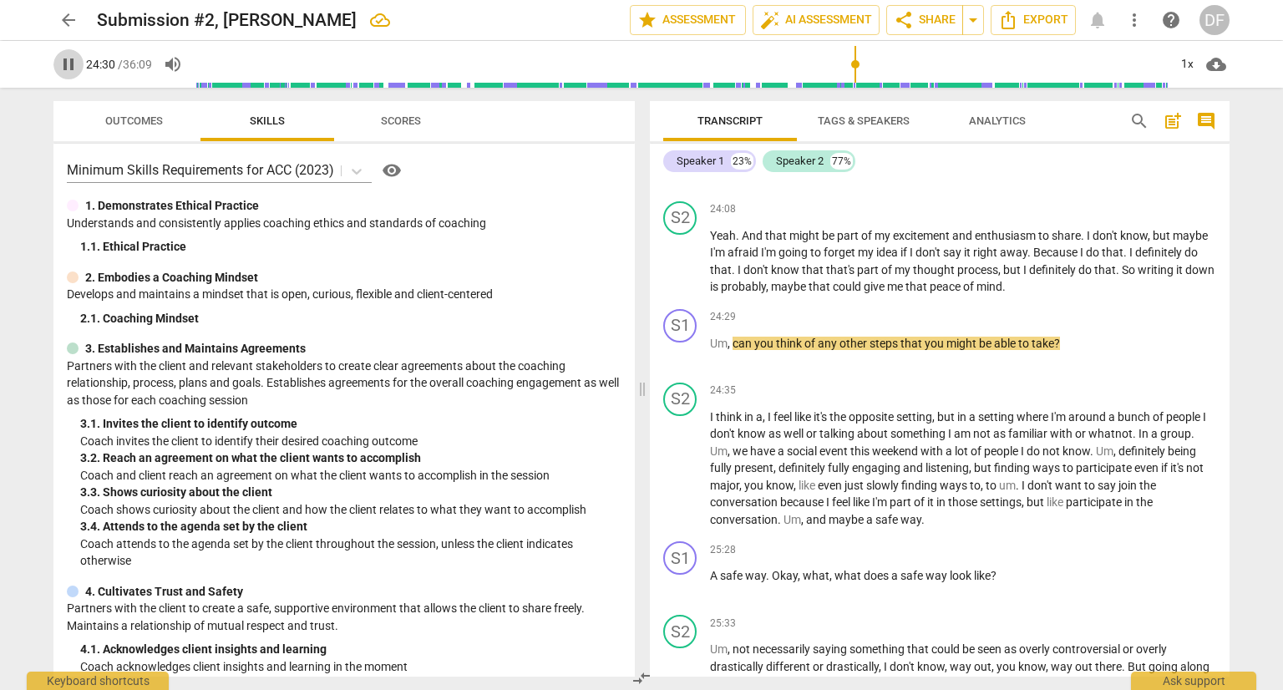
click at [64, 63] on span "pause" at bounding box center [68, 64] width 20 height 20
type input "1471"
click at [737, 350] on span "can" at bounding box center [743, 343] width 22 height 13
click at [63, 62] on span "play_arrow" at bounding box center [68, 64] width 20 height 20
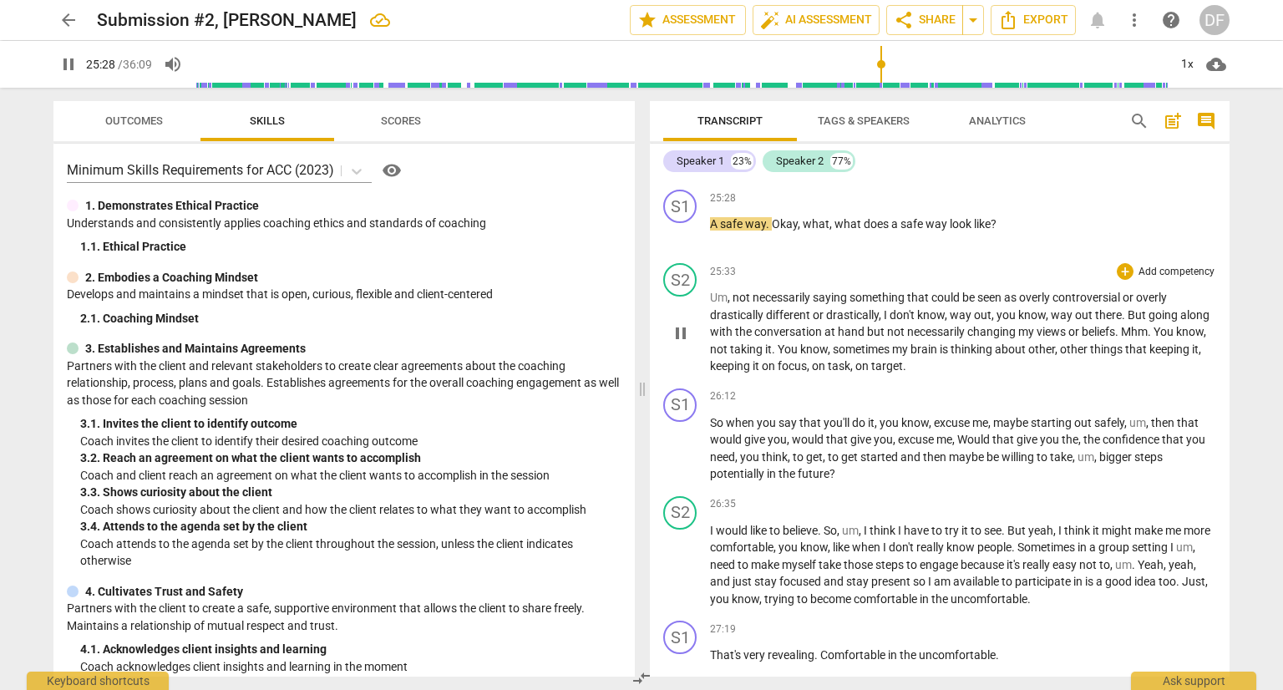
scroll to position [6413, 0]
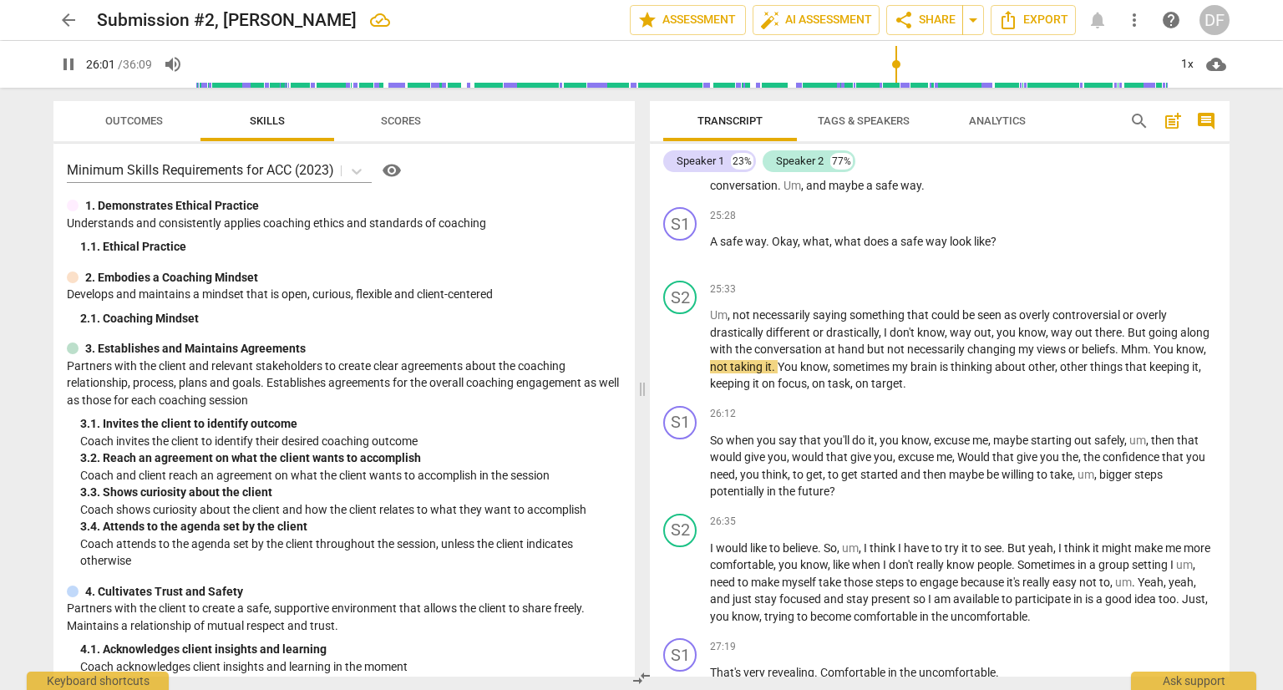
click at [68, 63] on span "pause" at bounding box center [68, 64] width 20 height 20
type input "1562"
click at [1157, 350] on span "You" at bounding box center [1164, 348] width 23 height 13
click at [73, 68] on span "play_arrow" at bounding box center [68, 64] width 20 height 20
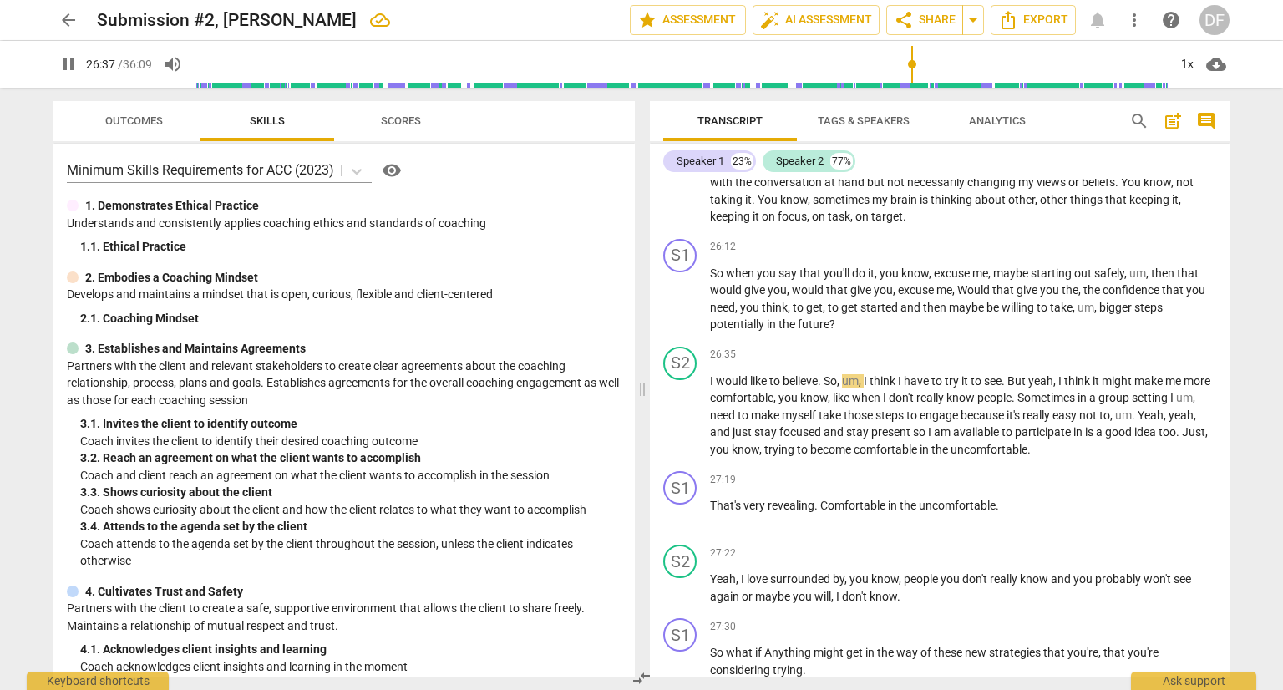
click at [65, 68] on span "pause" at bounding box center [68, 64] width 20 height 20
type input "1598"
click at [818, 386] on span "believe" at bounding box center [800, 380] width 35 height 13
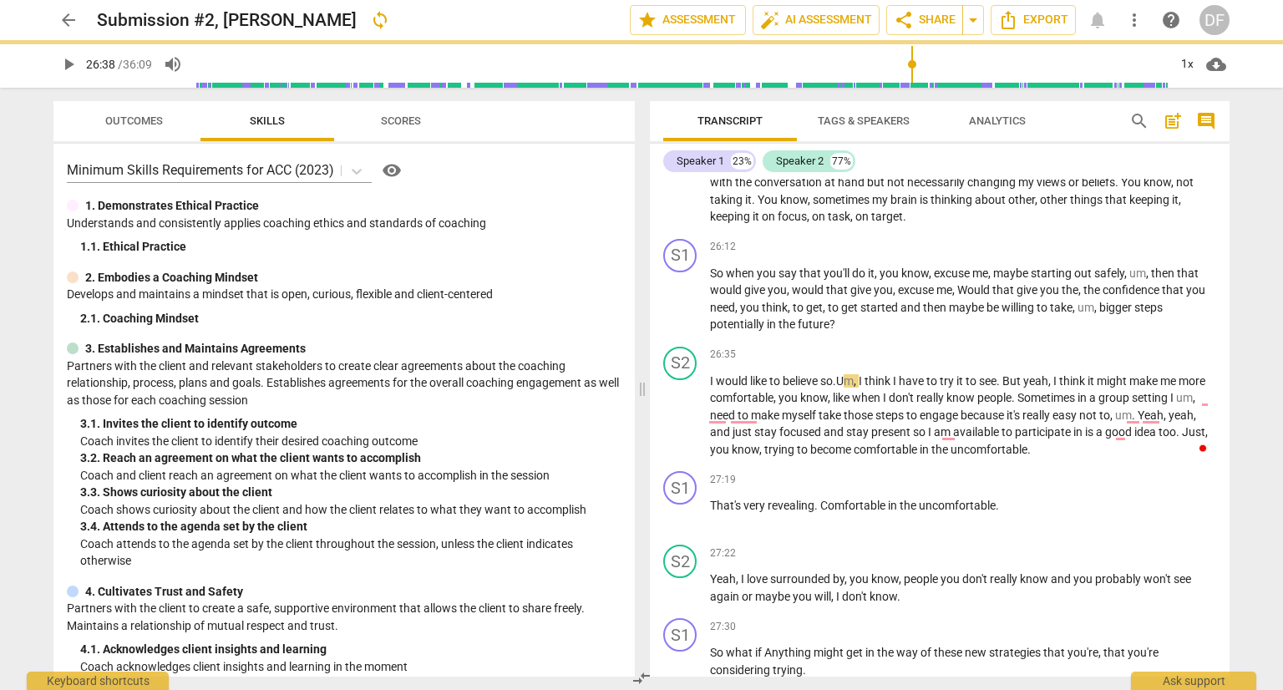
click at [63, 65] on span "play_arrow" at bounding box center [68, 64] width 20 height 20
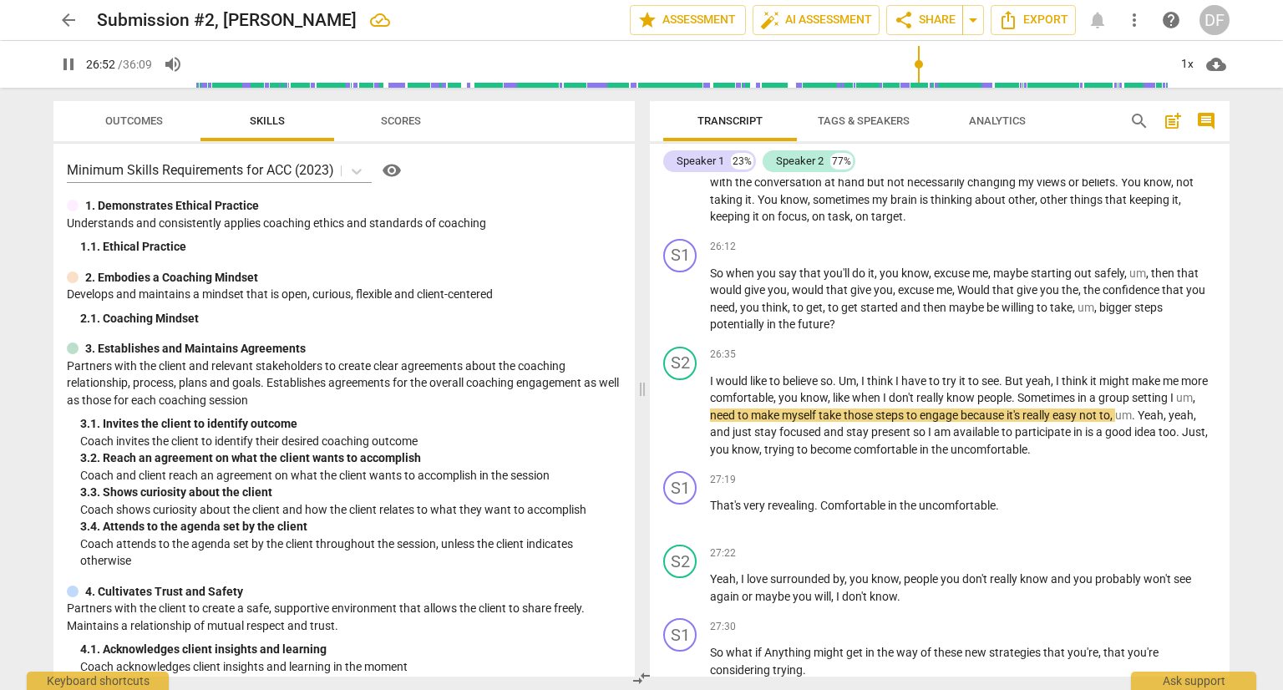
click at [61, 54] on span "pause" at bounding box center [68, 64] width 20 height 20
type input "1613"
click at [1203, 399] on p "I would like to believe so . Um , I think I have to try it to see . But yeah , …" at bounding box center [963, 415] width 506 height 86
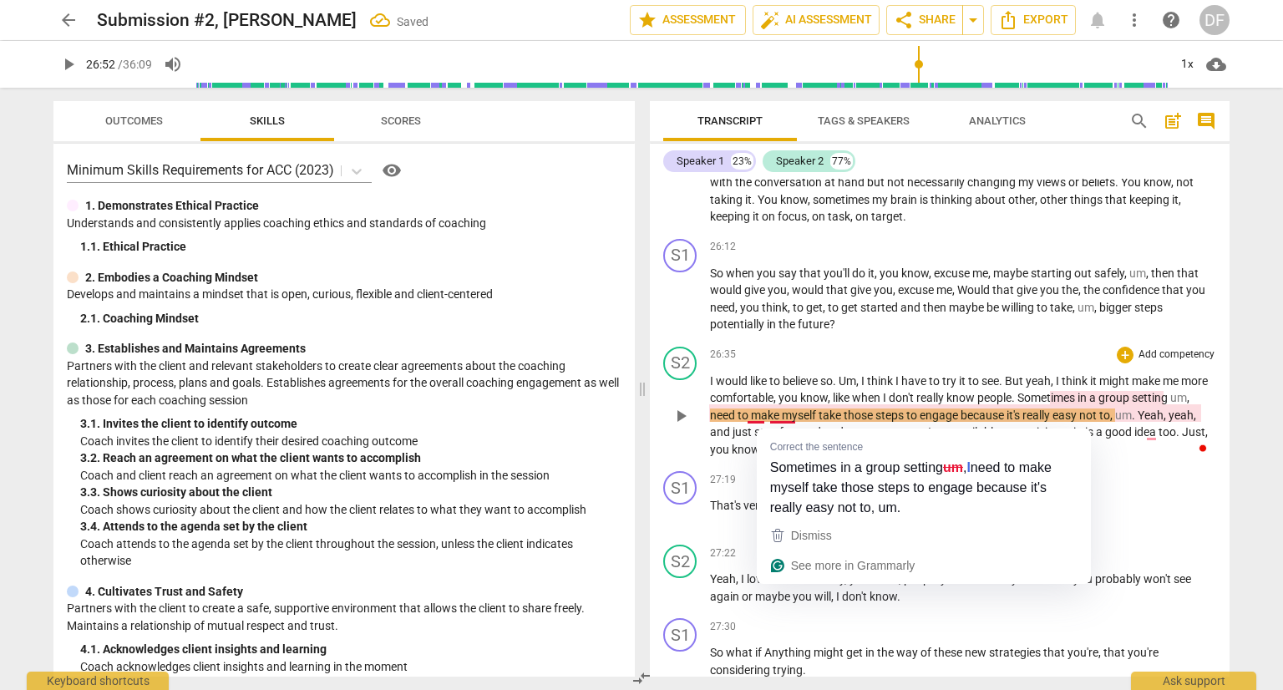
click at [1187, 404] on span "," at bounding box center [1188, 397] width 3 height 13
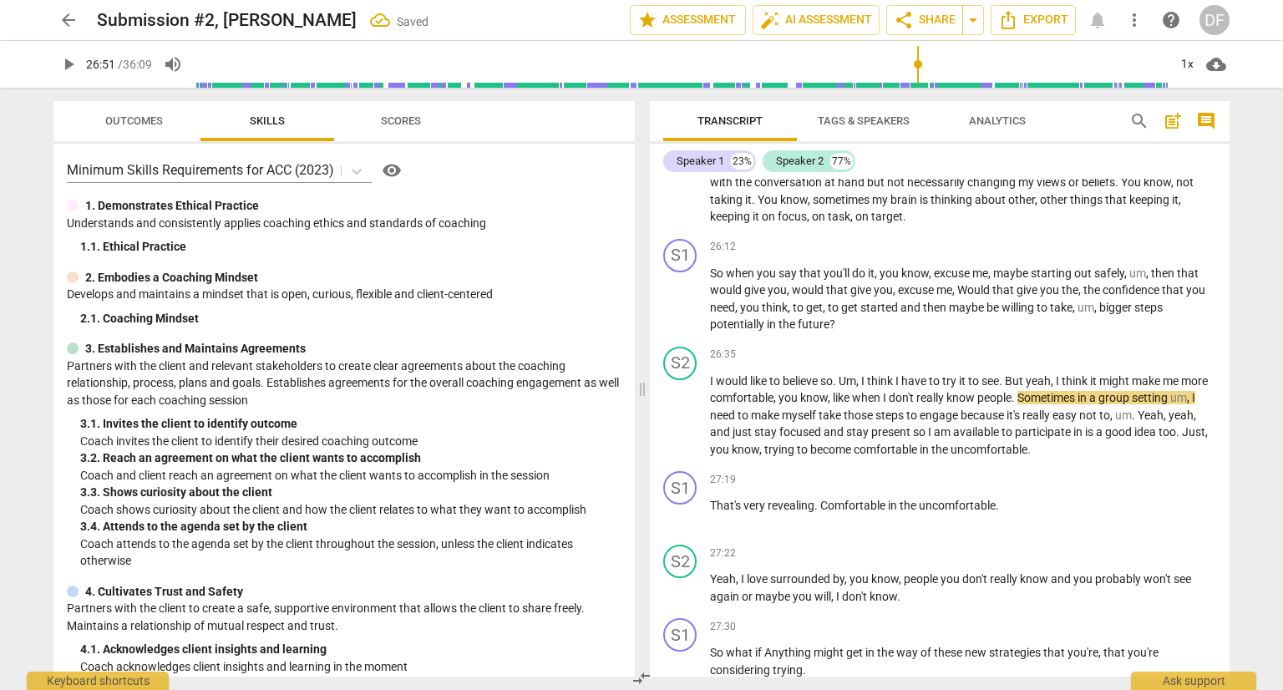
click at [917, 63] on input "range" at bounding box center [681, 64] width 973 height 53
click at [73, 63] on span "play_arrow" at bounding box center [68, 64] width 20 height 20
click at [917, 63] on input "range" at bounding box center [681, 64] width 973 height 53
drag, startPoint x: 919, startPoint y: 64, endPoint x: 910, endPoint y: 64, distance: 9.2
click at [910, 64] on input "range" at bounding box center [681, 64] width 973 height 53
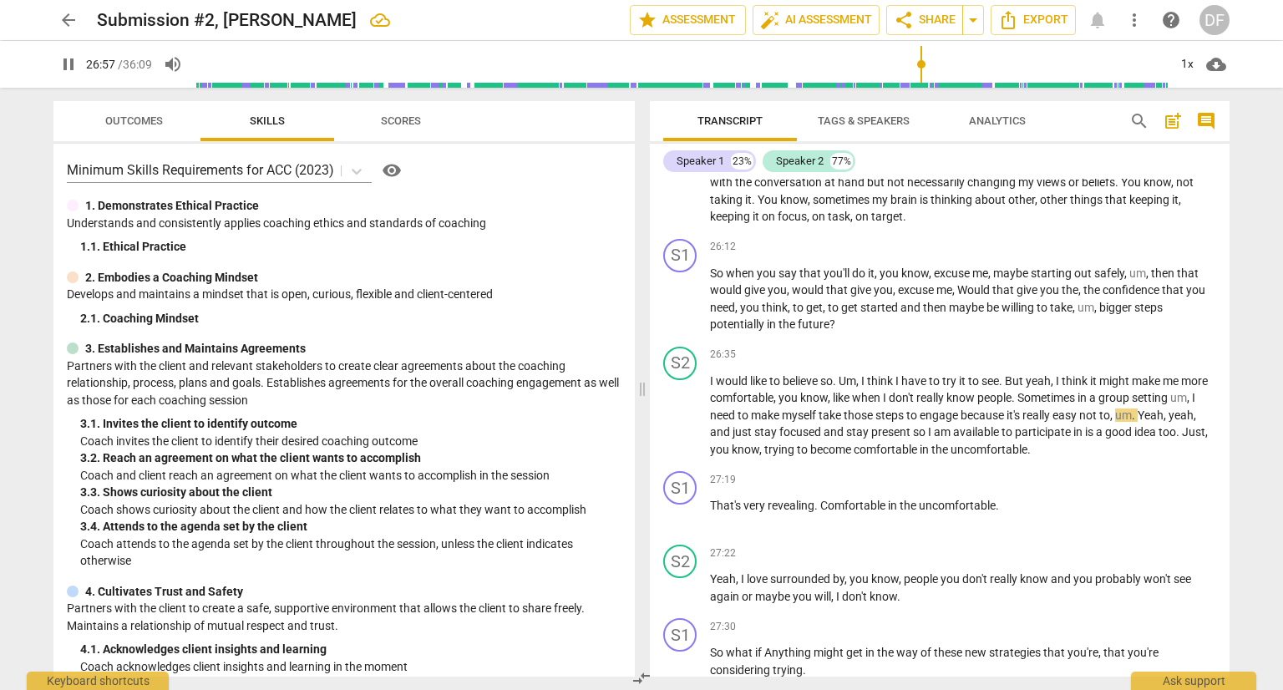
click at [62, 64] on span "pause" at bounding box center [68, 64] width 20 height 20
type input "1618"
click at [1077, 398] on span "Sometimes" at bounding box center [1047, 397] width 60 height 13
click at [70, 68] on span "play_arrow" at bounding box center [68, 64] width 20 height 20
click at [71, 62] on span "pause" at bounding box center [68, 64] width 20 height 20
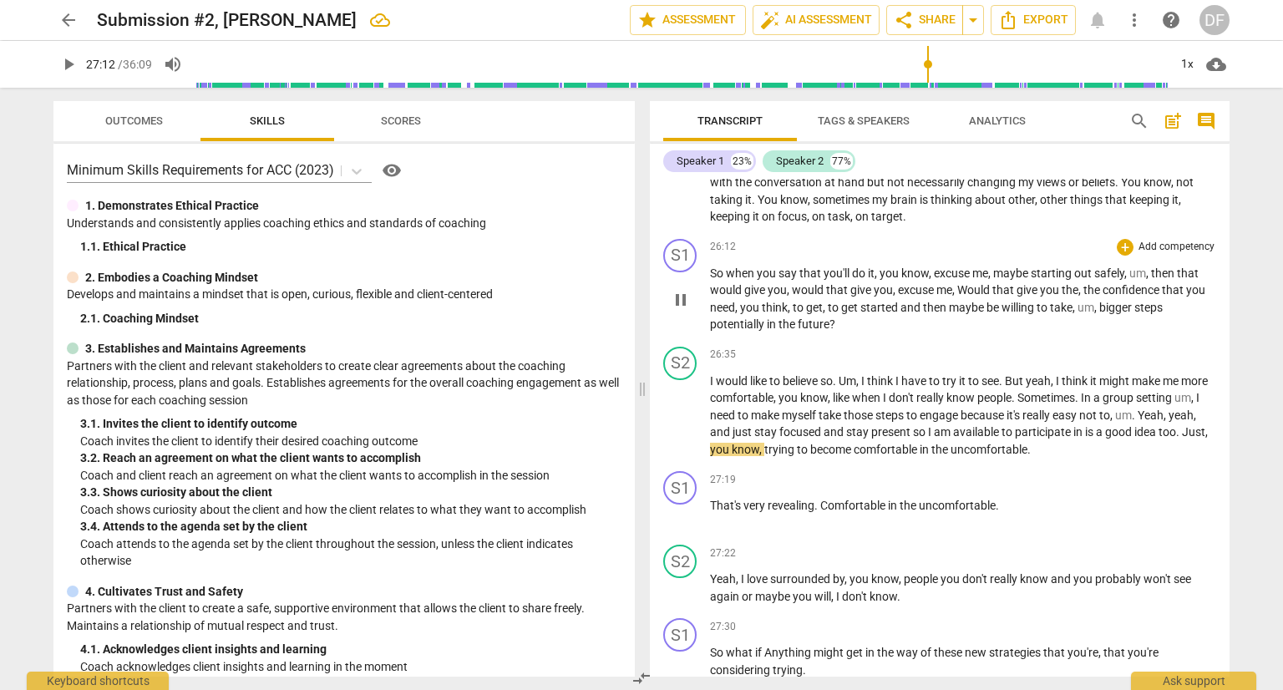
type input "1633"
click at [1096, 435] on span "is" at bounding box center [1090, 431] width 11 height 13
click at [63, 68] on span "play_arrow" at bounding box center [68, 64] width 20 height 20
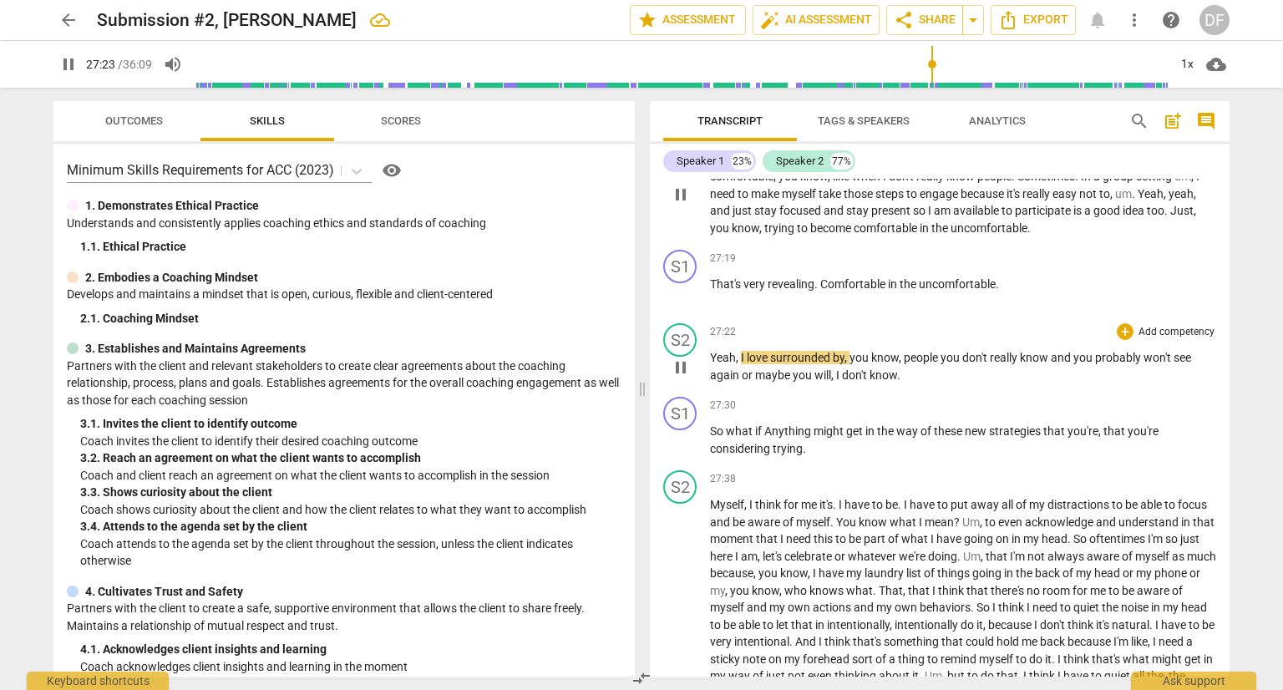
scroll to position [6831, 0]
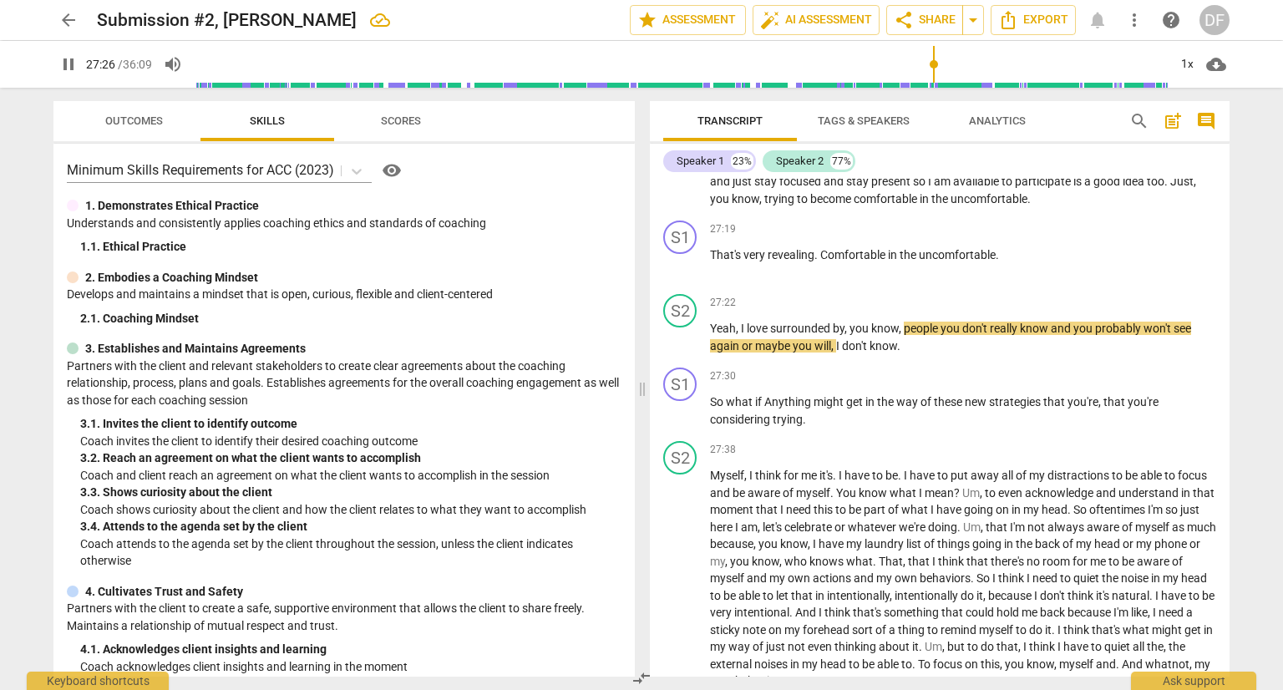
click at [68, 63] on span "pause" at bounding box center [68, 64] width 20 height 20
click at [929, 62] on input "range" at bounding box center [681, 64] width 973 height 53
click at [64, 63] on span "play_arrow" at bounding box center [68, 64] width 20 height 20
click at [67, 64] on span "pause" at bounding box center [68, 64] width 20 height 20
type input "1647"
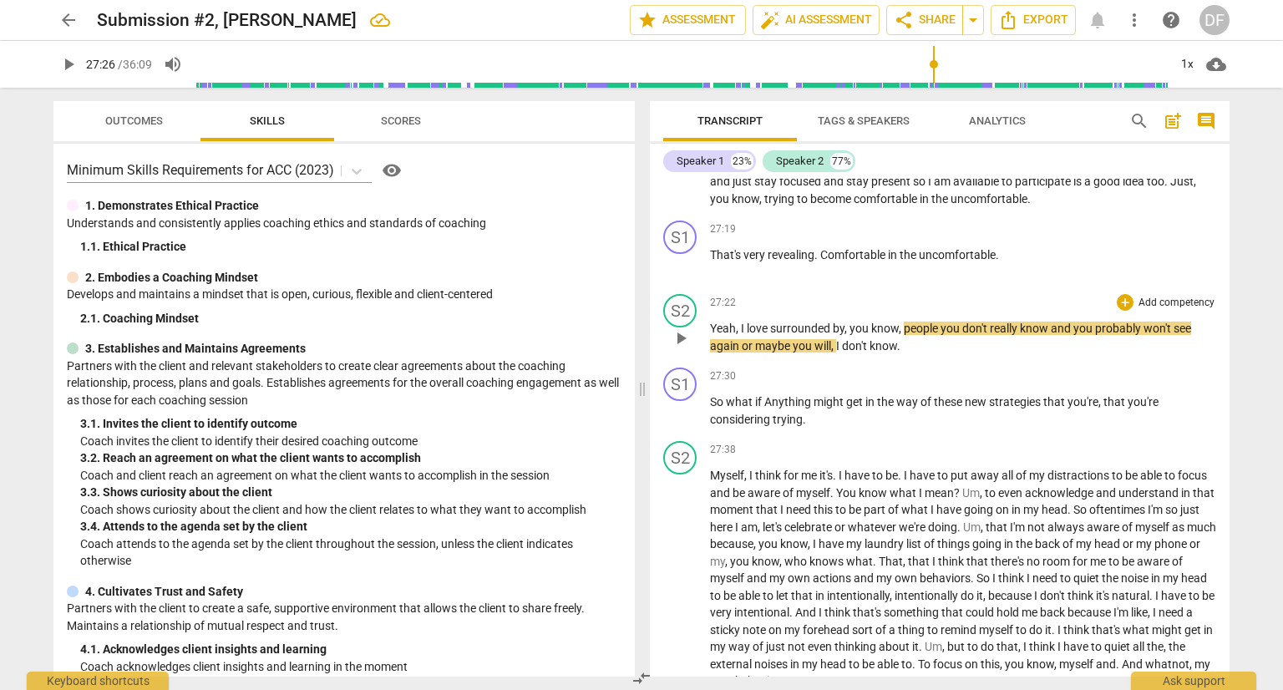
click at [713, 328] on span "Yeah" at bounding box center [723, 328] width 26 height 13
click at [737, 329] on span "," at bounding box center [738, 328] width 5 height 13
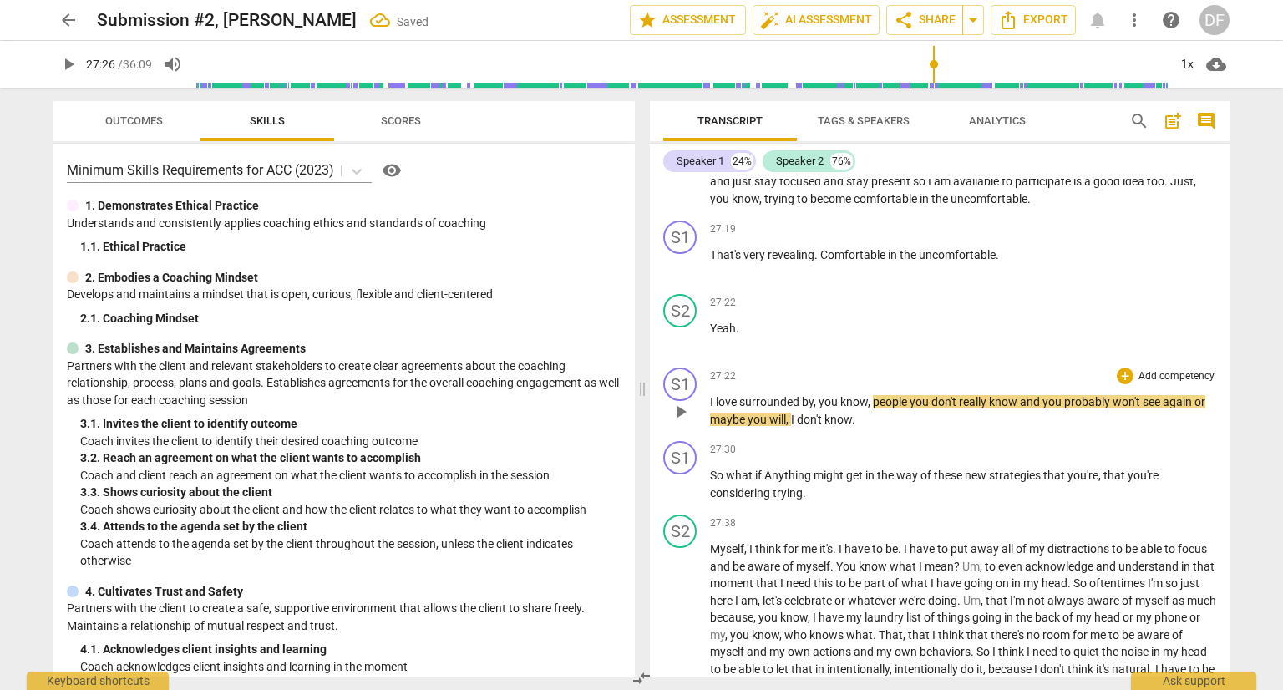
click at [739, 405] on span "surrounded" at bounding box center [770, 401] width 63 height 13
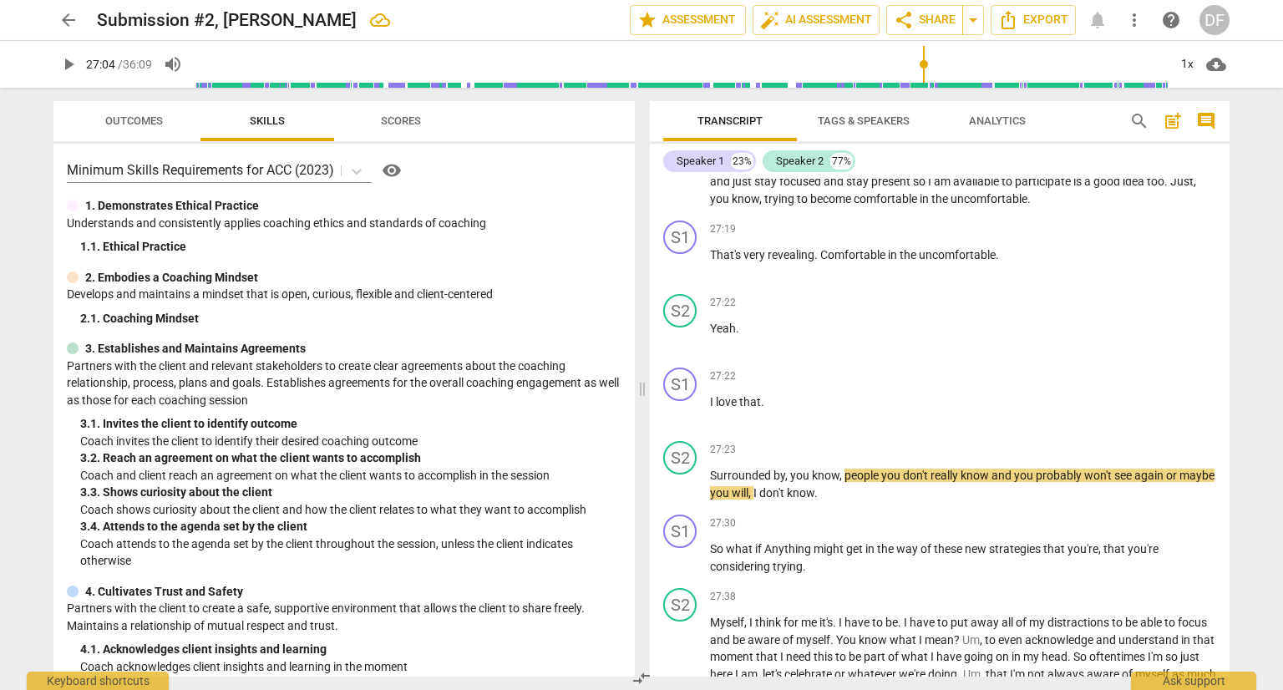
drag, startPoint x: 934, startPoint y: 61, endPoint x: 923, endPoint y: 62, distance: 10.9
click at [923, 62] on input "range" at bounding box center [681, 64] width 973 height 53
drag, startPoint x: 922, startPoint y: 64, endPoint x: 902, endPoint y: 68, distance: 20.5
click at [902, 68] on input "range" at bounding box center [681, 64] width 973 height 53
click at [63, 63] on span "play_arrow" at bounding box center [68, 64] width 20 height 20
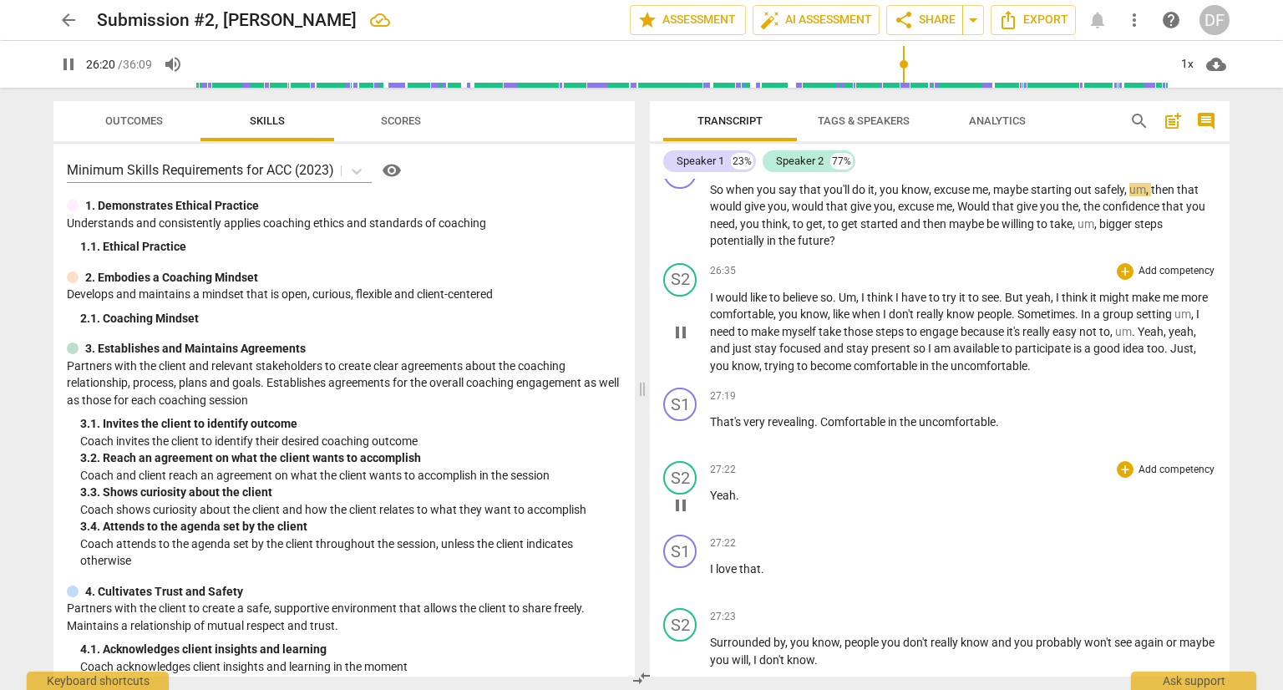
scroll to position [6497, 0]
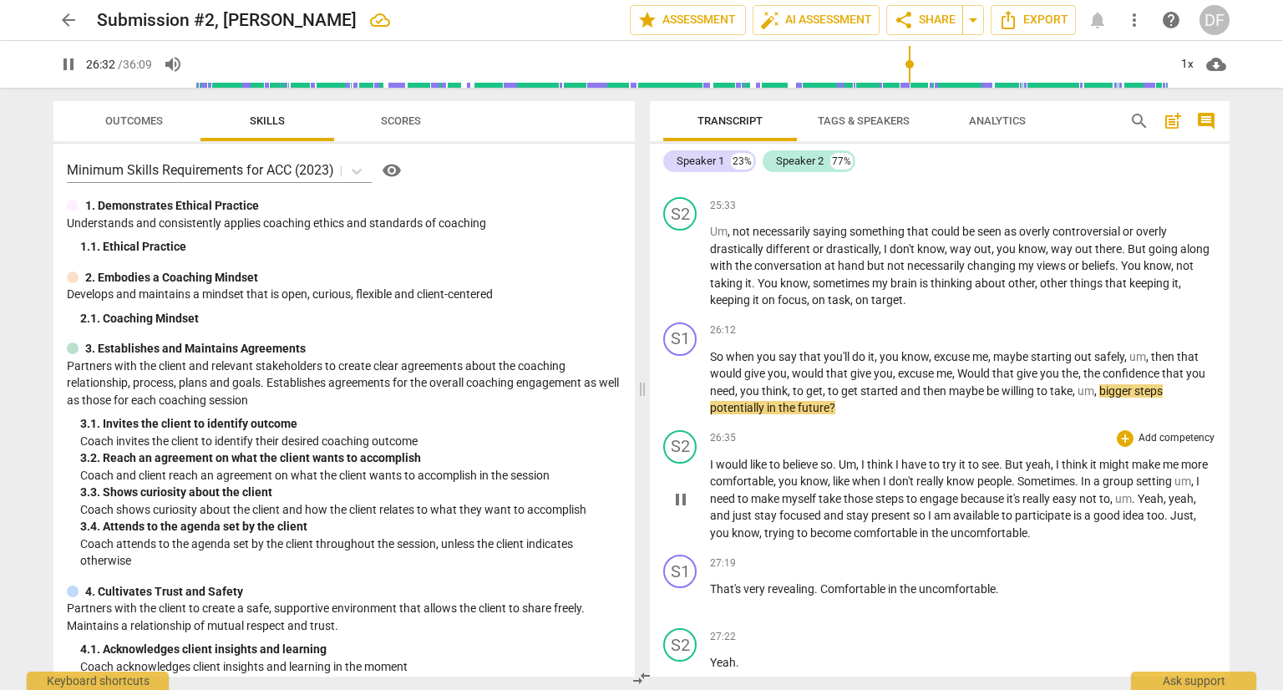
click at [909, 63] on input "range" at bounding box center [681, 64] width 973 height 53
click at [912, 63] on input "range" at bounding box center [681, 64] width 973 height 53
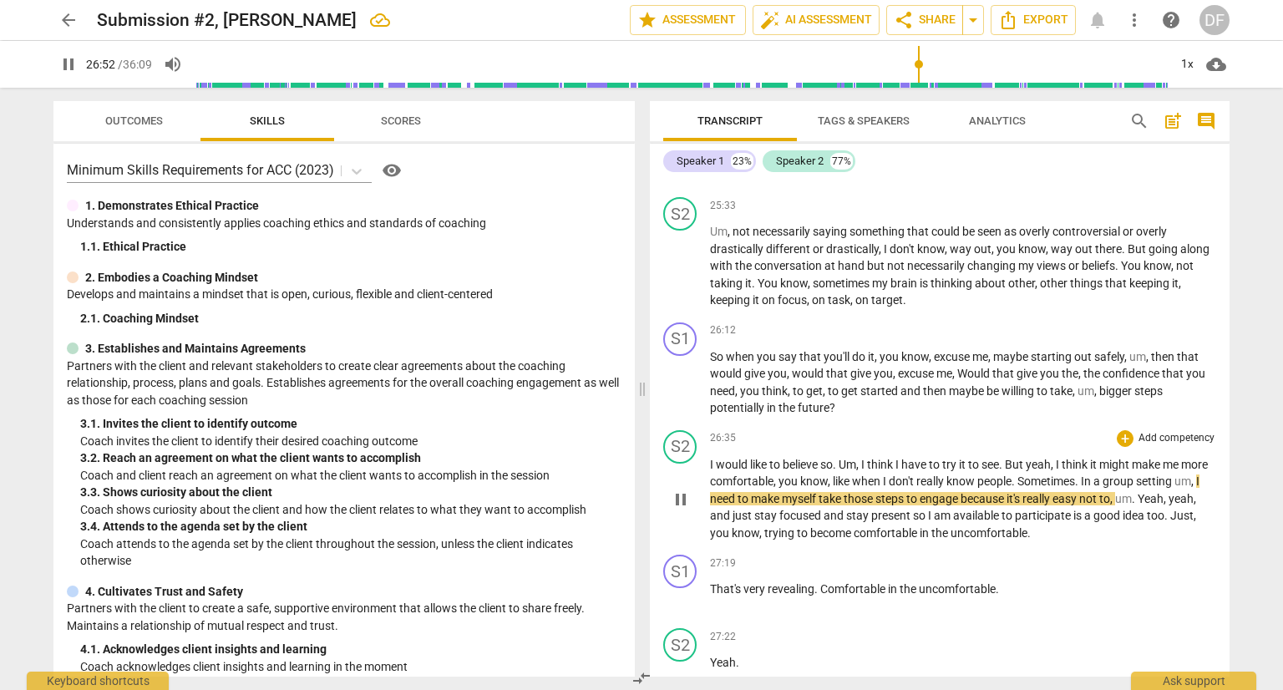
click at [918, 62] on input "range" at bounding box center [681, 64] width 973 height 53
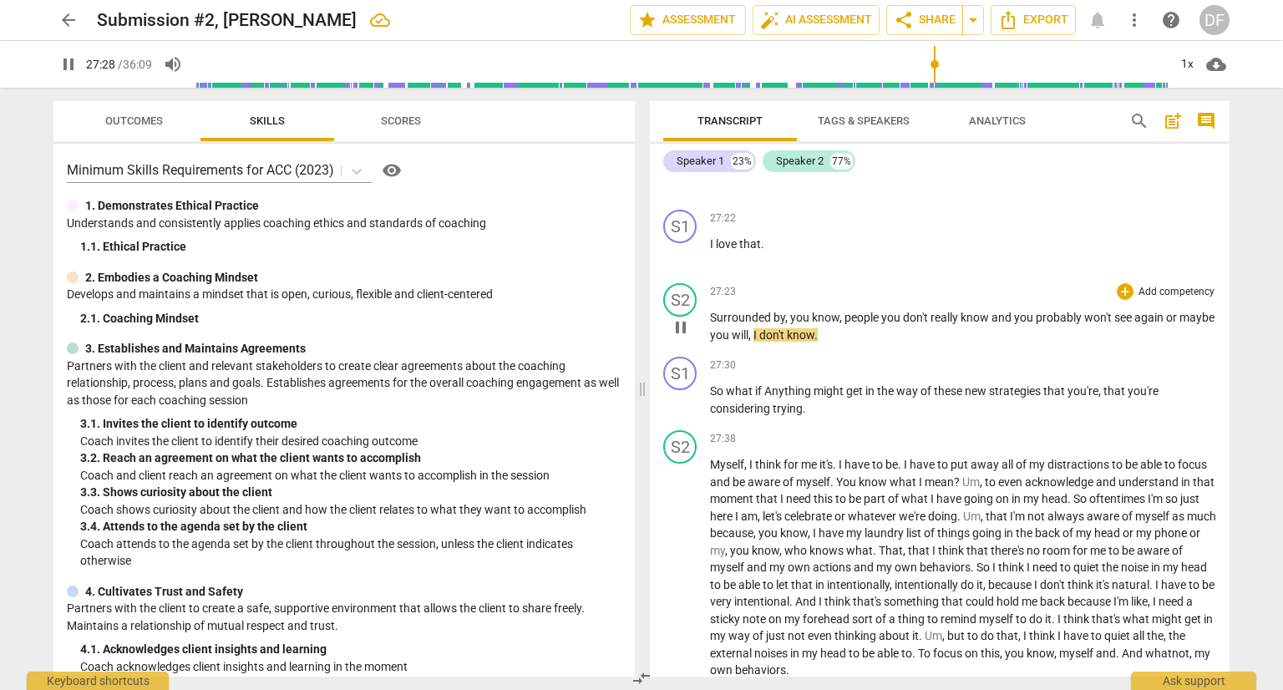
scroll to position [6998, 0]
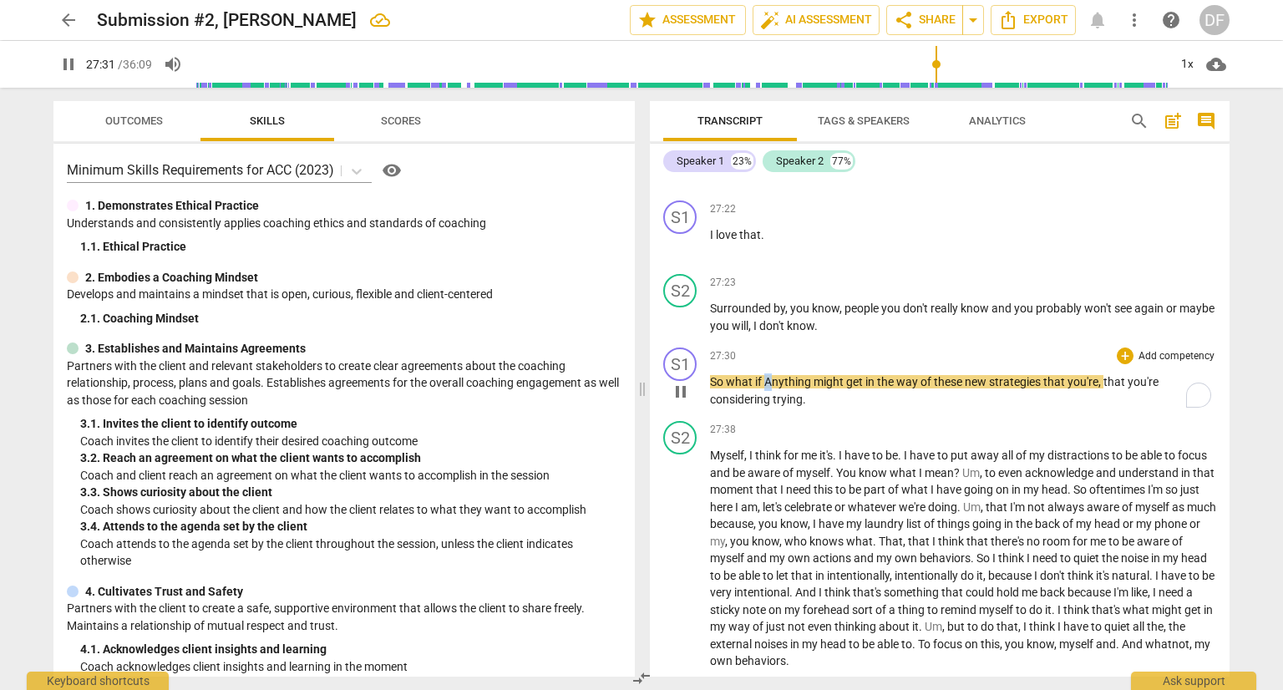
click at [768, 383] on span "Anything" at bounding box center [788, 381] width 49 height 13
type input "1653"
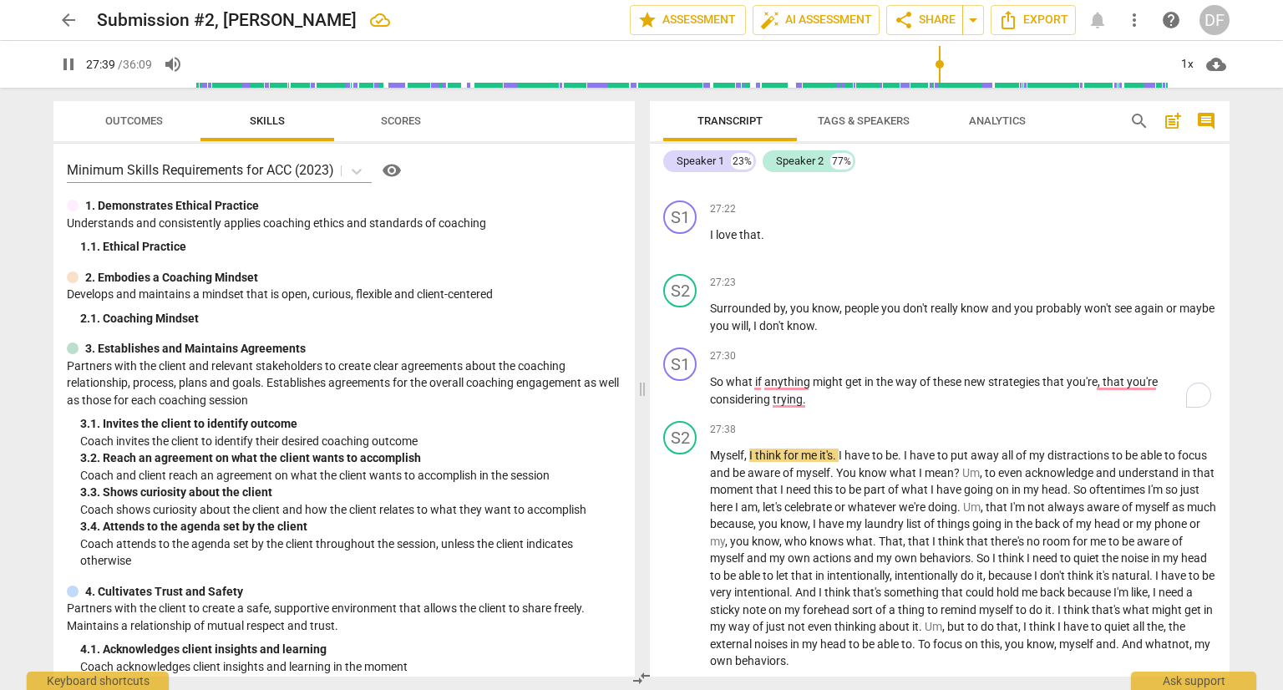
click at [73, 64] on span "pause" at bounding box center [68, 64] width 20 height 20
type input "1660"
click at [806, 404] on p "So what if anything might get in the way of these new strategies that you're , …" at bounding box center [963, 390] width 506 height 34
click at [74, 61] on span "play_arrow" at bounding box center [68, 64] width 20 height 20
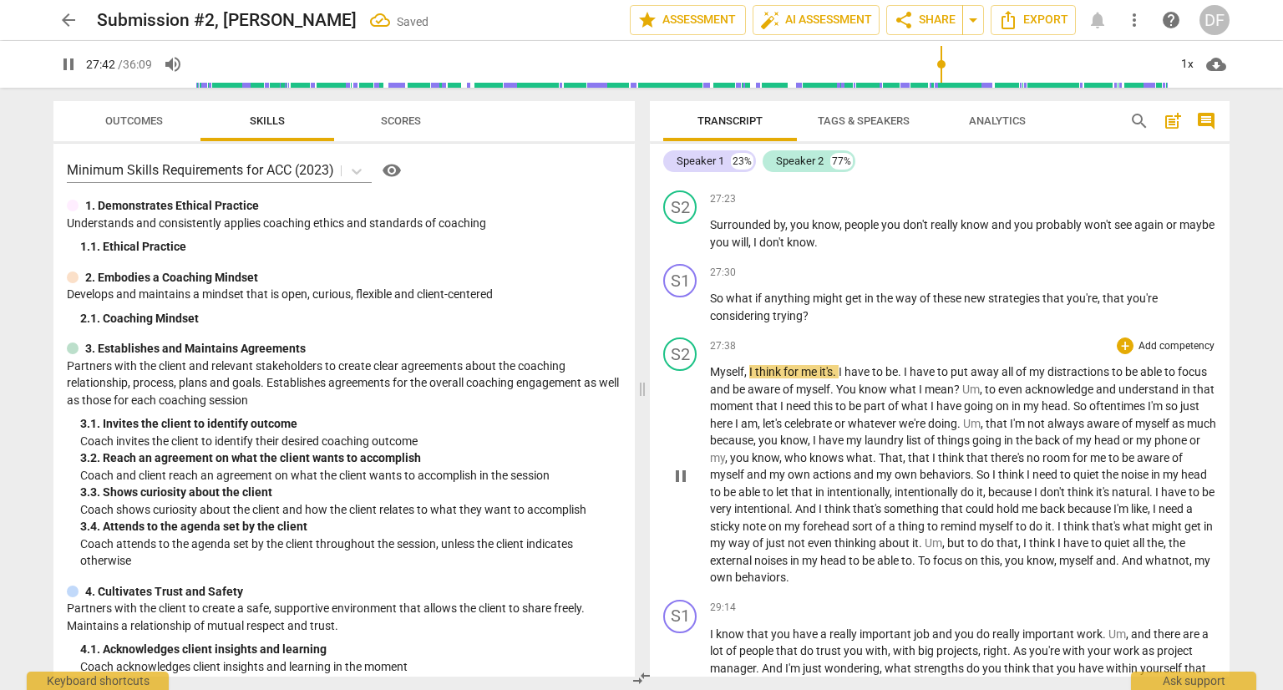
scroll to position [7165, 0]
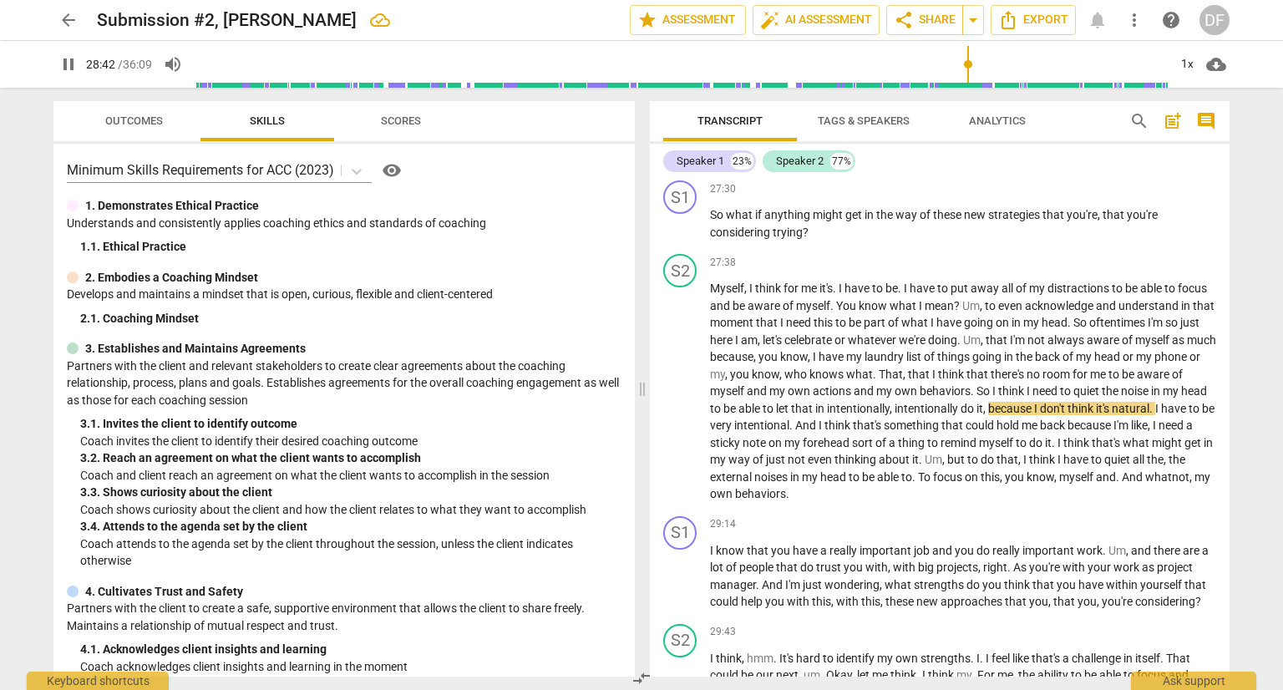
click at [72, 62] on span "pause" at bounding box center [68, 64] width 20 height 20
type input "1722"
click at [827, 408] on span "in" at bounding box center [821, 408] width 12 height 13
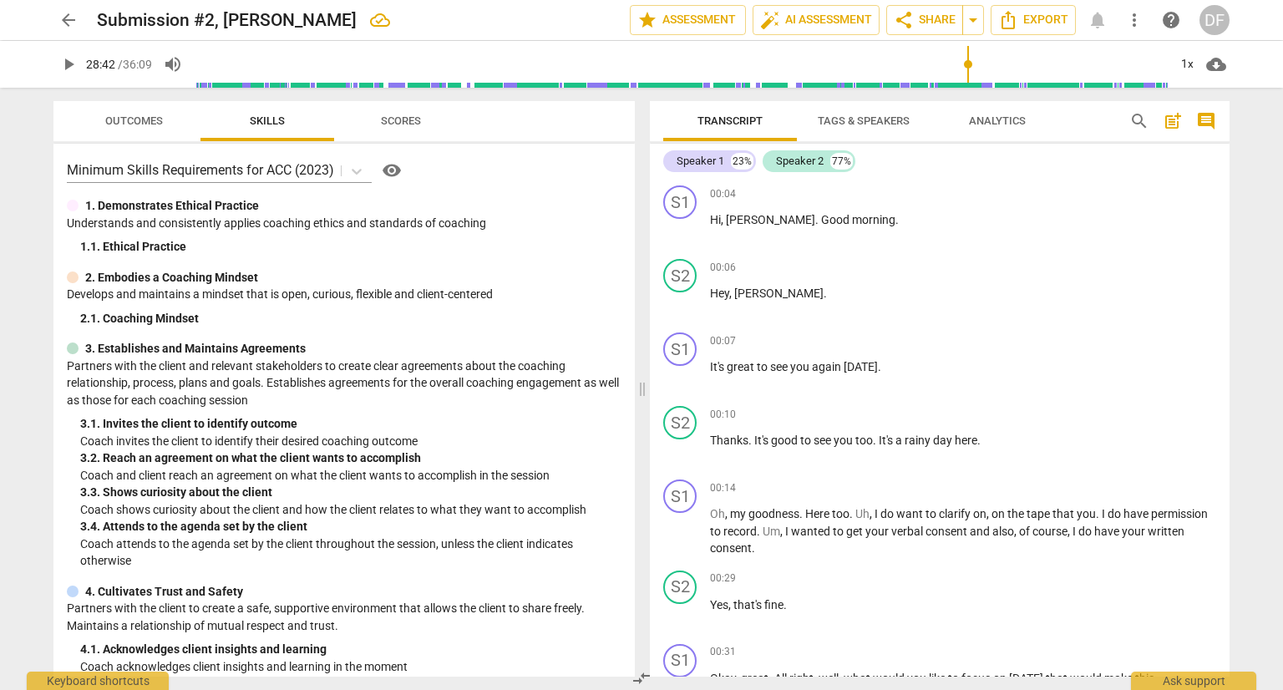
scroll to position [7165, 0]
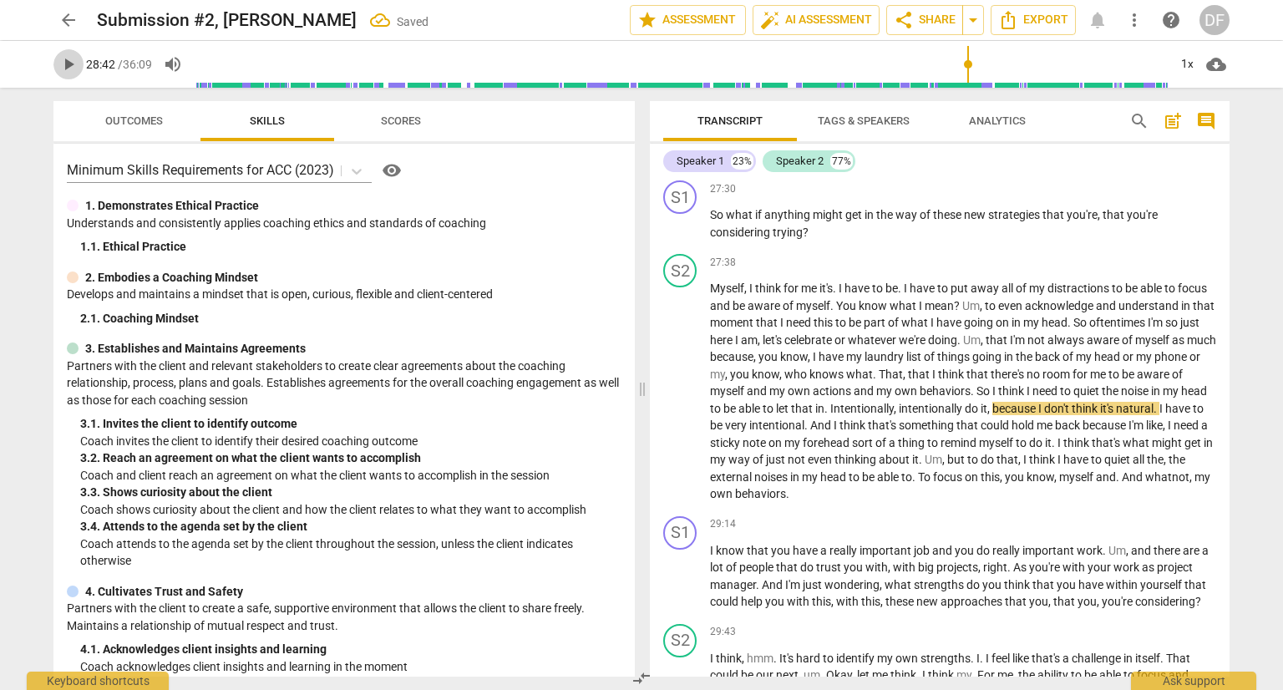
click at [69, 68] on span "play_arrow" at bounding box center [68, 64] width 20 height 20
click at [70, 64] on span "pause" at bounding box center [68, 64] width 20 height 20
click at [69, 64] on span "play_arrow" at bounding box center [68, 64] width 20 height 20
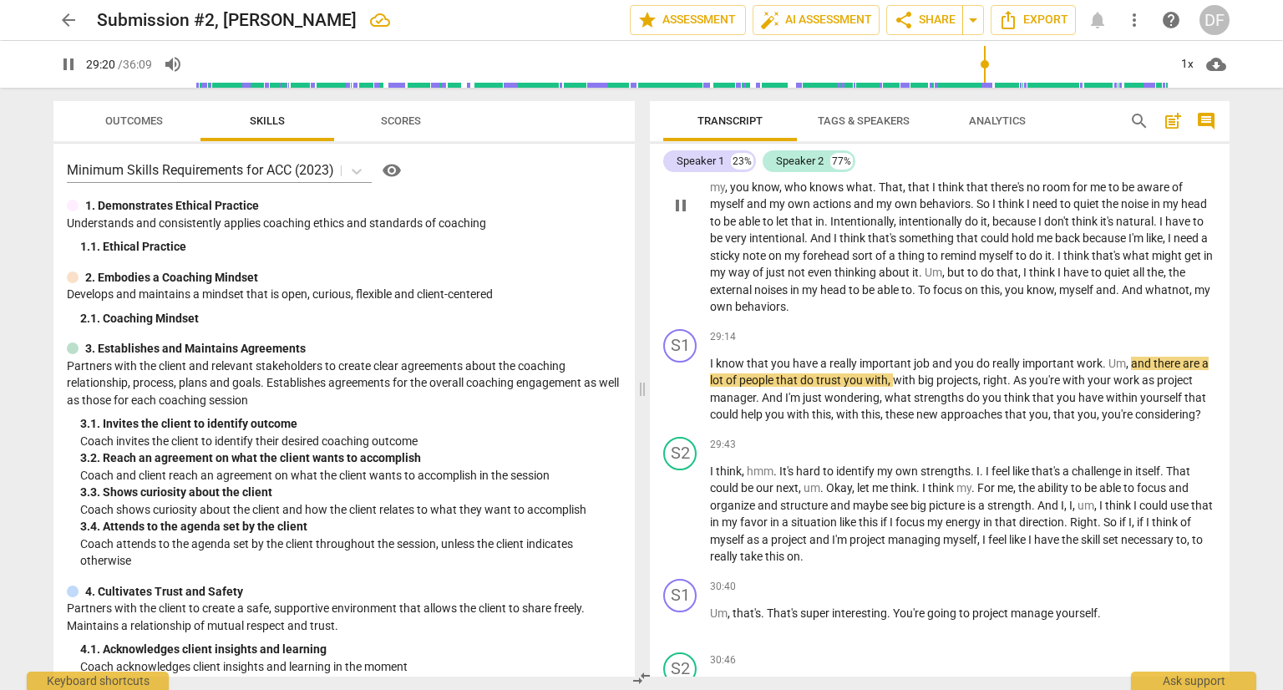
scroll to position [7416, 0]
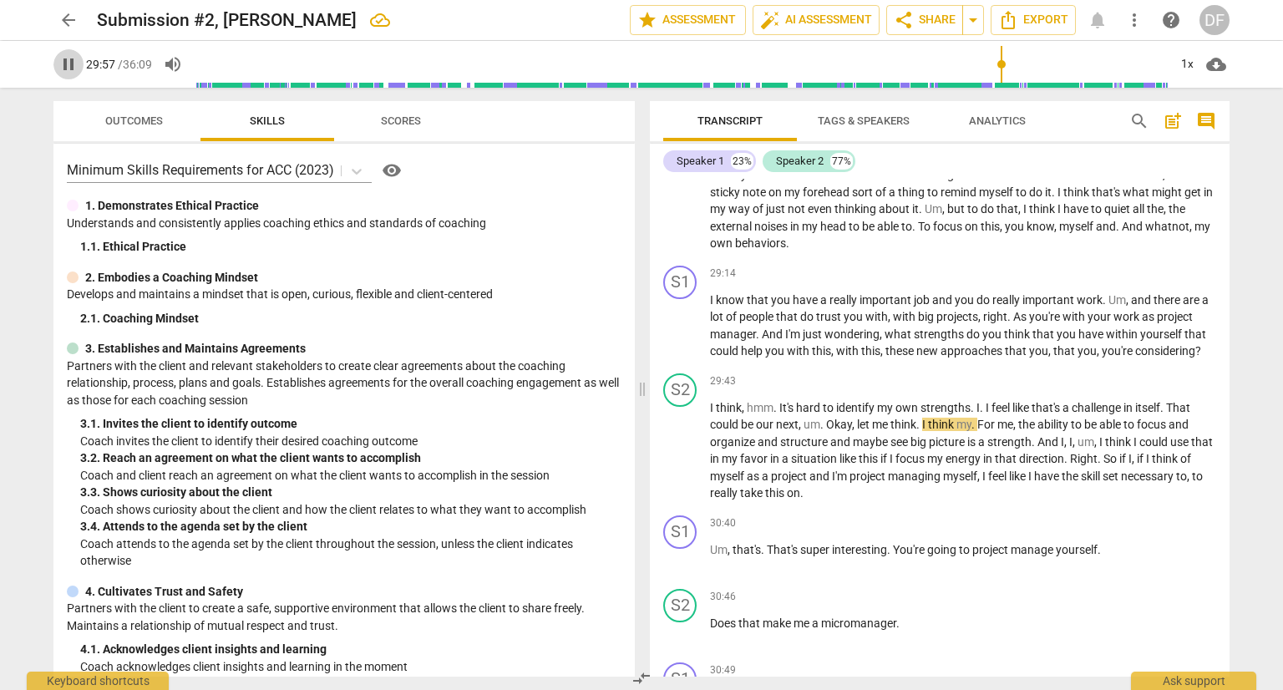
click at [62, 53] on button "pause" at bounding box center [68, 64] width 30 height 30
type input "1798"
click at [798, 424] on span "next" at bounding box center [787, 424] width 23 height 13
click at [72, 63] on span "play_arrow" at bounding box center [68, 64] width 20 height 20
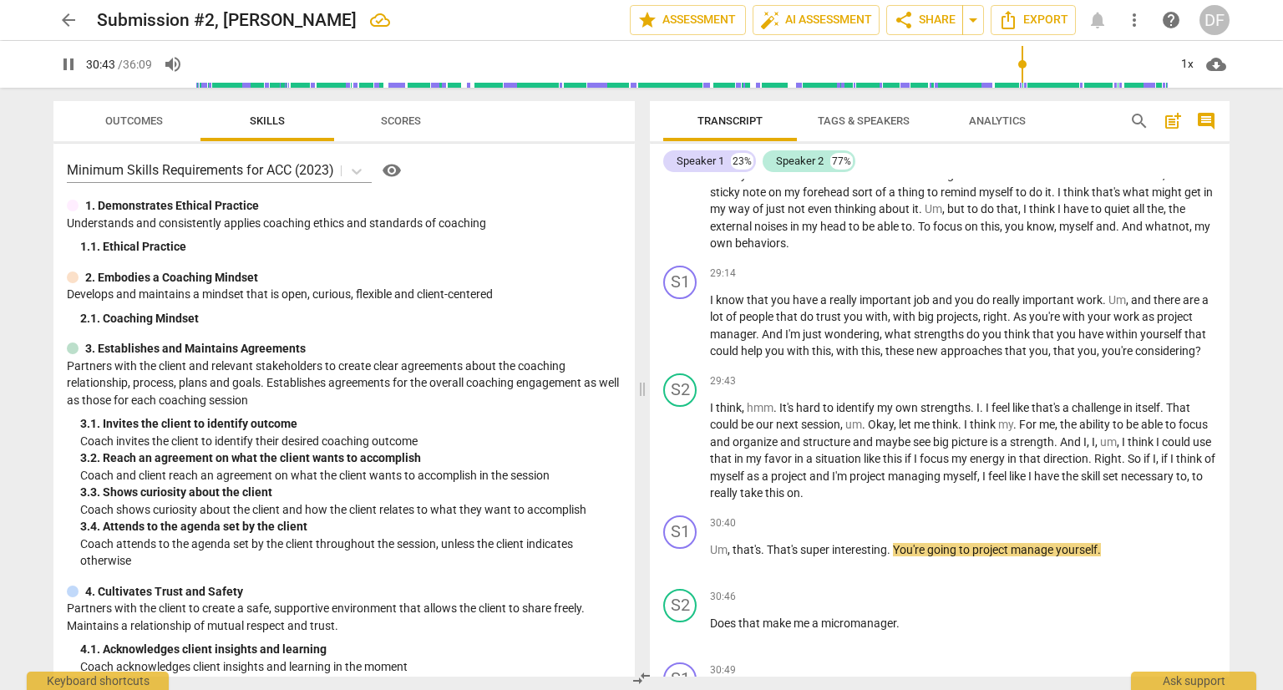
click at [71, 53] on button "pause" at bounding box center [68, 64] width 30 height 30
type input "1844"
drag, startPoint x: 733, startPoint y: 550, endPoint x: 707, endPoint y: 550, distance: 26.7
click at [707, 550] on div "S1 play_arrow pause 30:40 + Add competency keyboard_arrow_right Um , that's . T…" at bounding box center [940, 545] width 580 height 73
click at [60, 68] on span "play_arrow" at bounding box center [68, 64] width 20 height 20
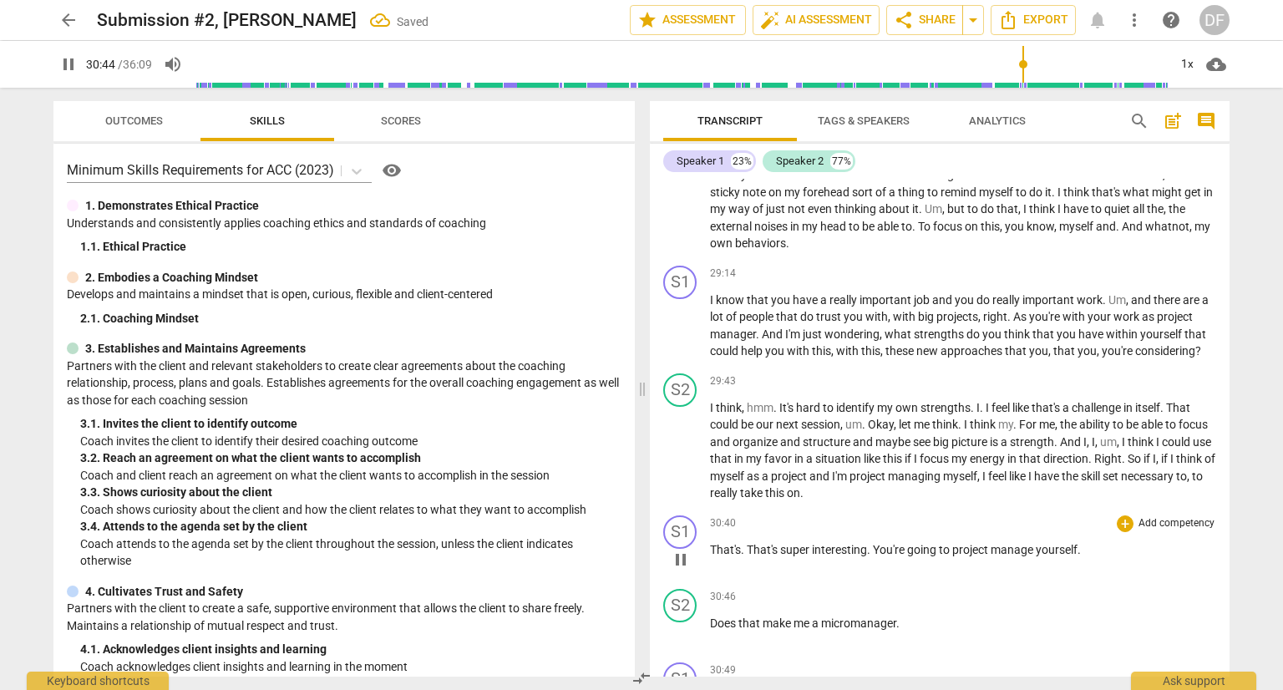
scroll to position [7583, 0]
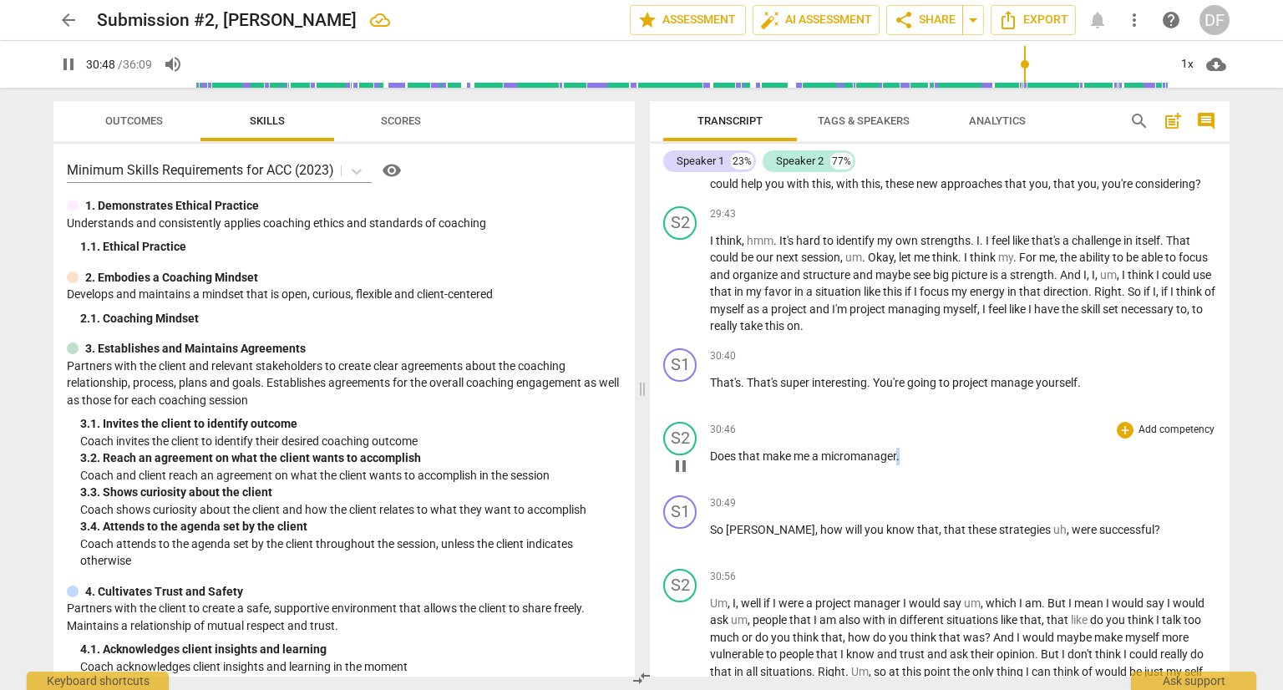
click at [899, 456] on p "Does that make me a micromanager ." at bounding box center [963, 457] width 506 height 18
type input "1850"
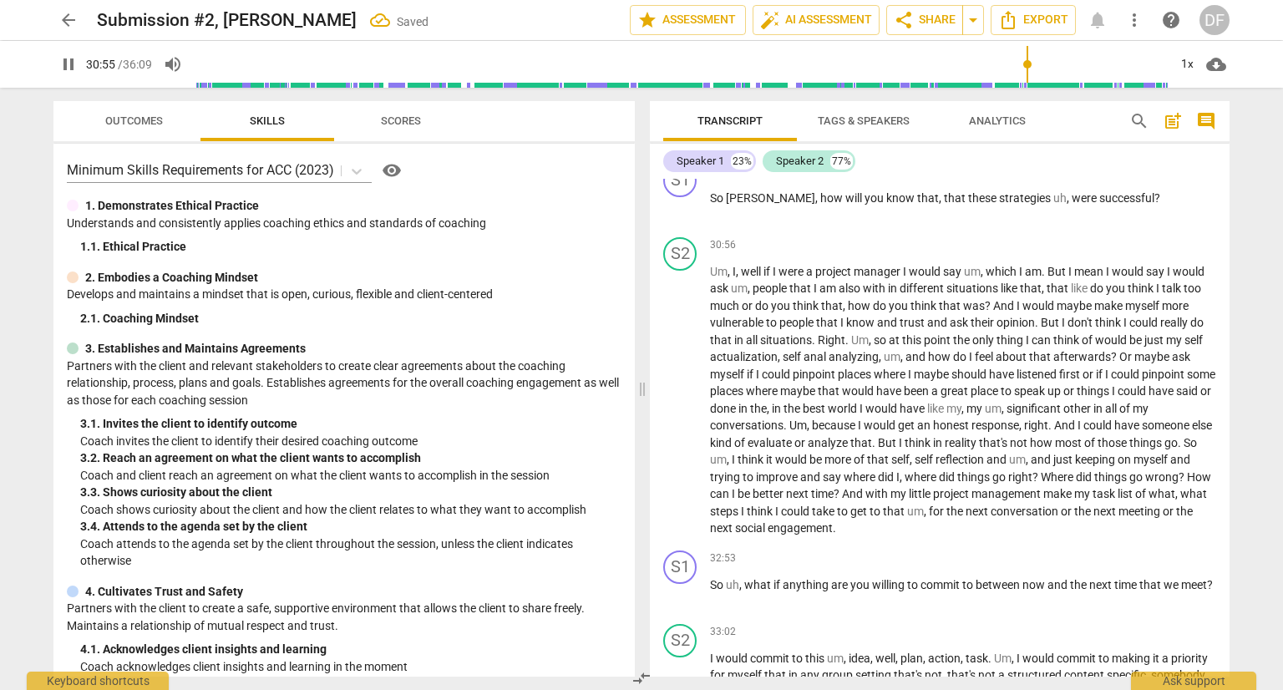
scroll to position [7917, 0]
click at [71, 54] on span "pause" at bounding box center [68, 64] width 20 height 20
type input "1928"
click at [738, 405] on span "done" at bounding box center [724, 405] width 28 height 13
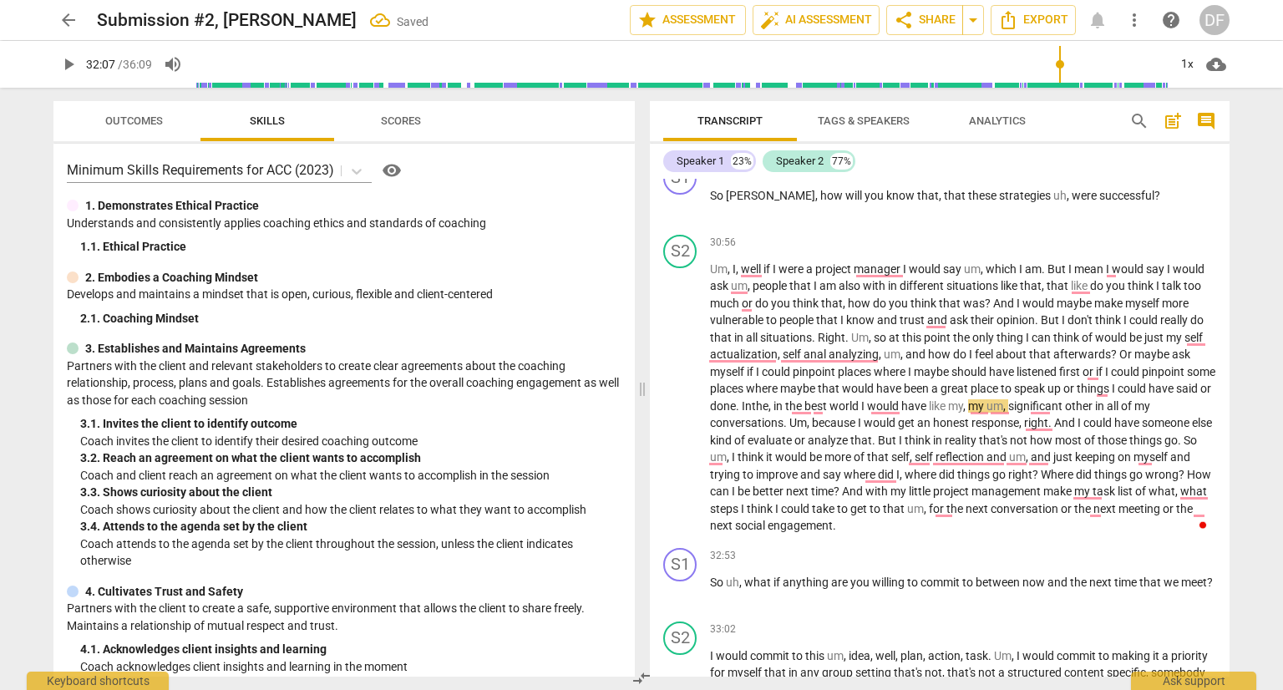
click at [79, 61] on span "play_arrow" at bounding box center [68, 64] width 30 height 20
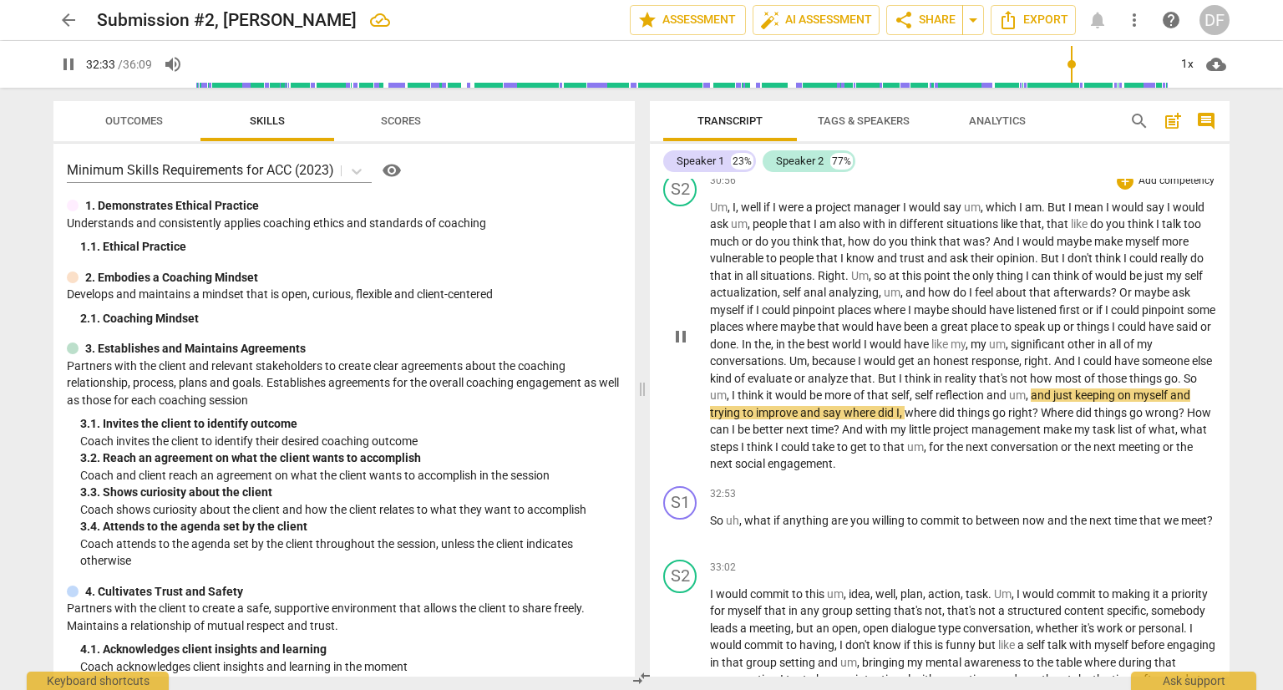
scroll to position [8084, 0]
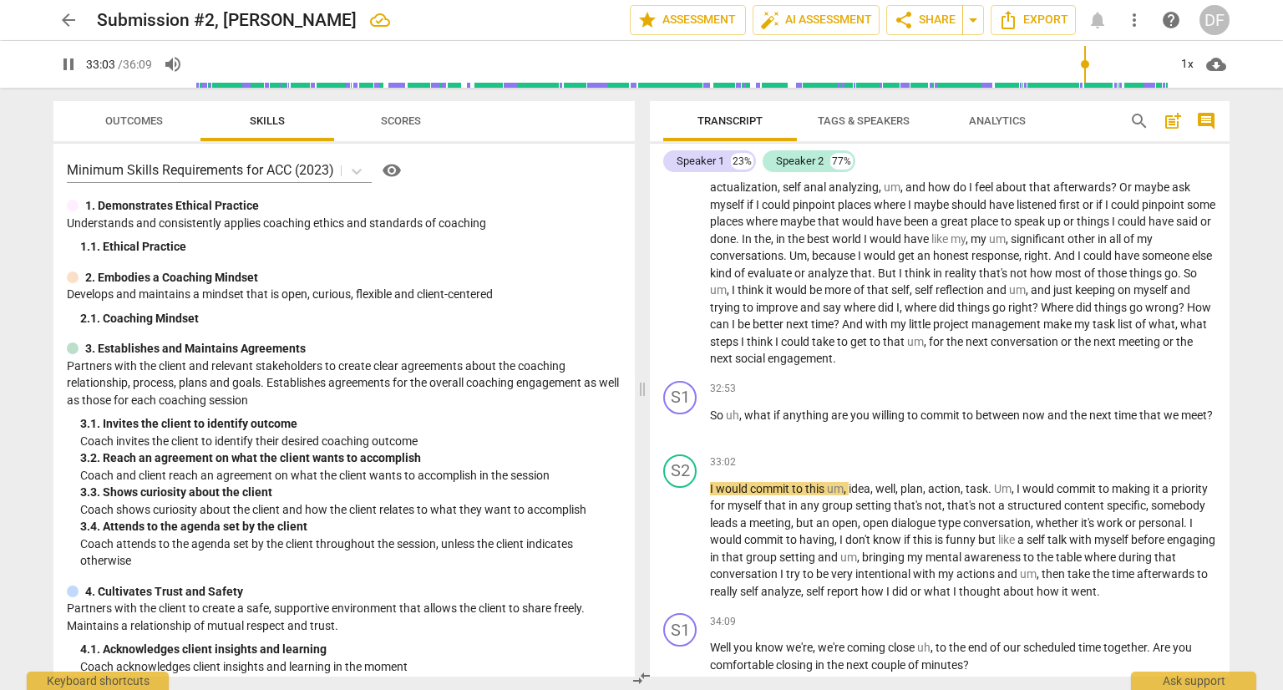
click at [70, 63] on span "pause" at bounding box center [68, 64] width 20 height 20
type input "1984"
click at [770, 418] on span "what" at bounding box center [758, 414] width 29 height 13
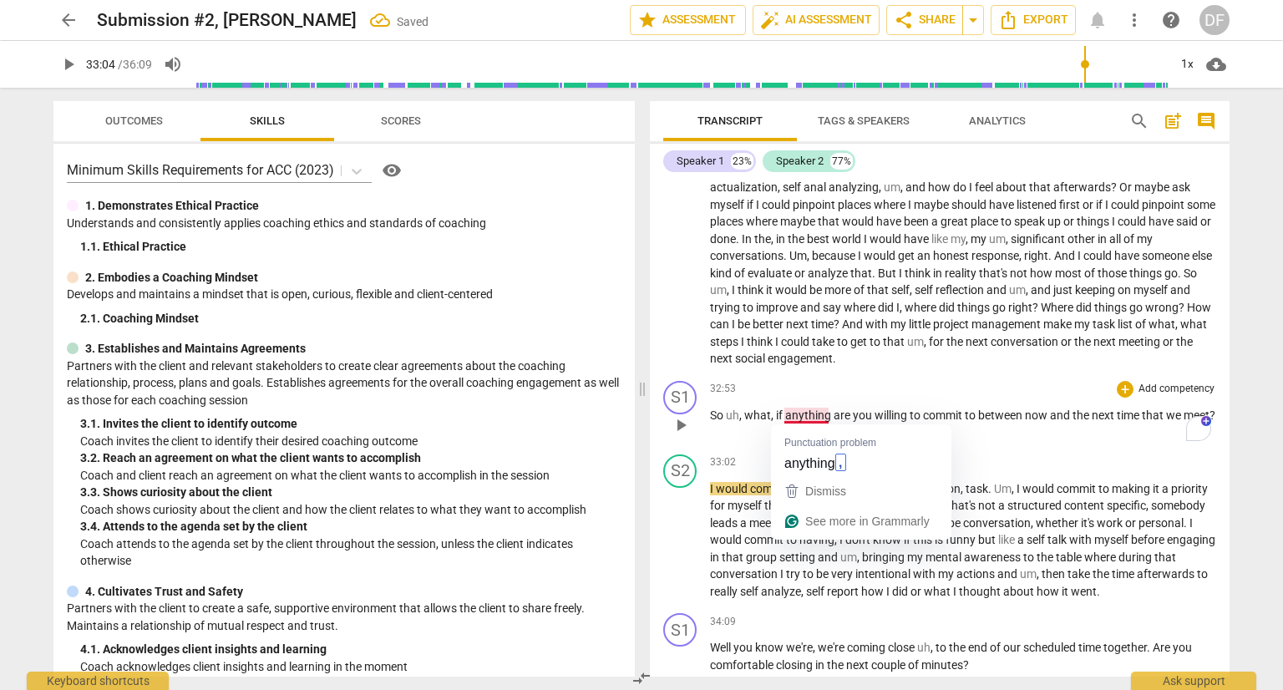
click at [825, 415] on span "anything" at bounding box center [809, 414] width 48 height 13
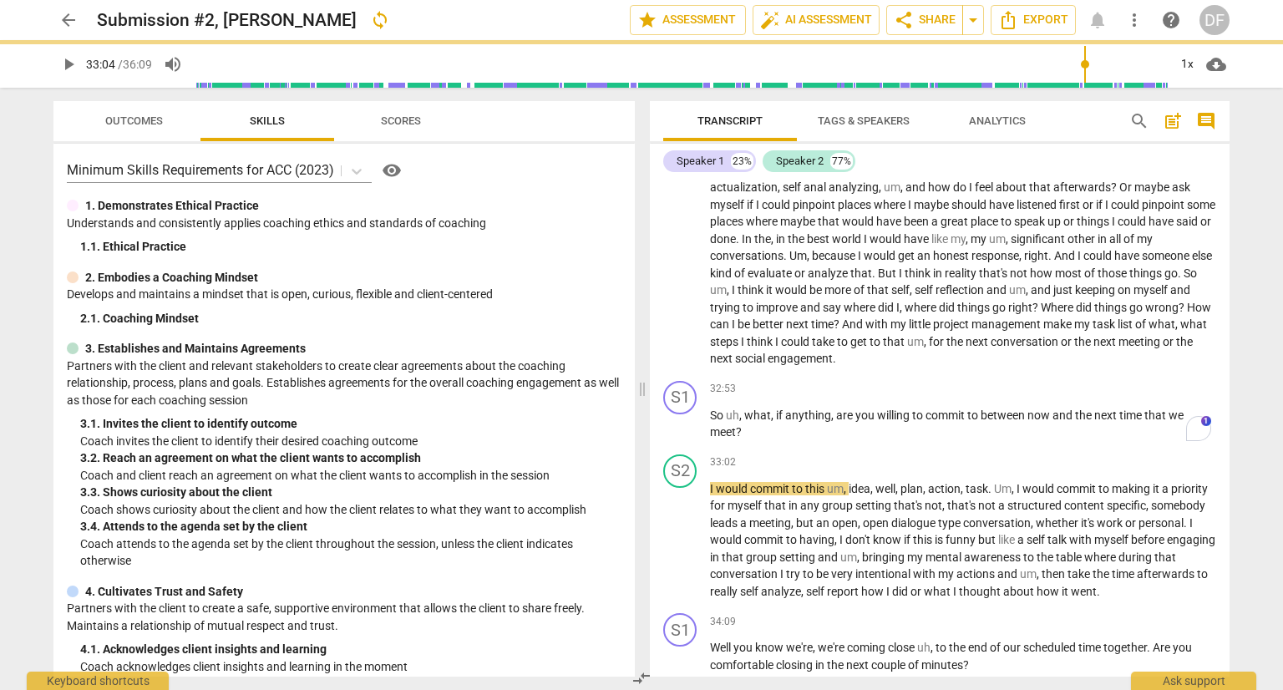
click at [68, 60] on span "play_arrow" at bounding box center [68, 64] width 20 height 20
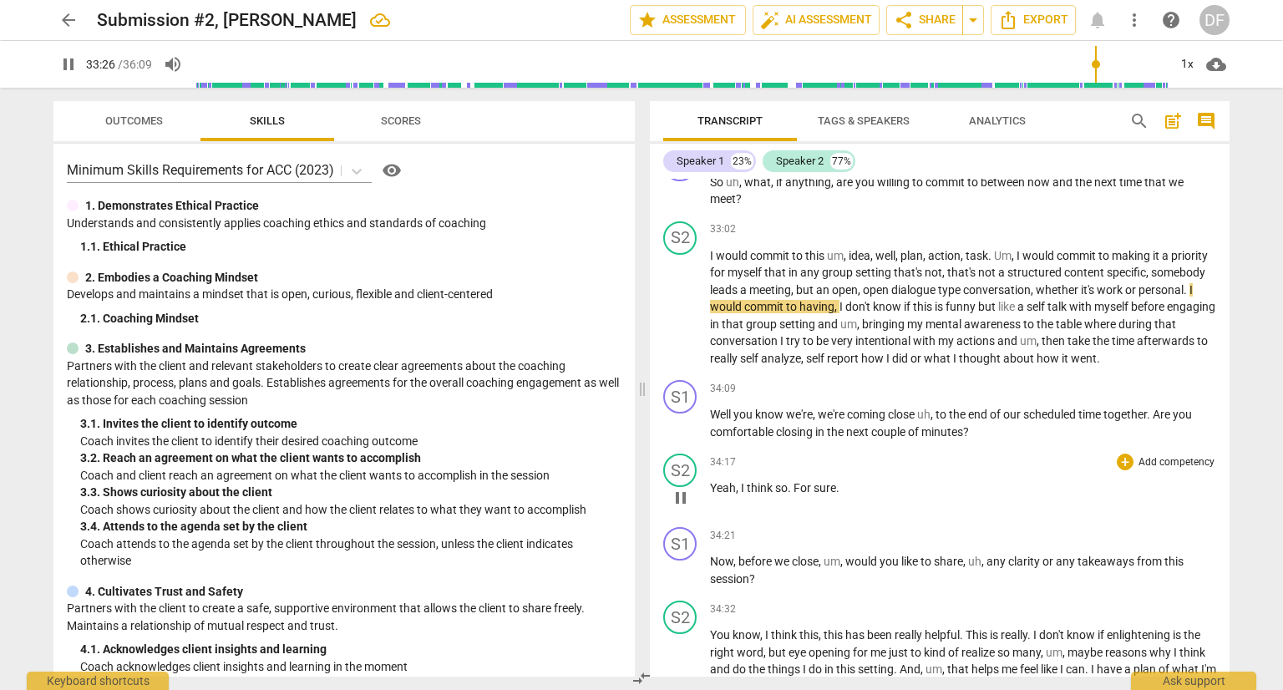
scroll to position [8334, 0]
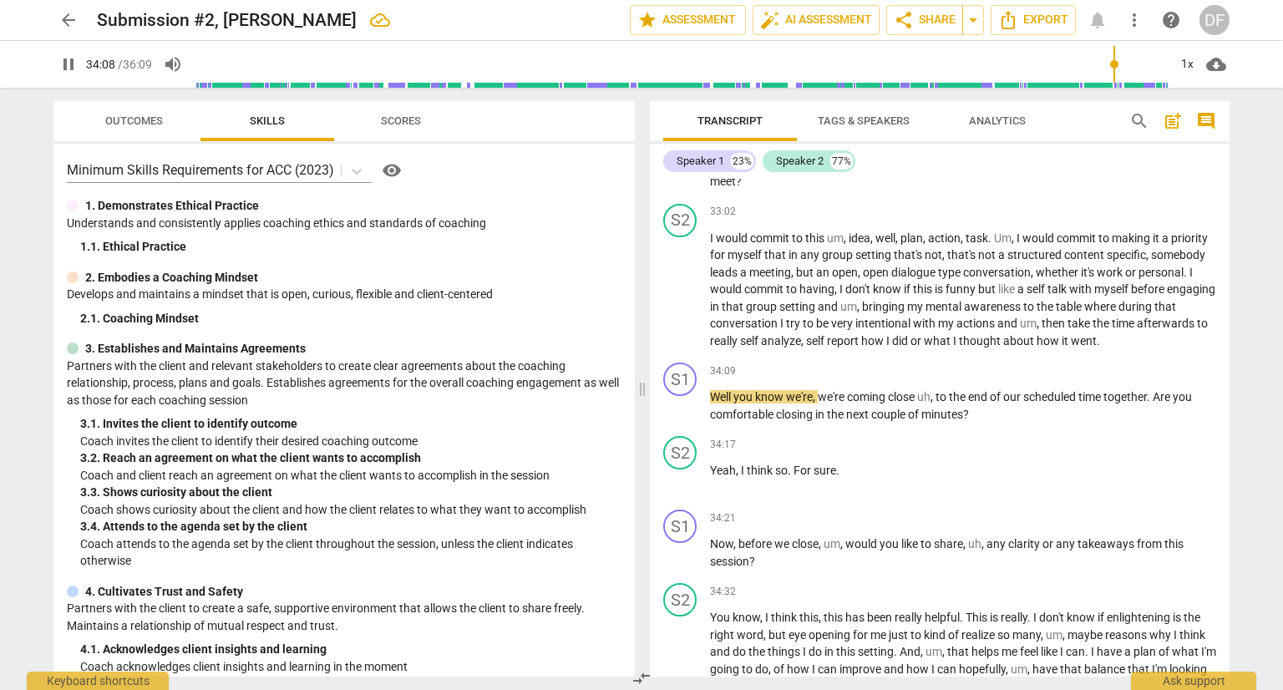
click at [1112, 64] on input "range" at bounding box center [681, 64] width 973 height 53
click at [60, 68] on span "pause" at bounding box center [68, 64] width 20 height 20
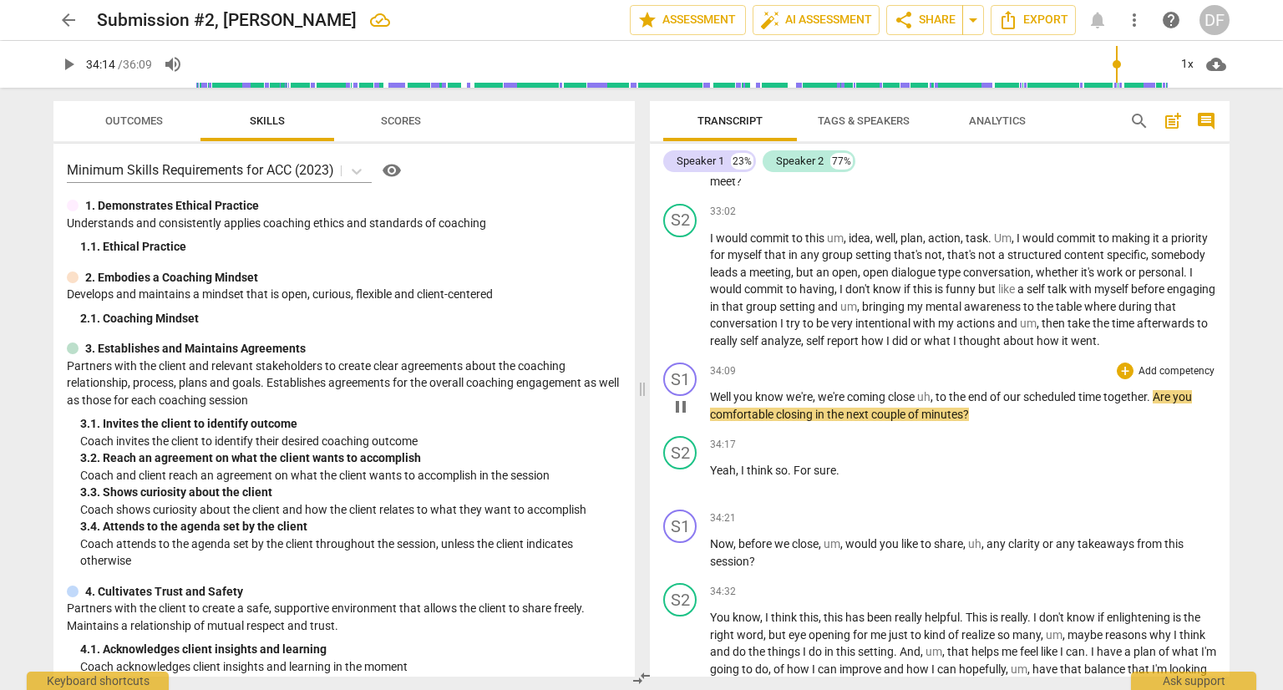
type input "2055"
click at [890, 394] on span "close" at bounding box center [902, 396] width 29 height 13
click at [946, 397] on span "," at bounding box center [943, 396] width 5 height 13
click at [68, 64] on span "play_arrow" at bounding box center [68, 64] width 20 height 20
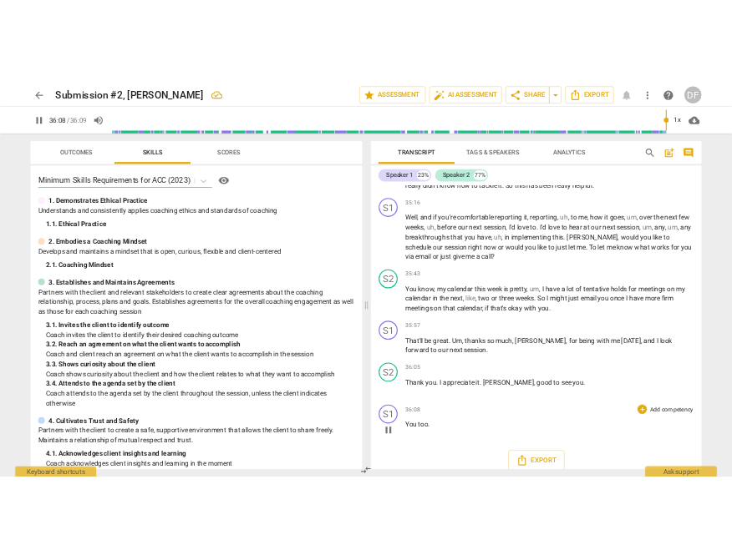
scroll to position [8871, 0]
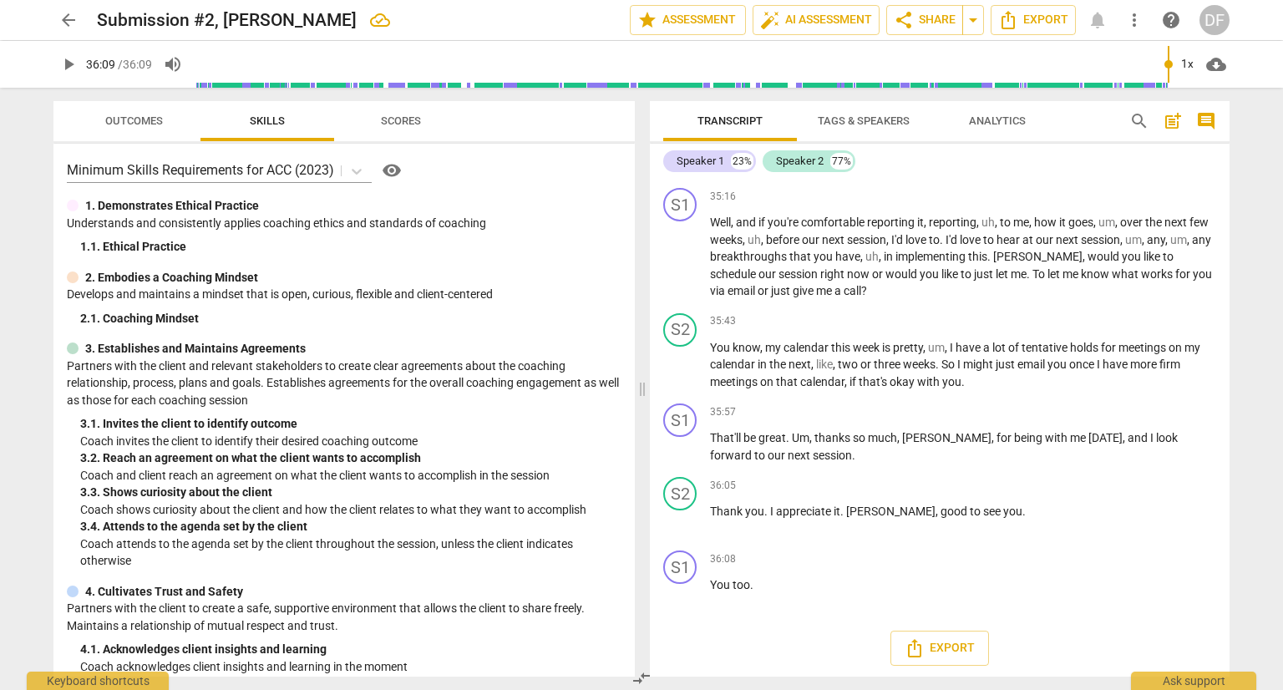
type input "2169"
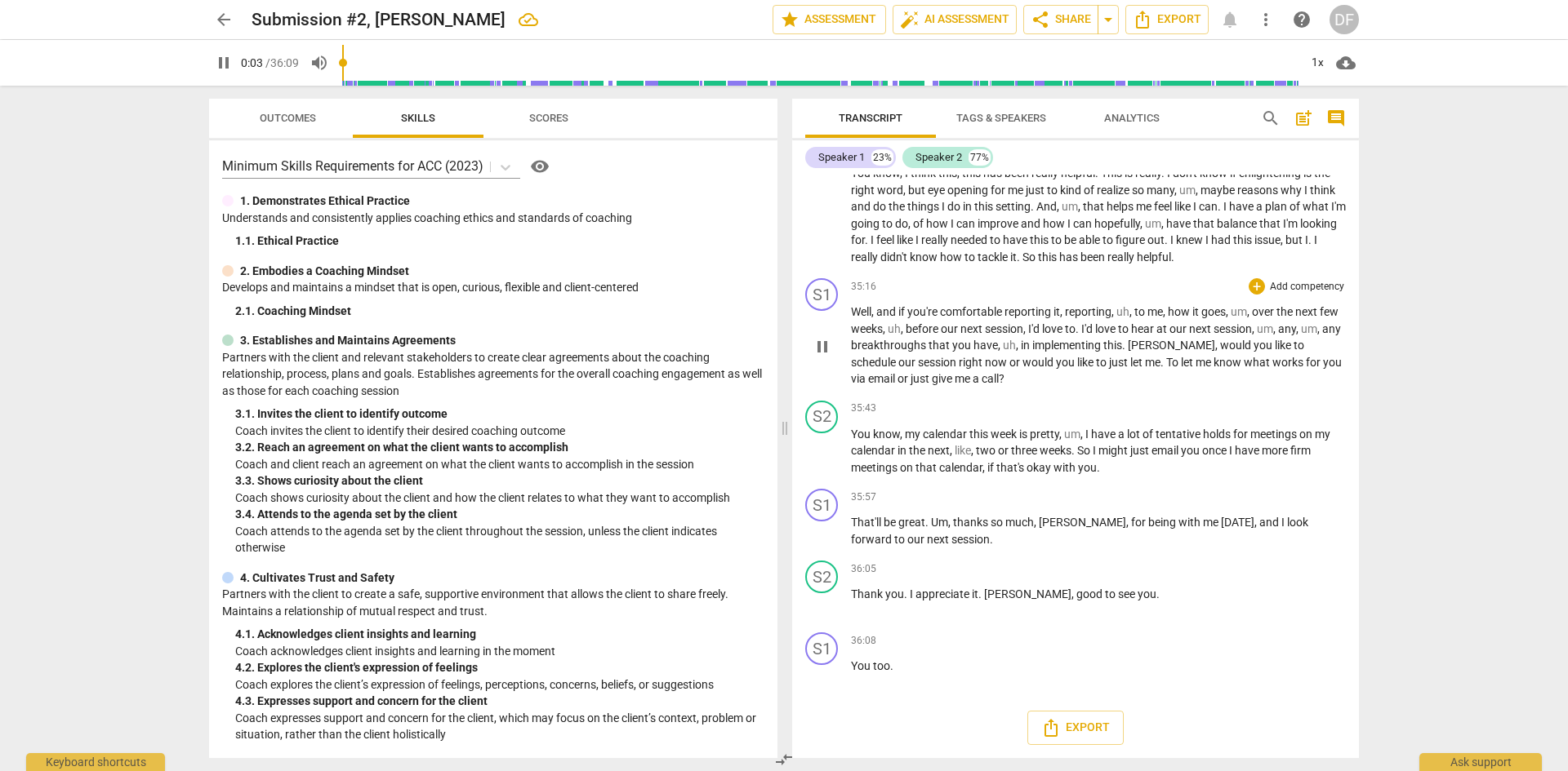
scroll to position [32, 0]
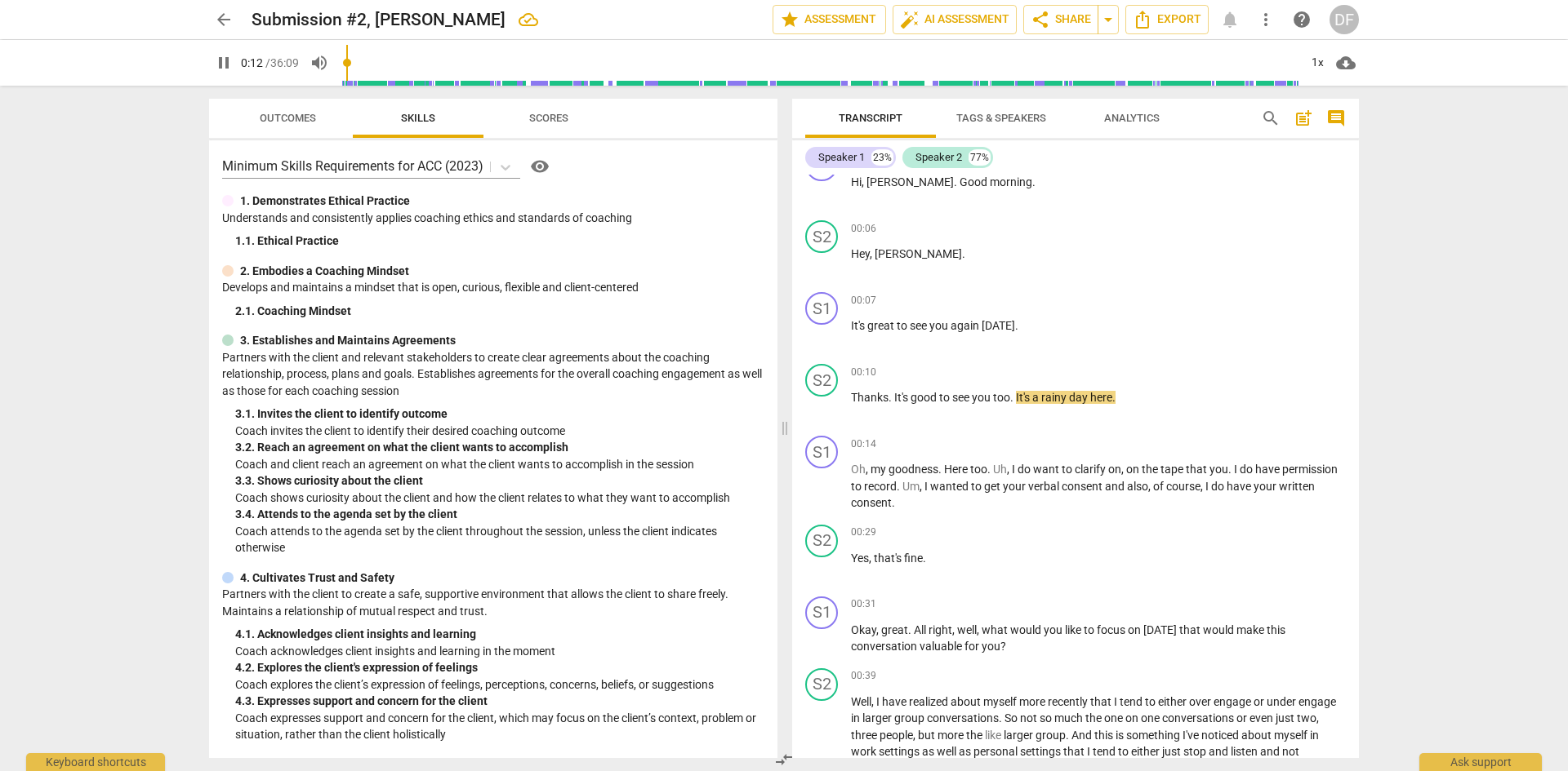
click at [229, 65] on span "pause" at bounding box center [224, 63] width 20 height 20
type input "13"
click at [1253, 23] on div "DF" at bounding box center [1344, 20] width 29 height 29
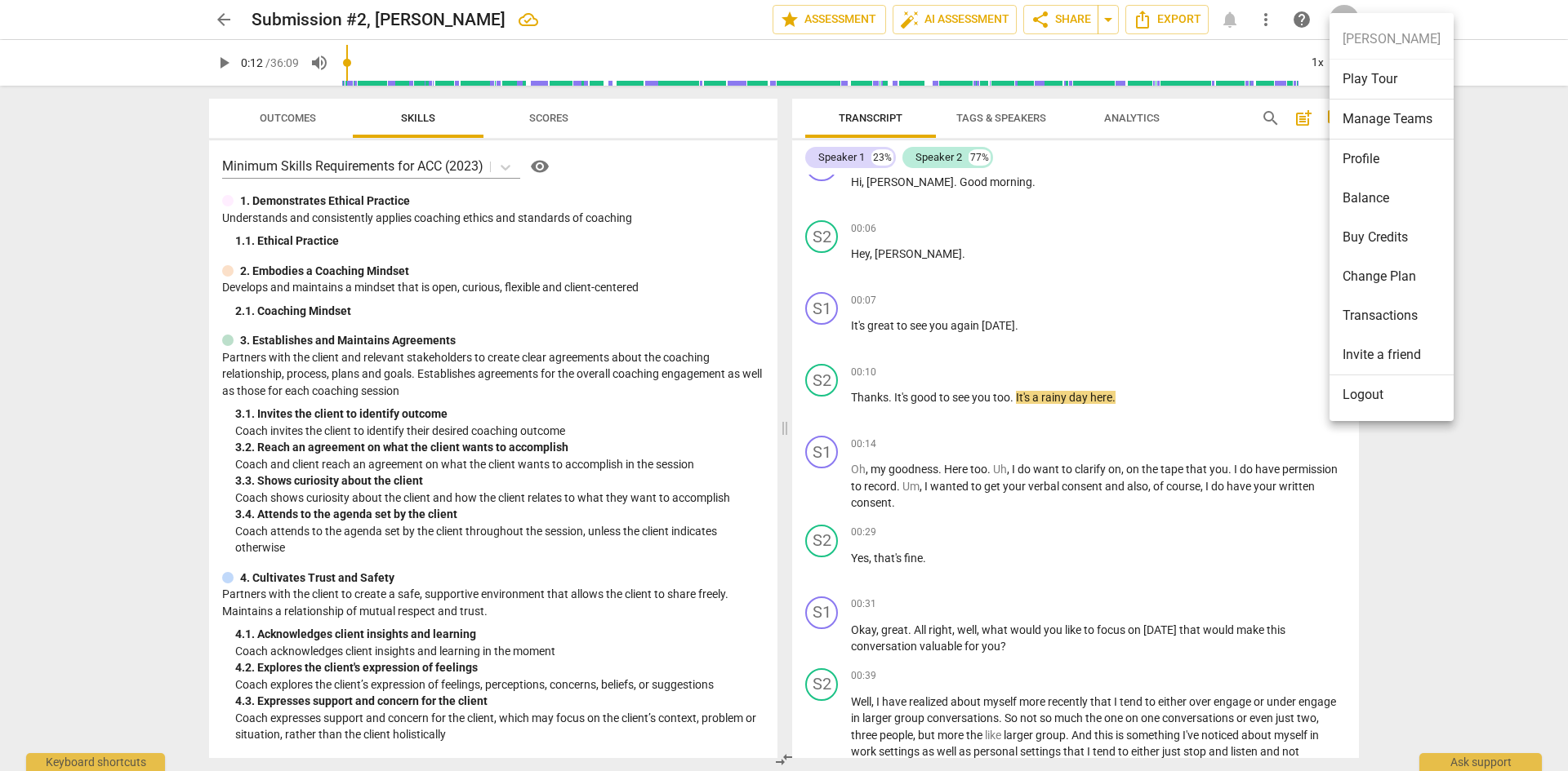
click at [1253, 350] on div at bounding box center [784, 385] width 1568 height 771
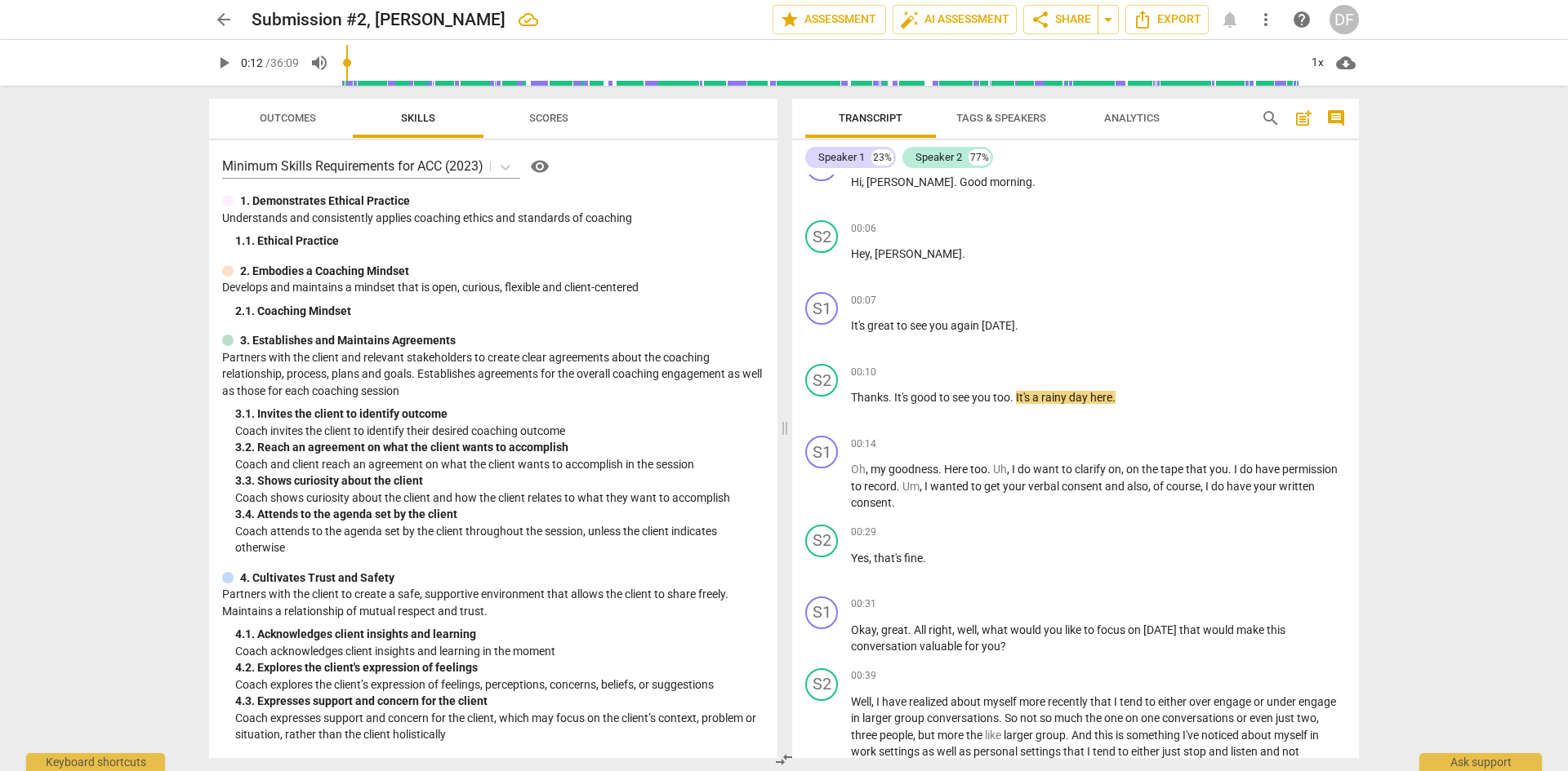
click at [1226, 122] on div "Transcript Tags & Speakers Analytics" at bounding box center [1019, 118] width 429 height 39
click at [217, 22] on span "arrow_back" at bounding box center [224, 20] width 20 height 20
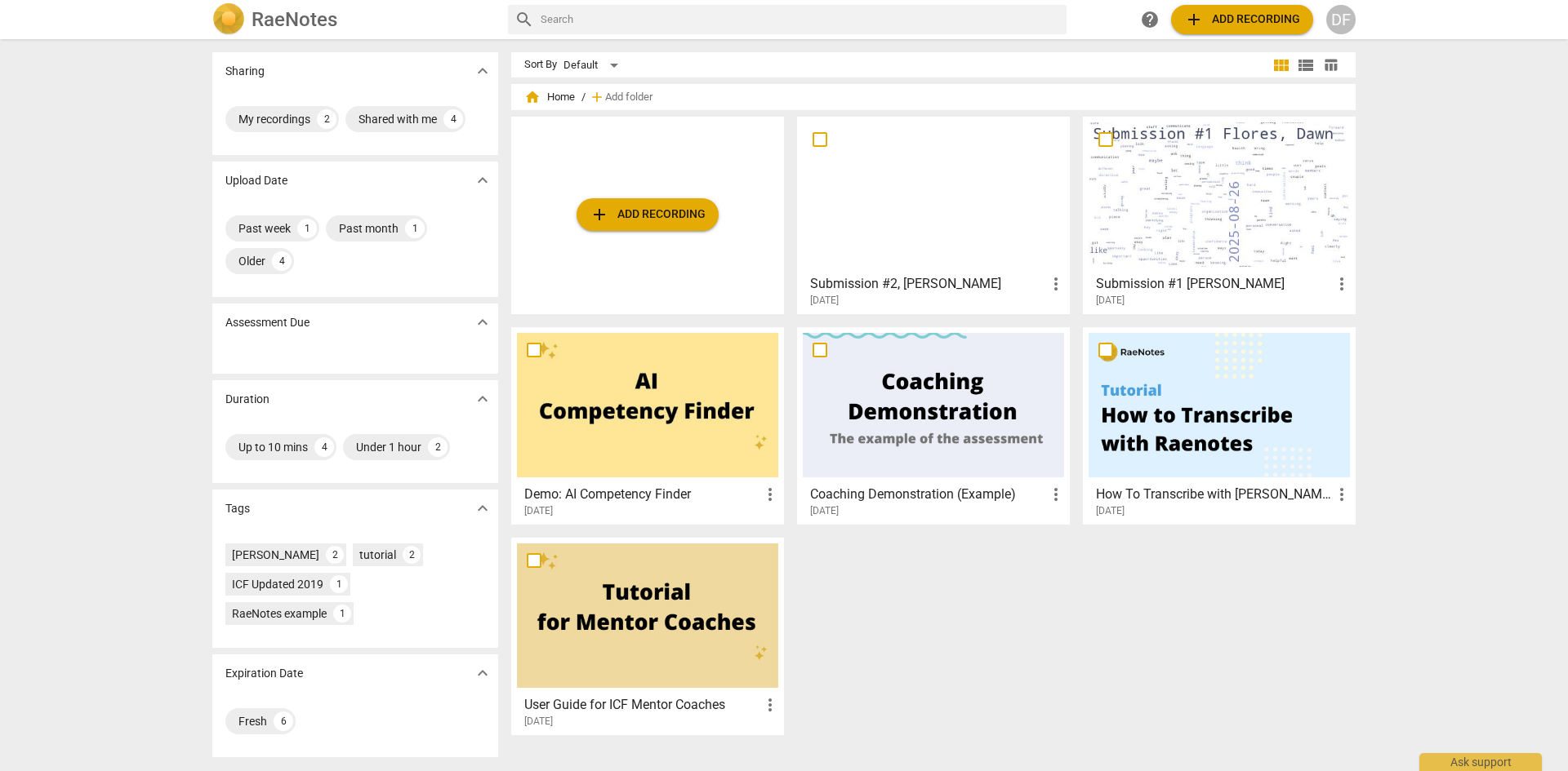
click at [1027, 163] on div at bounding box center [933, 194] width 261 height 145
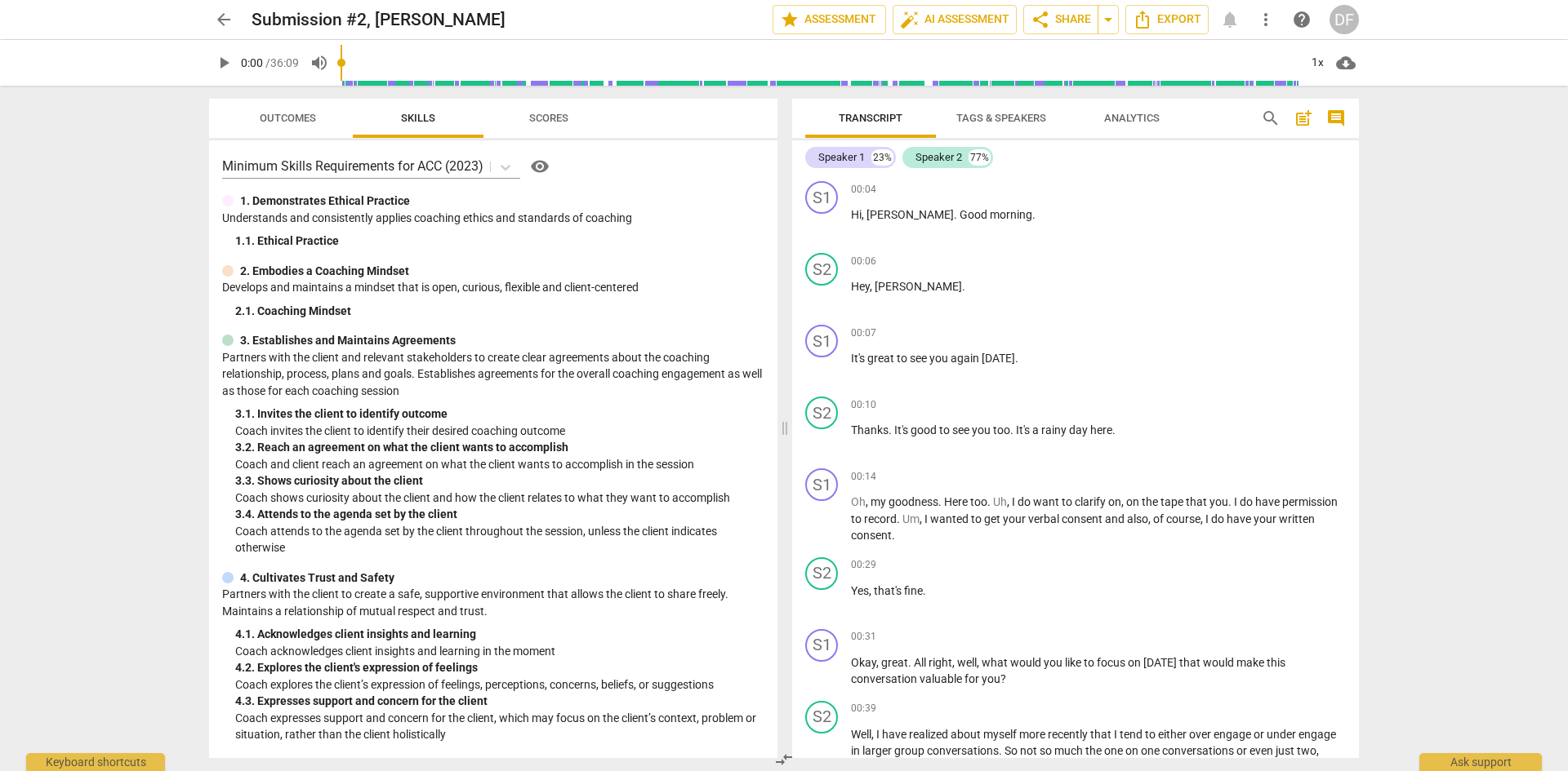
click at [219, 18] on span "arrow_back" at bounding box center [224, 20] width 20 height 20
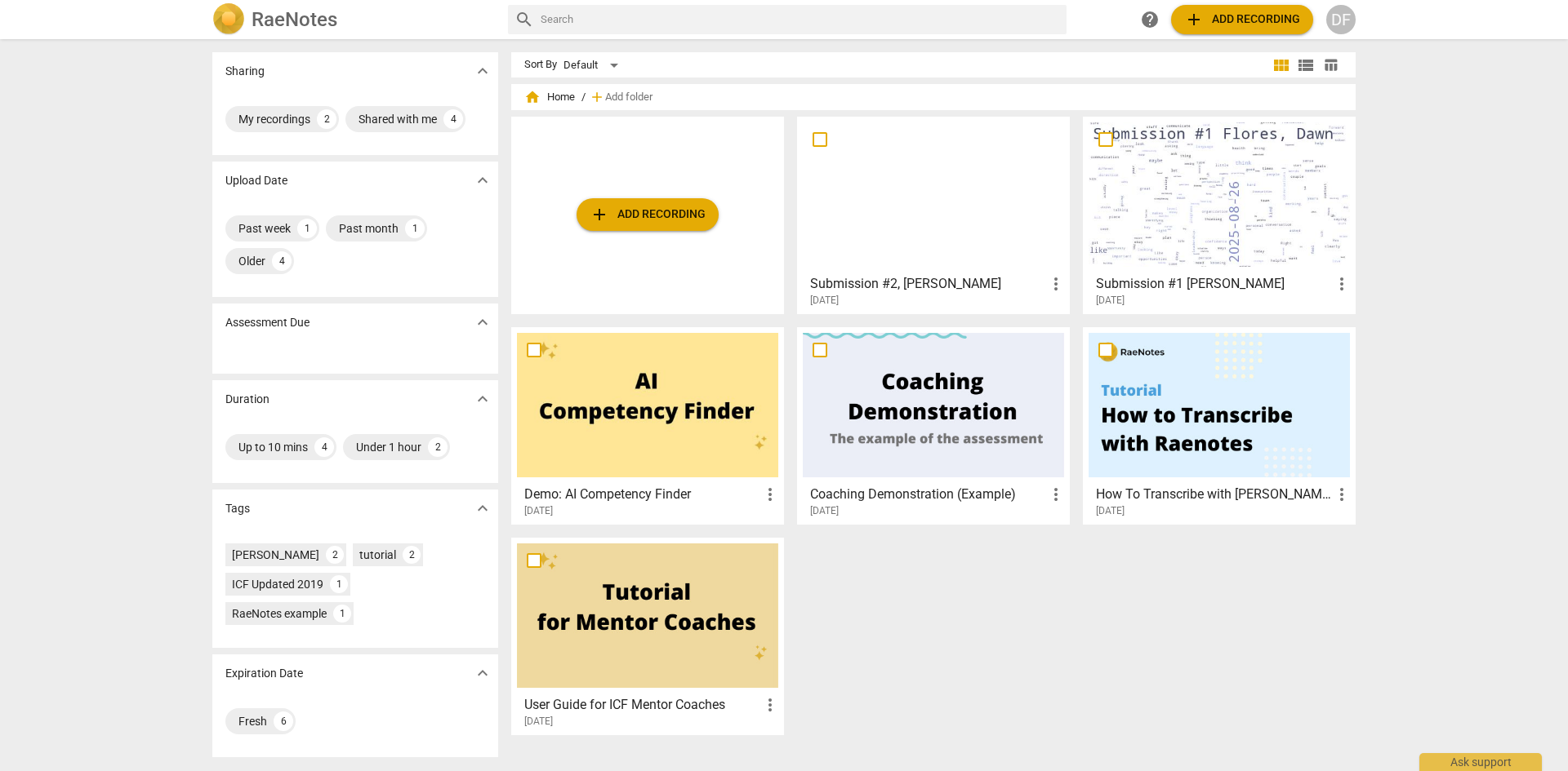
drag, startPoint x: 858, startPoint y: 171, endPoint x: 1051, endPoint y: 285, distance: 224.2
click at [1051, 285] on span "more_vert" at bounding box center [1056, 284] width 20 height 20
click at [936, 673] on div at bounding box center [784, 385] width 1568 height 771
click at [863, 144] on div at bounding box center [933, 194] width 261 height 145
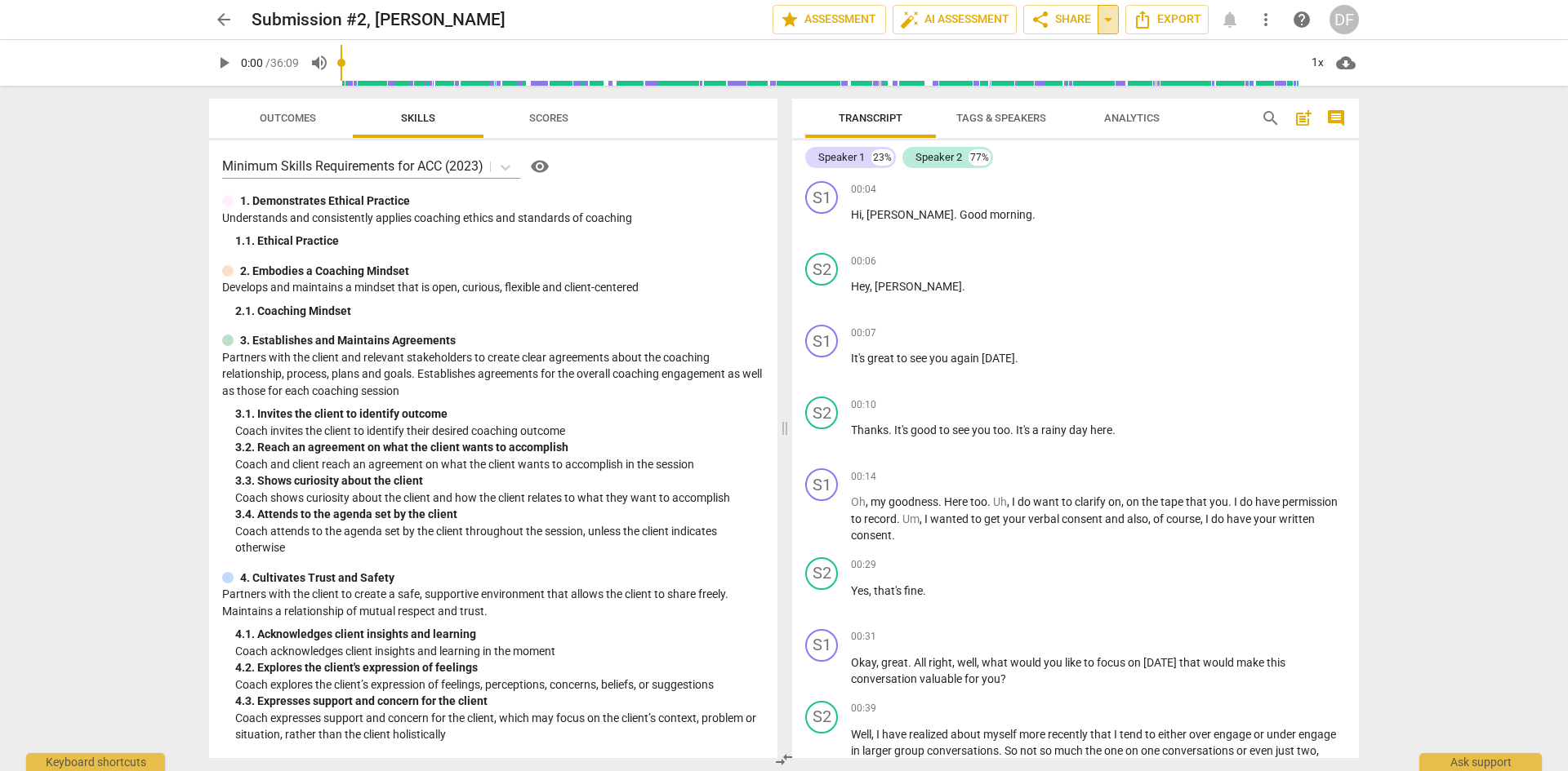
click at [1105, 18] on span "arrow_drop_down" at bounding box center [1108, 20] width 20 height 20
click at [1085, 18] on span "share Share" at bounding box center [1061, 20] width 61 height 20
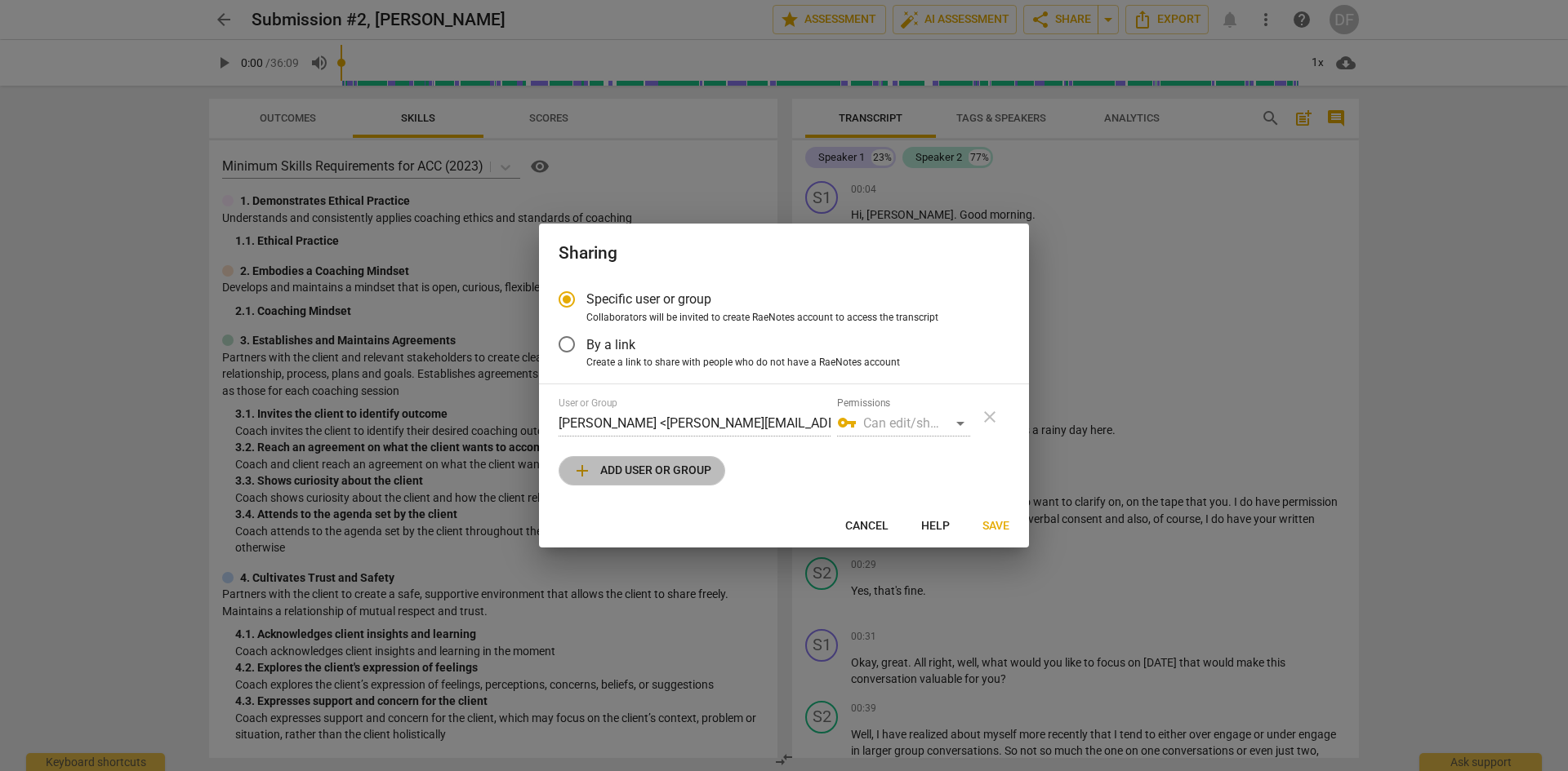
click at [657, 468] on span "add Add user or group" at bounding box center [641, 471] width 139 height 20
radio input "false"
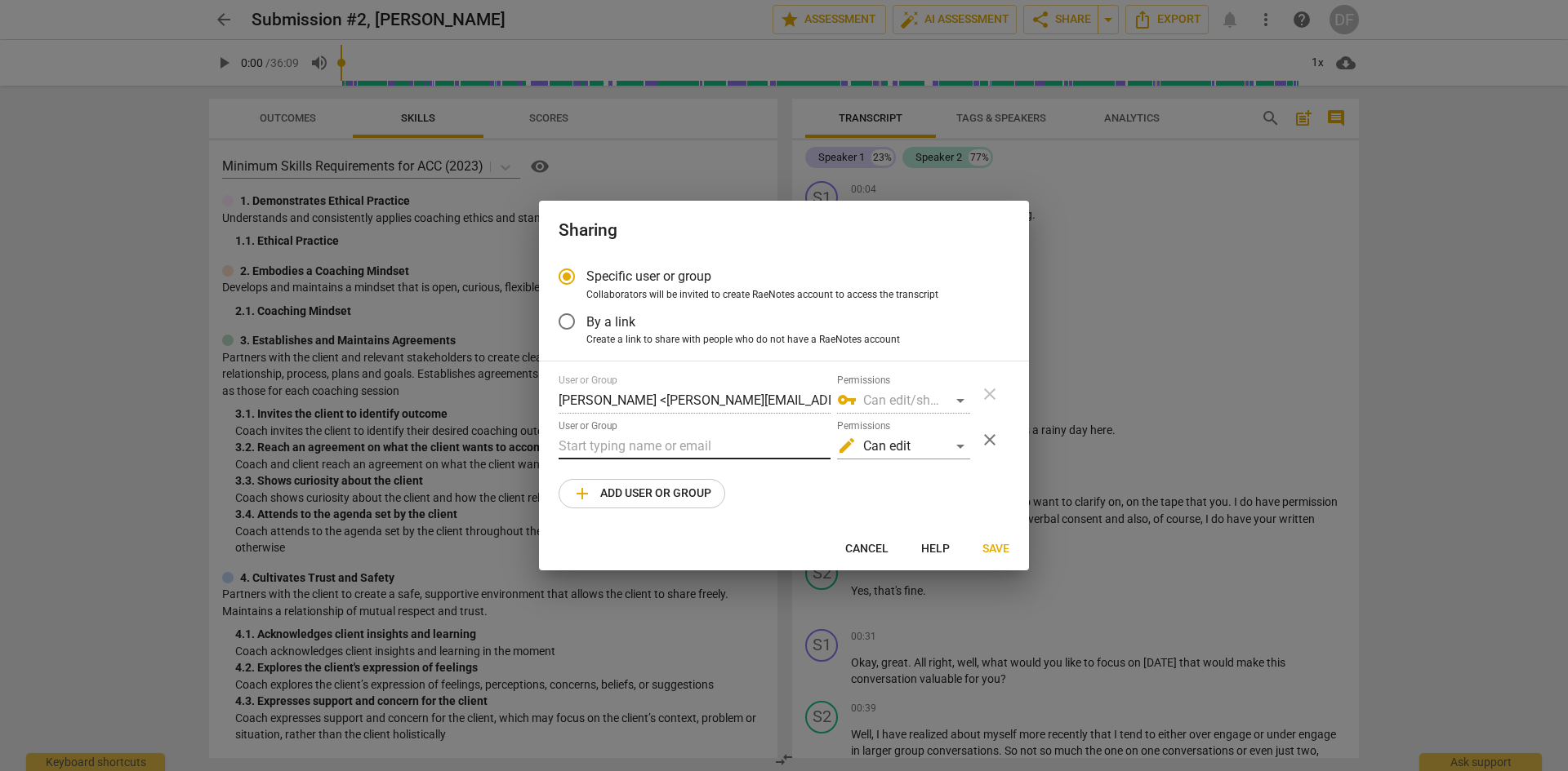
click at [657, 446] on input "text" at bounding box center [694, 446] width 272 height 26
click at [626, 447] on input "text" at bounding box center [694, 446] width 272 height 26
paste input "teresa@arnavonstrategies.com"
type input "teresa@arnavonstrategies.com"
click at [998, 547] on span "Save" at bounding box center [996, 549] width 27 height 17
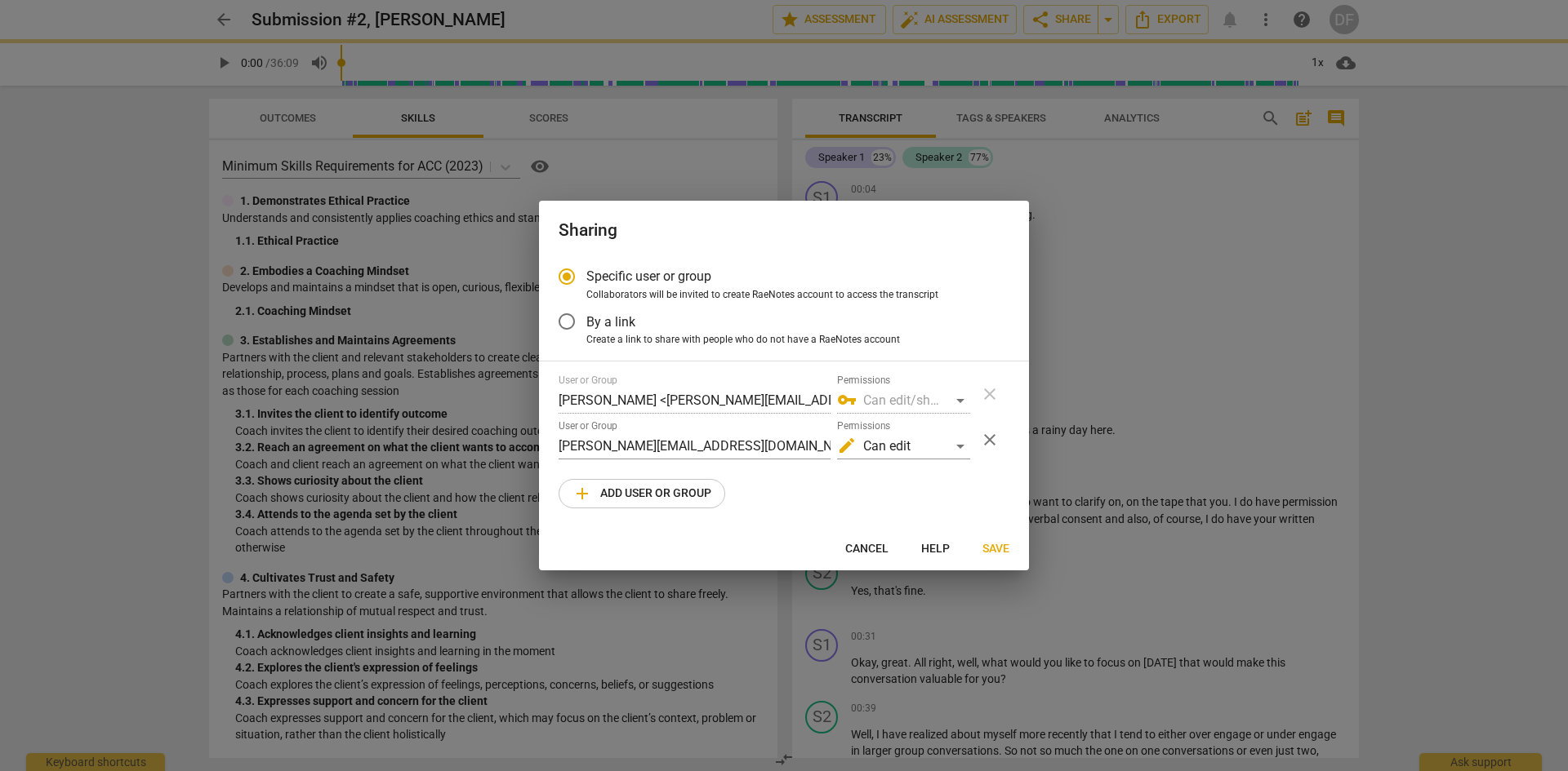
radio input "false"
type input "Teresa Schwab <teresa@arnavonstrategies.com>"
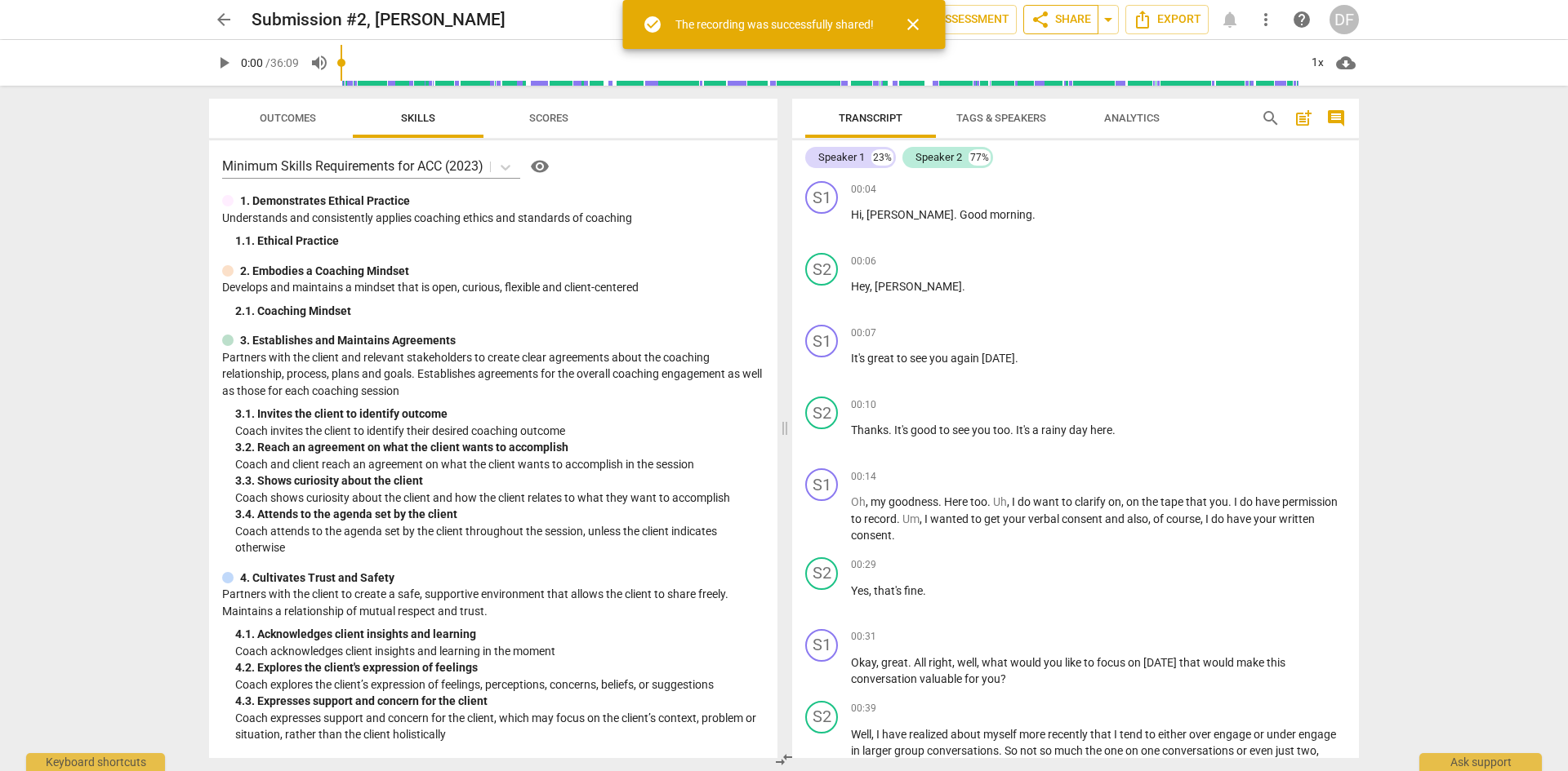
click at [1053, 21] on span "share Share" at bounding box center [1061, 20] width 61 height 20
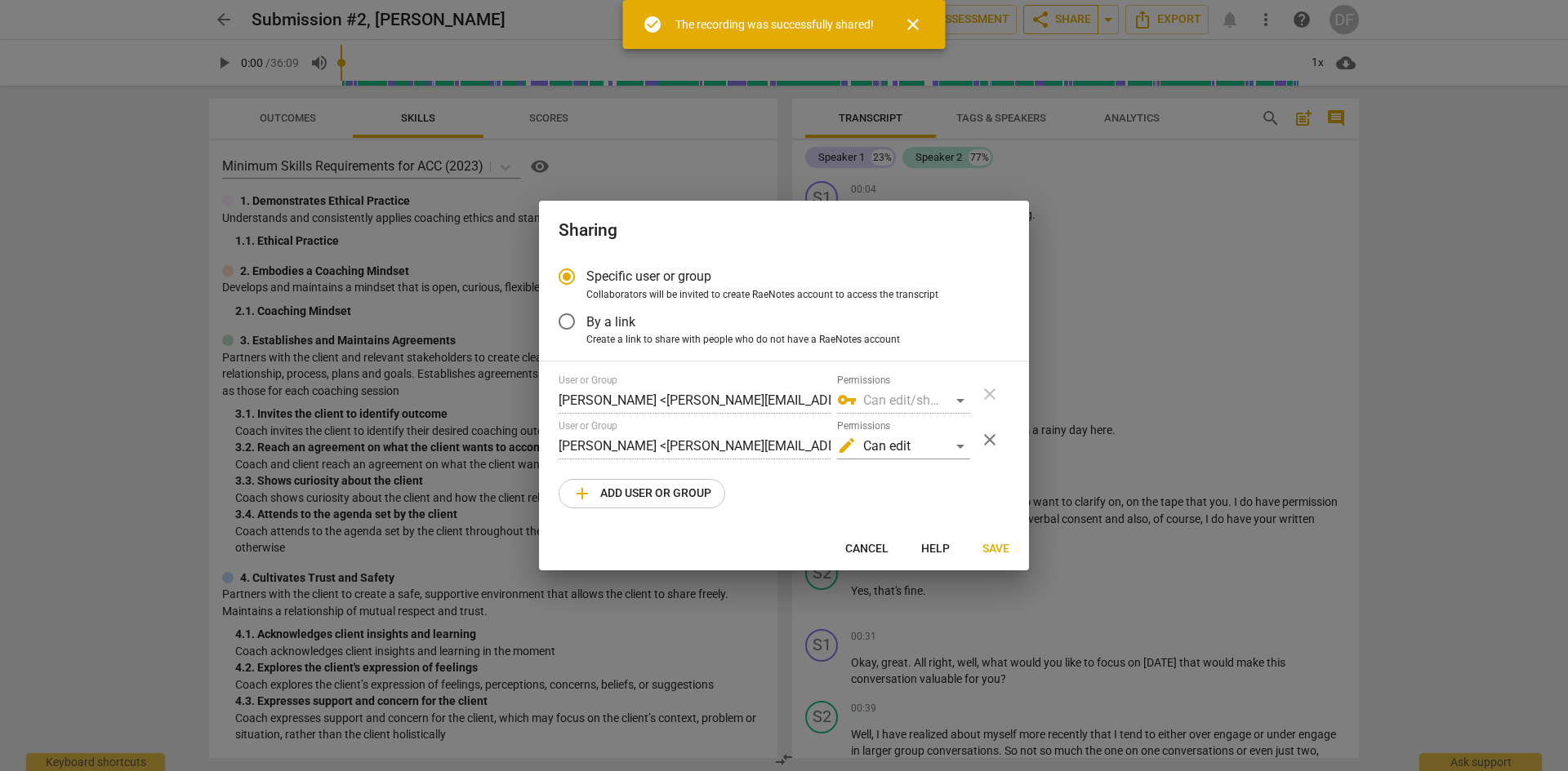
radio input "false"
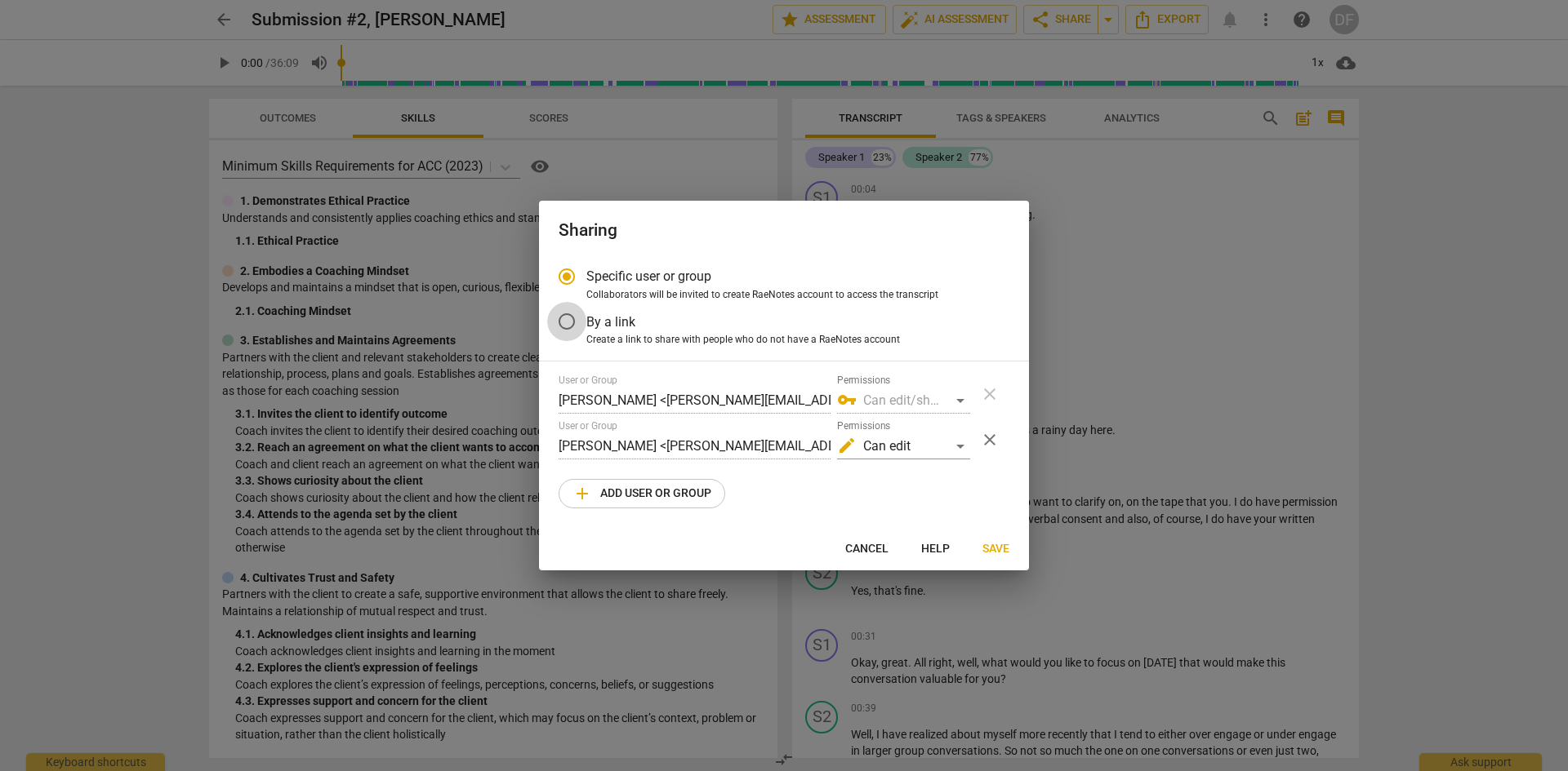
click at [567, 317] on input "By a link" at bounding box center [567, 321] width 39 height 39
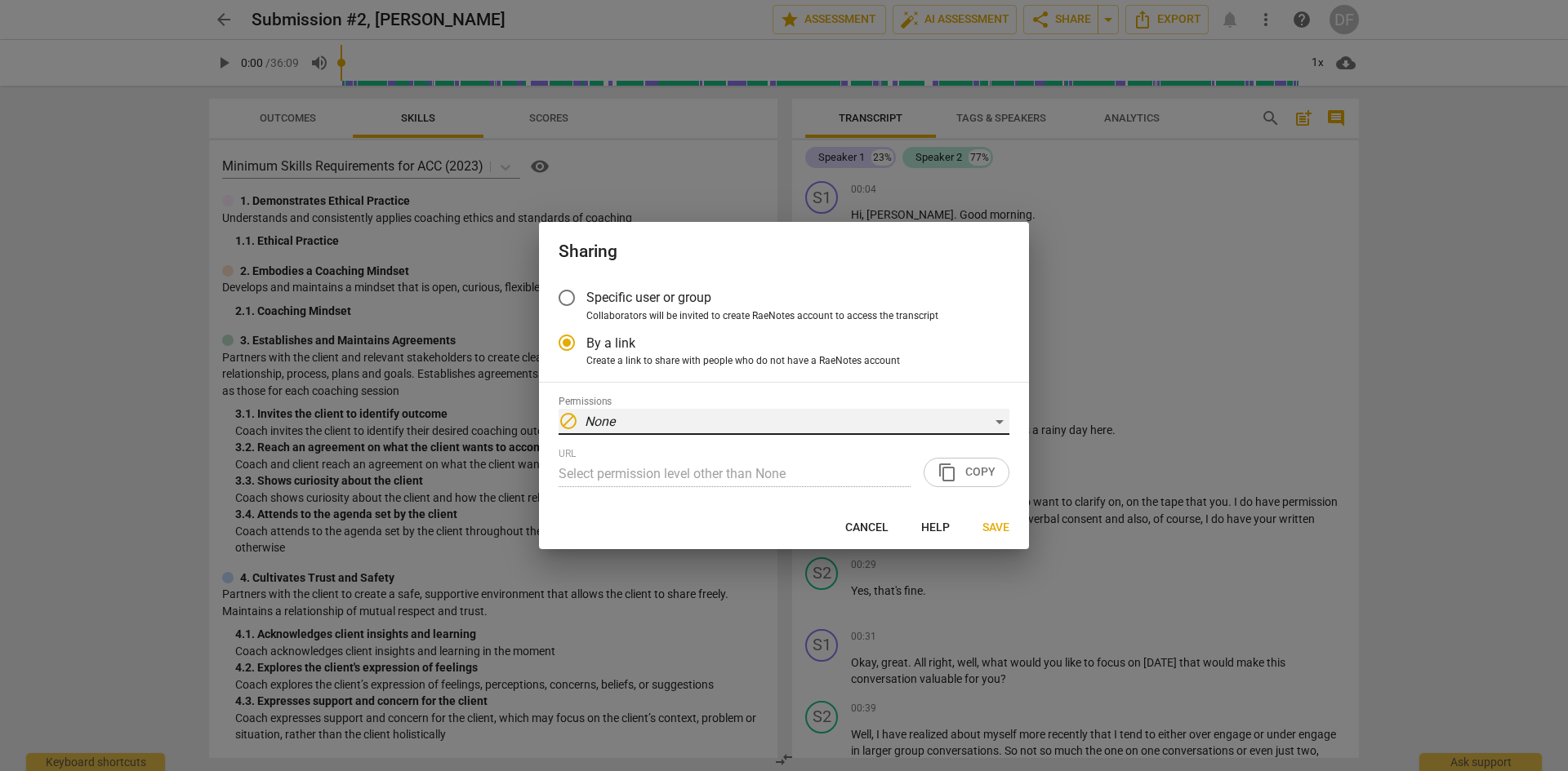
click at [1003, 425] on div "block None" at bounding box center [783, 421] width 451 height 26
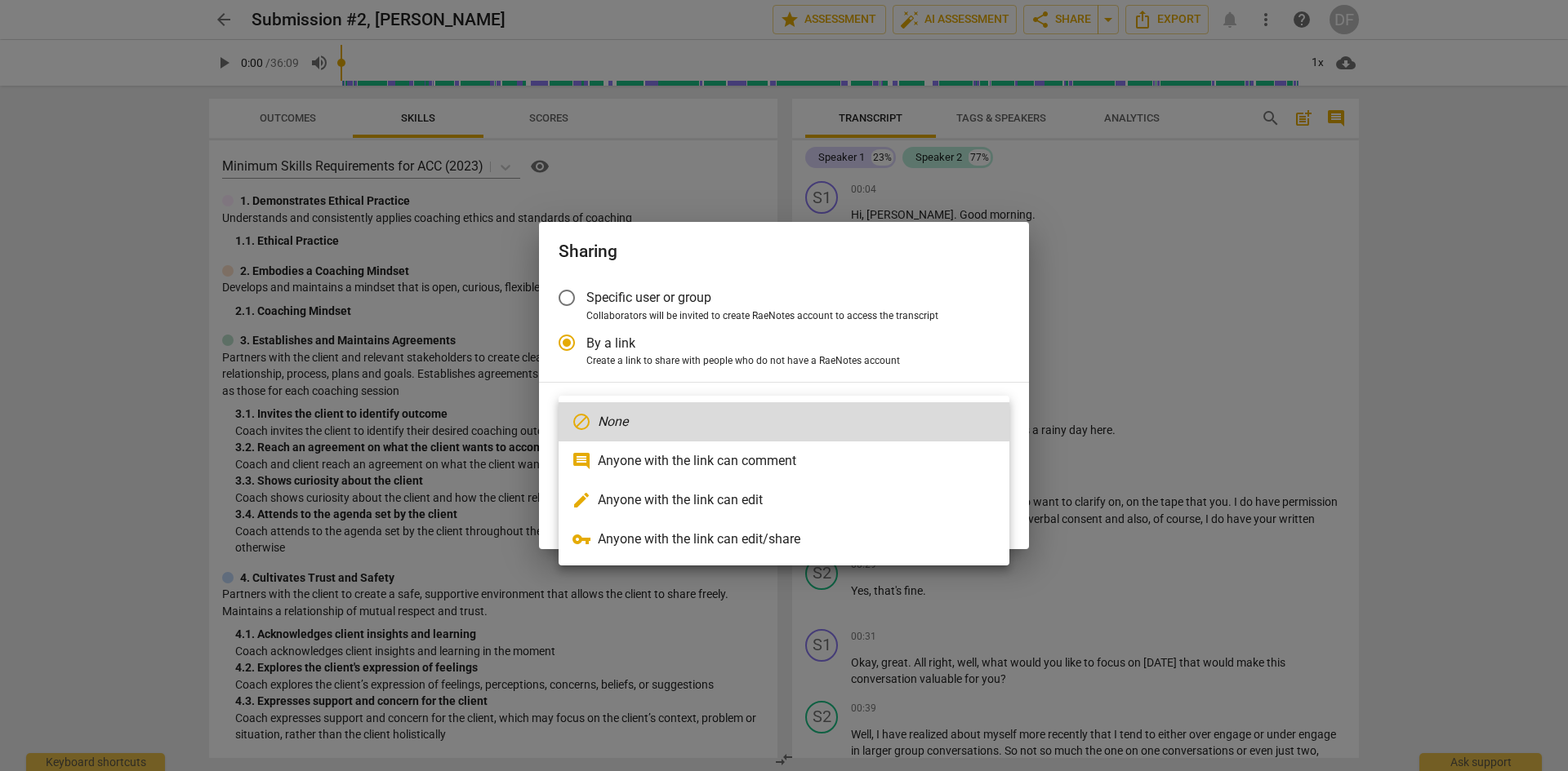
click at [849, 253] on div at bounding box center [784, 385] width 1568 height 771
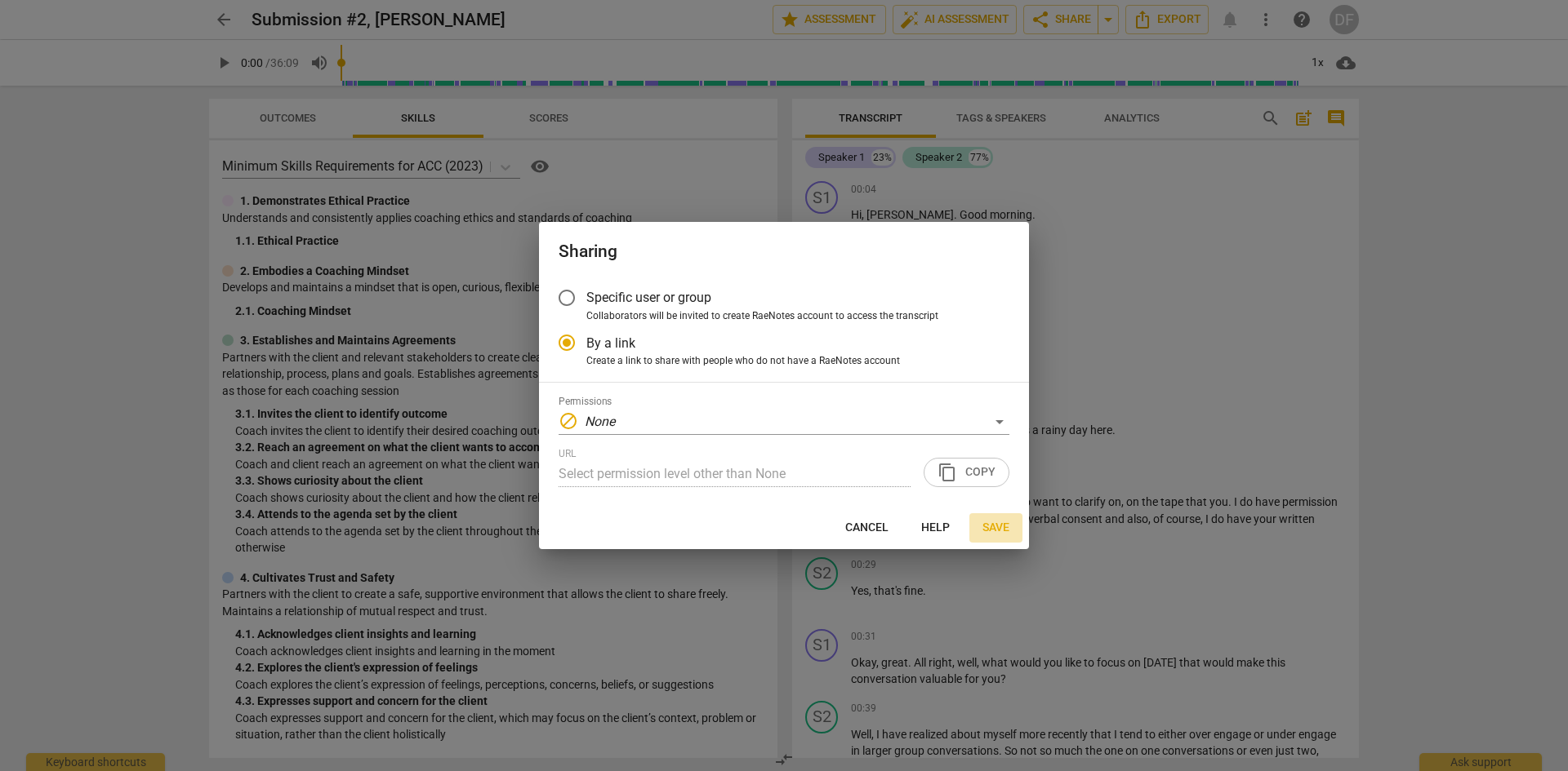
click at [991, 522] on span "Save" at bounding box center [996, 528] width 27 height 17
radio input "false"
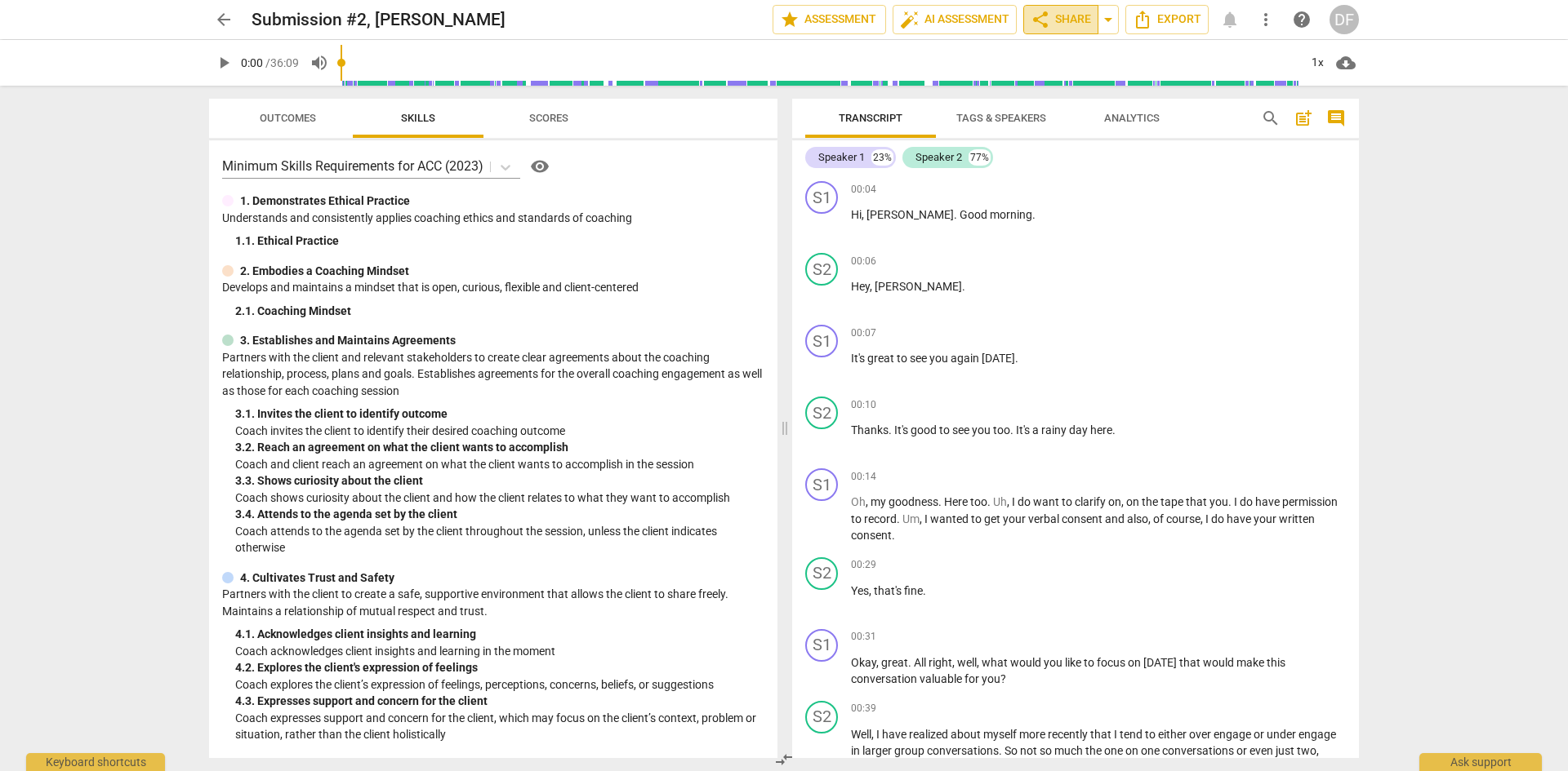
click at [1067, 10] on span "share Share" at bounding box center [1061, 20] width 61 height 20
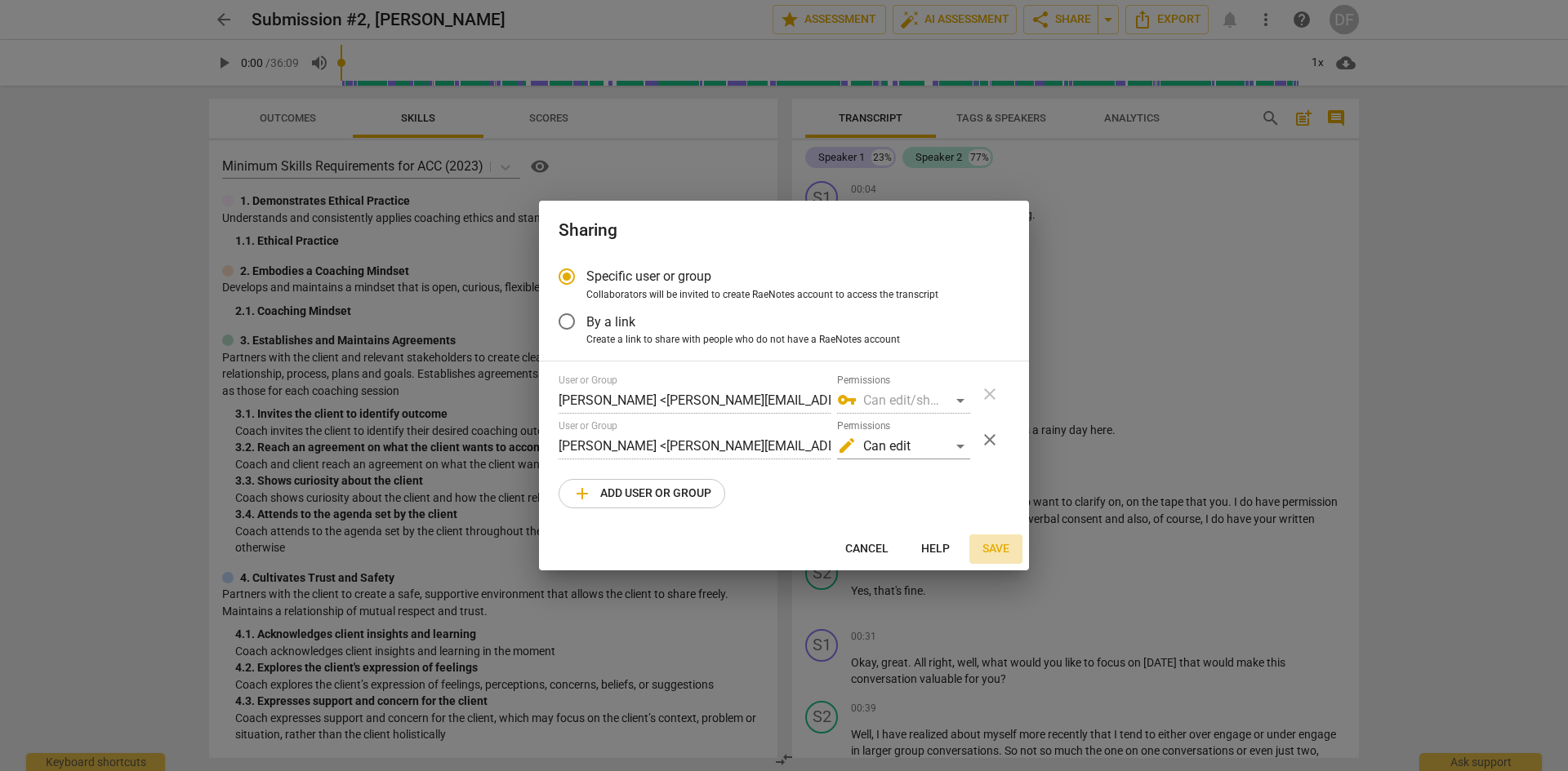
click at [990, 546] on span "Save" at bounding box center [996, 549] width 27 height 17
radio input "false"
